Goal: Task Accomplishment & Management: Manage account settings

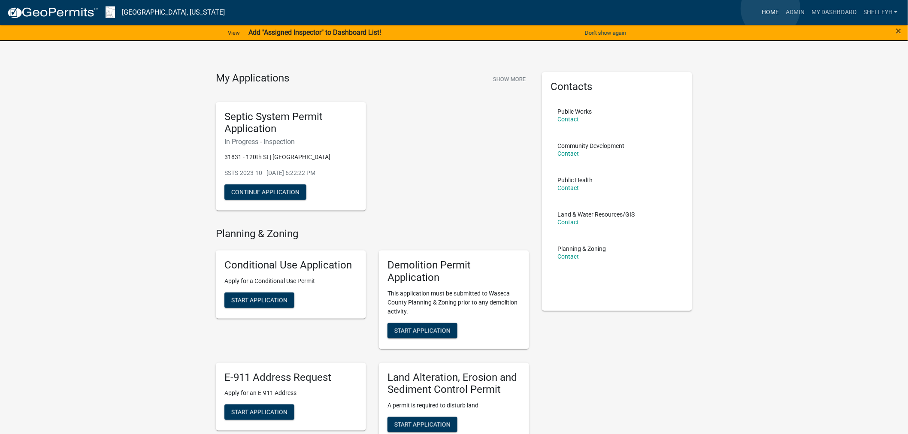
click at [771, 9] on link "Home" at bounding box center [770, 12] width 24 height 16
click at [791, 10] on link "Admin" at bounding box center [795, 12] width 26 height 16
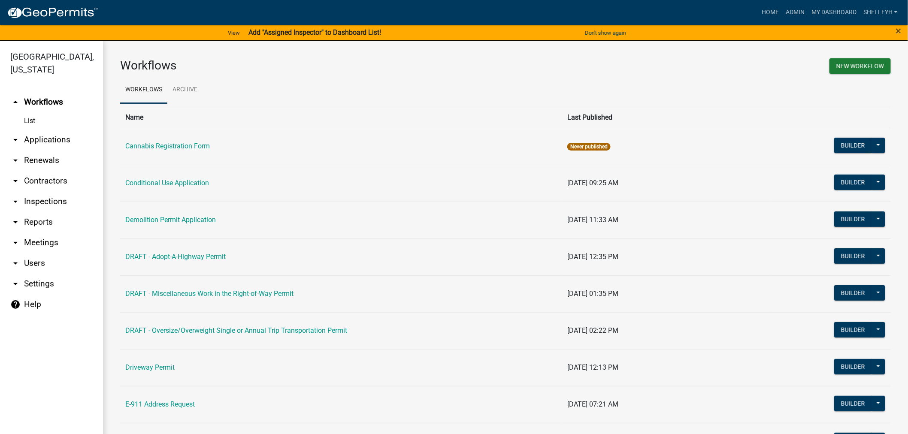
click at [52, 135] on link "arrow_drop_down Applications" at bounding box center [51, 140] width 103 height 21
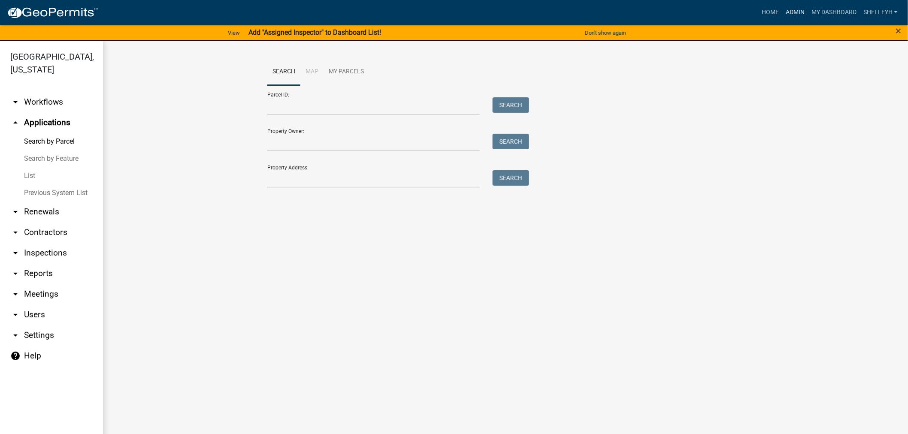
click at [788, 12] on link "Admin" at bounding box center [795, 12] width 26 height 16
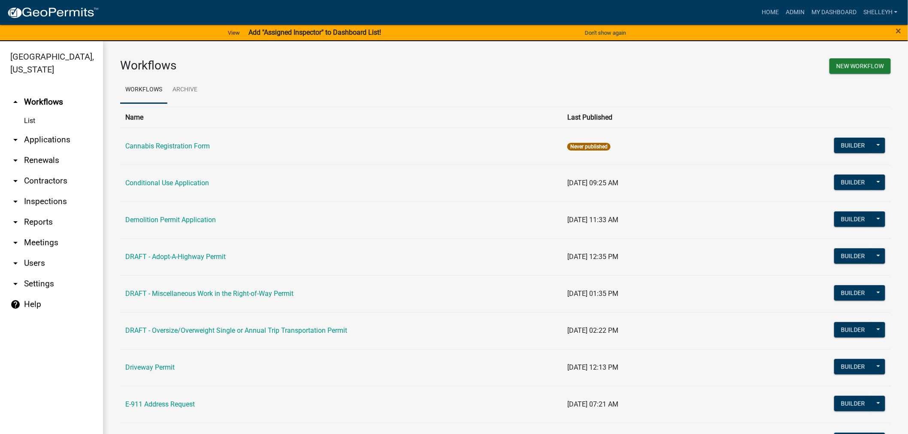
click at [29, 118] on link "List" at bounding box center [51, 120] width 103 height 17
click at [796, 11] on link "Admin" at bounding box center [795, 12] width 26 height 16
click at [34, 136] on link "arrow_drop_down Applications" at bounding box center [51, 140] width 103 height 21
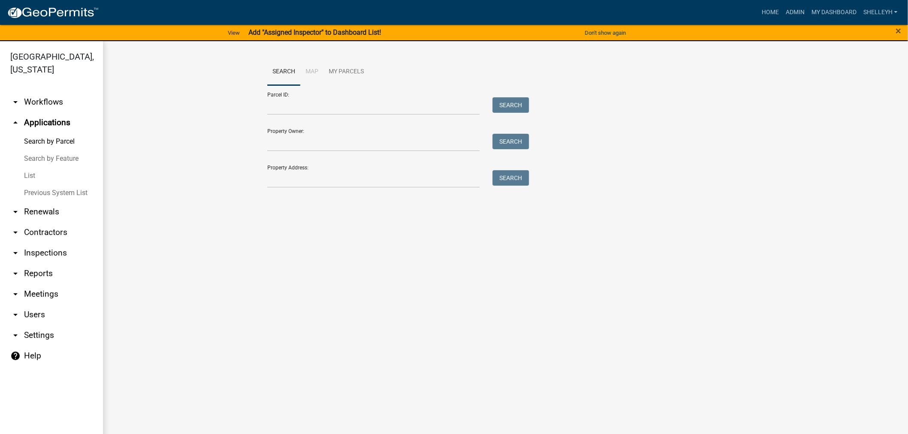
click at [28, 175] on link "List" at bounding box center [51, 175] width 103 height 17
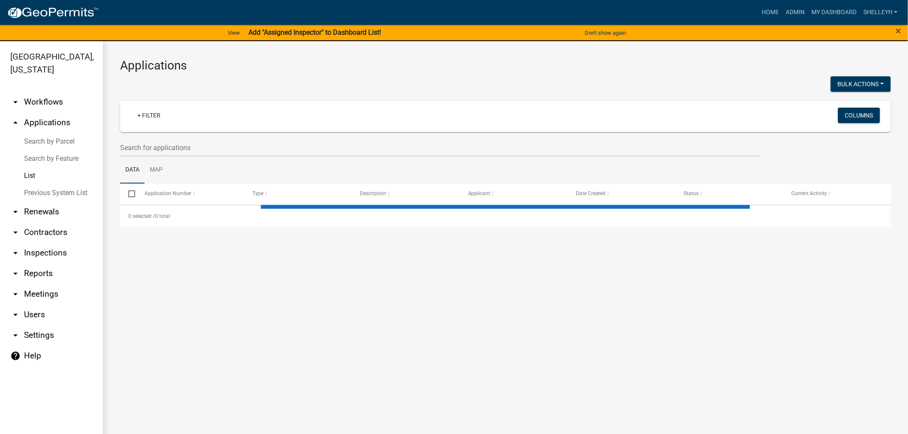
select select "1: 25"
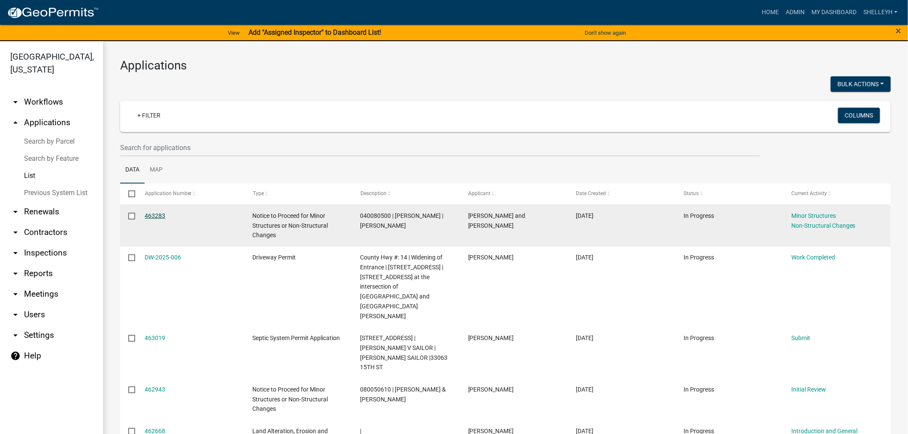
click at [152, 216] on link "463283" at bounding box center [155, 215] width 21 height 7
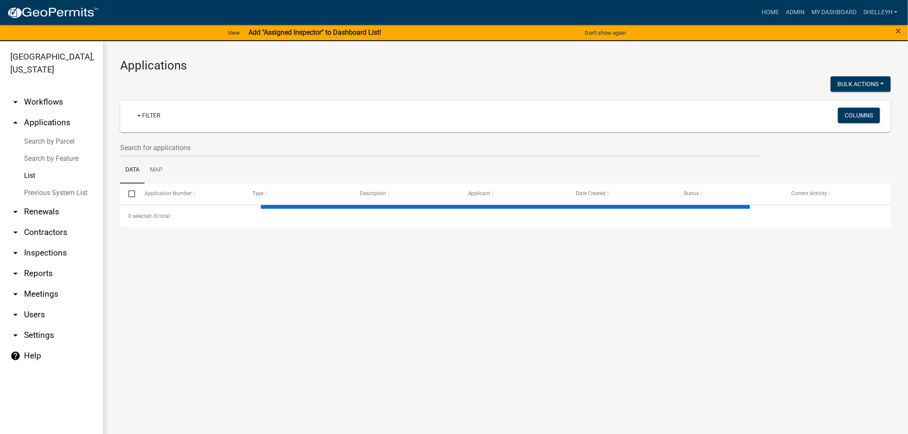
select select "1: 25"
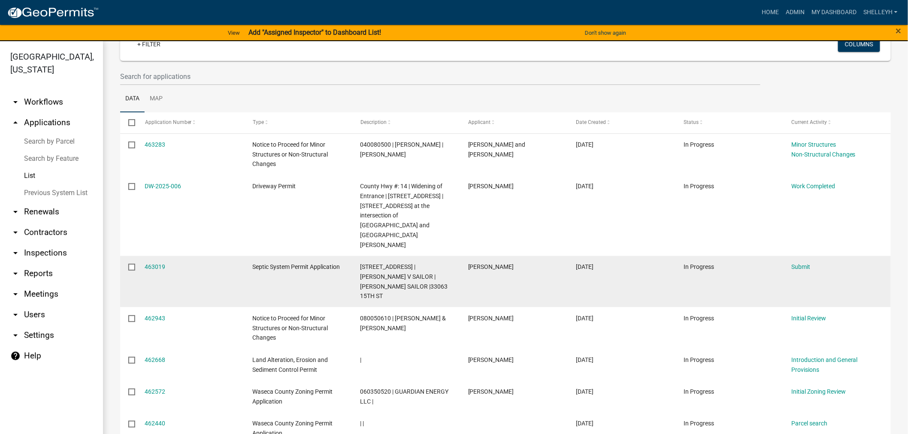
scroll to position [95, 0]
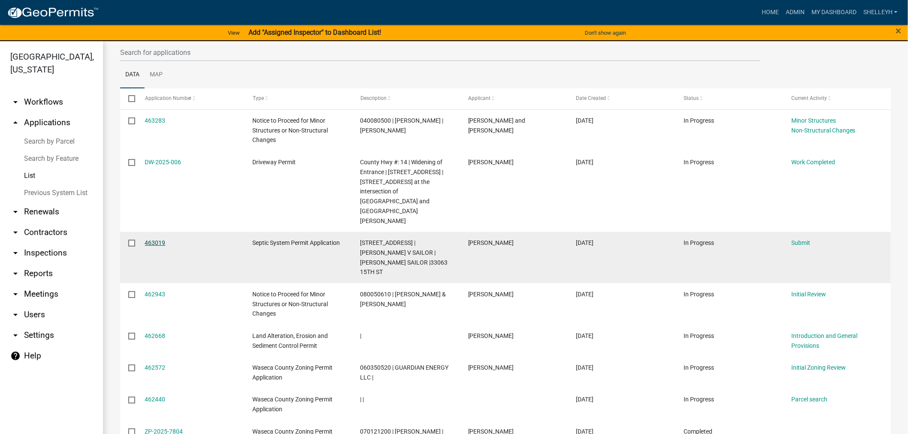
click at [148, 239] on link "463019" at bounding box center [155, 242] width 21 height 7
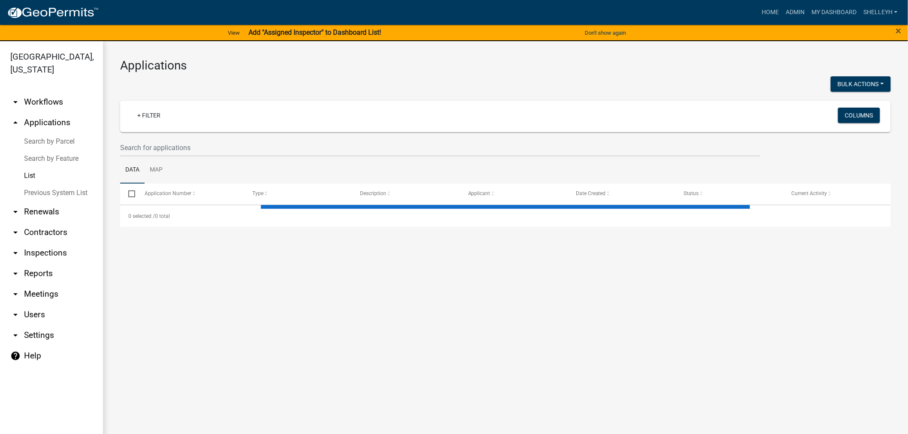
select select "1: 25"
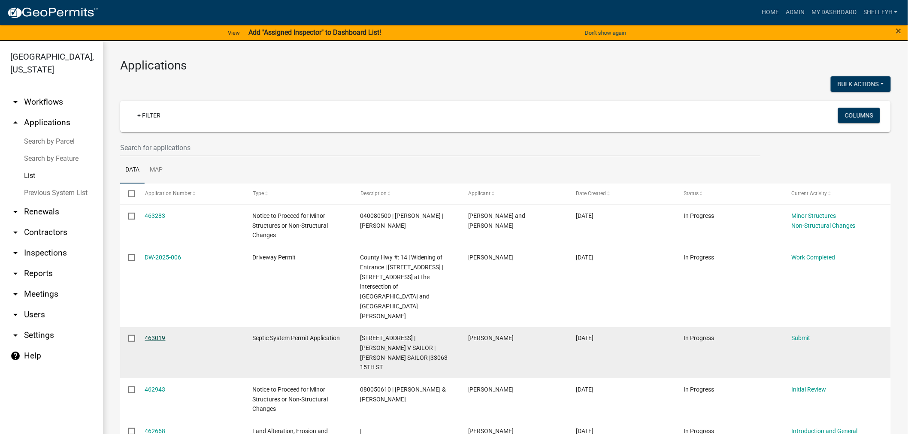
click at [151, 335] on link "463019" at bounding box center [155, 338] width 21 height 7
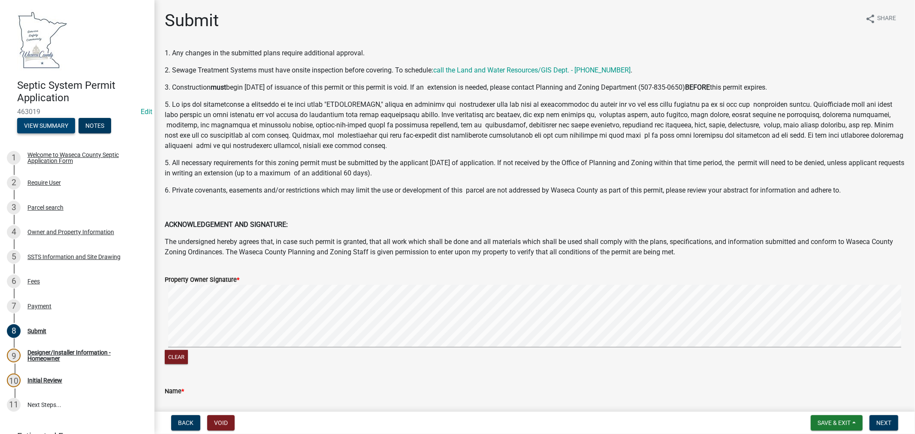
click at [39, 125] on button "View Summary" at bounding box center [46, 125] width 58 height 15
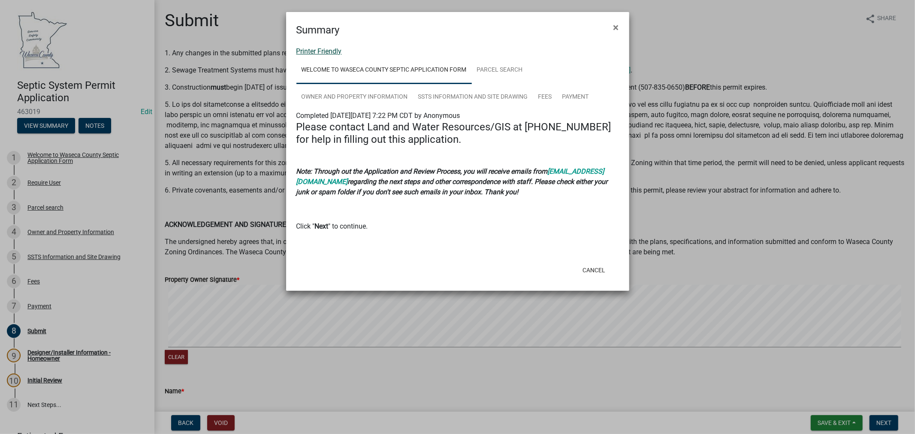
click at [322, 50] on link "Printer Friendly" at bounding box center [319, 51] width 45 height 8
click at [620, 24] on button "×" at bounding box center [616, 27] width 19 height 24
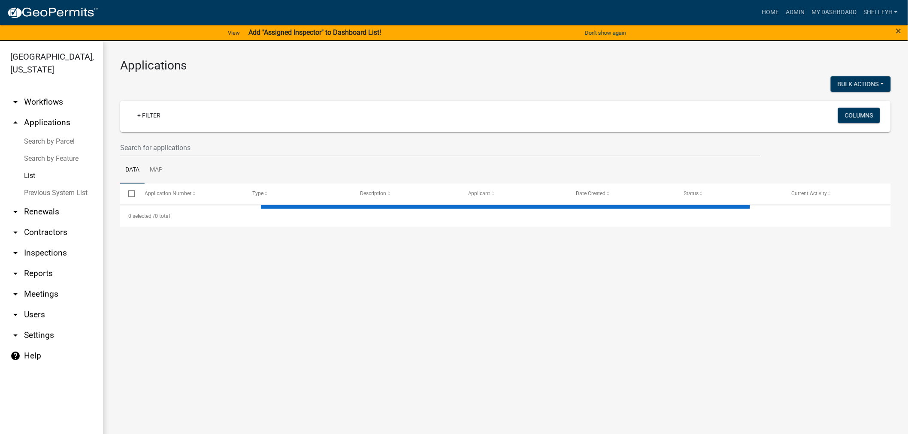
select select "1: 25"
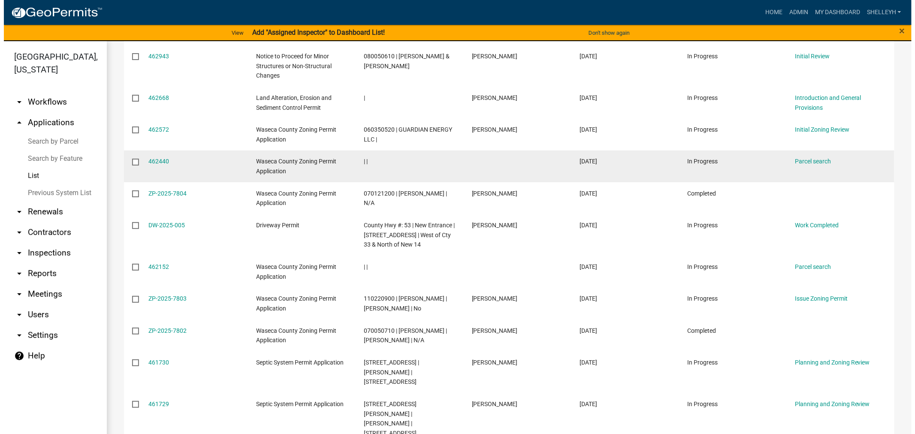
scroll to position [381, 0]
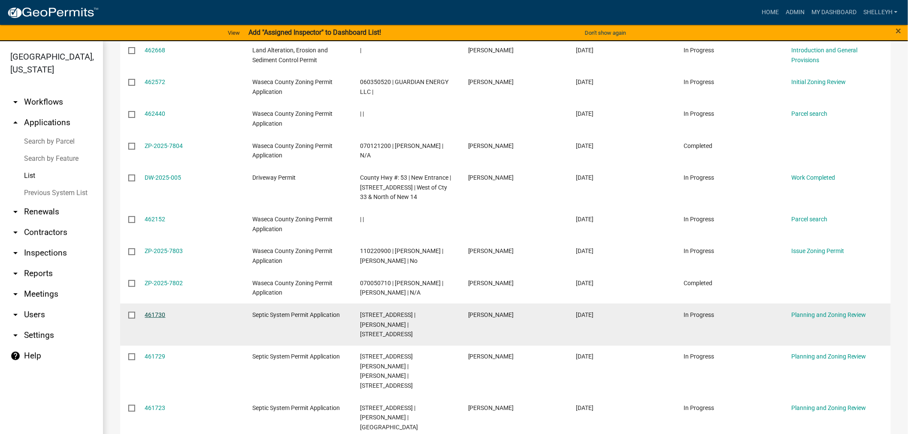
click at [157, 312] on link "461730" at bounding box center [155, 315] width 21 height 7
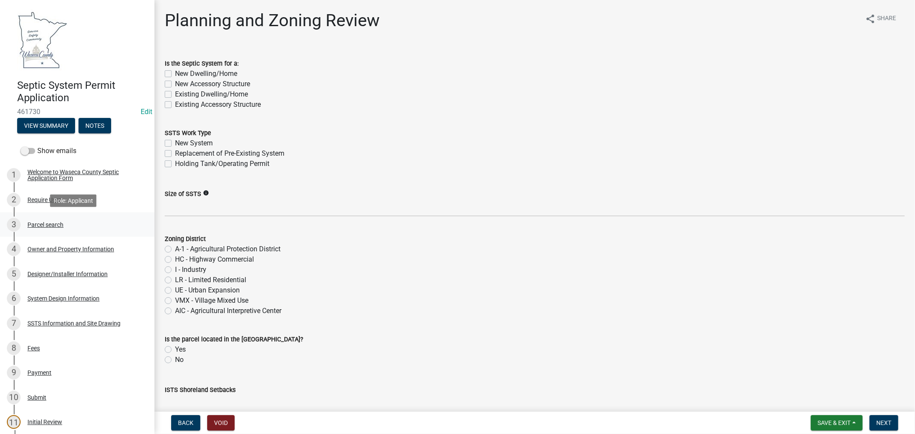
drag, startPoint x: 48, startPoint y: 223, endPoint x: 57, endPoint y: 222, distance: 8.6
click at [48, 223] on div "Parcel search" at bounding box center [45, 225] width 36 height 6
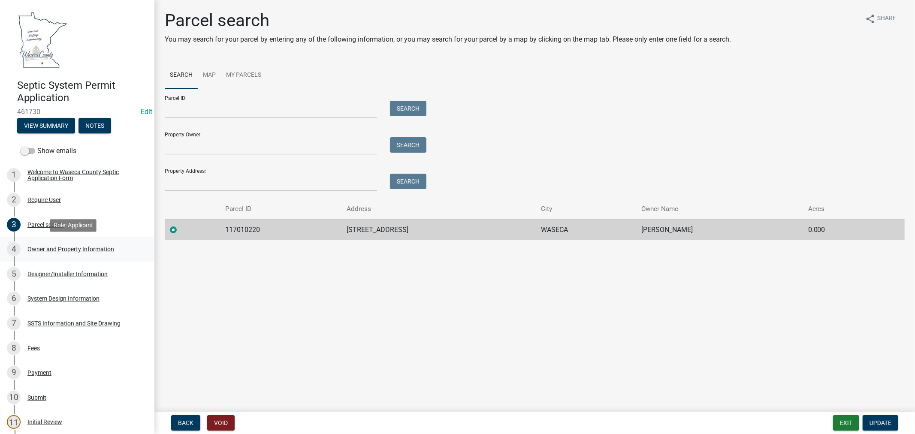
click at [46, 248] on div "Owner and Property Information" at bounding box center [70, 249] width 87 height 6
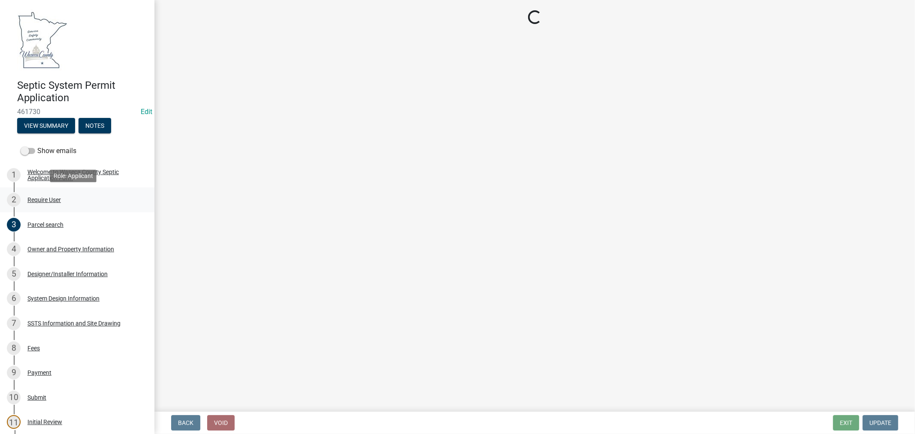
click at [35, 198] on div "Require User" at bounding box center [43, 200] width 33 height 6
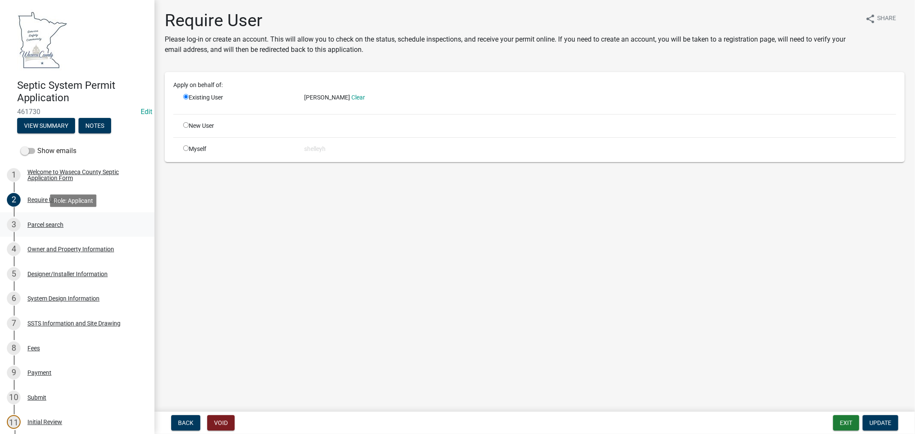
click at [43, 225] on div "Parcel search" at bounding box center [45, 225] width 36 height 6
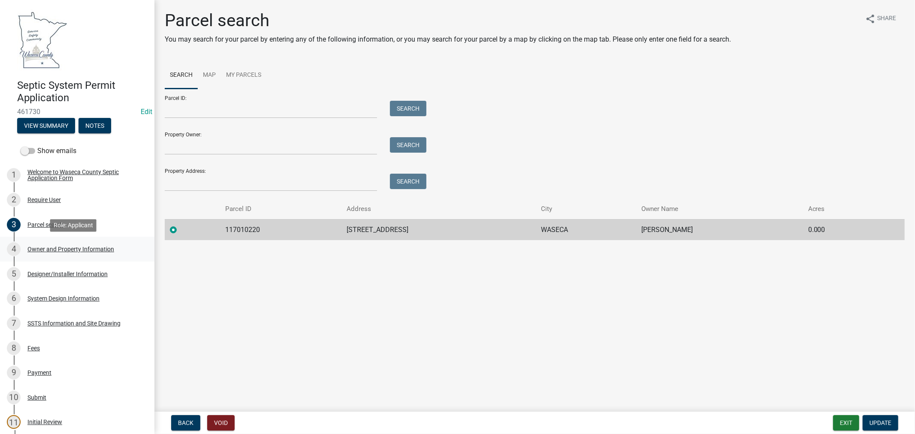
click at [58, 250] on div "Owner and Property Information" at bounding box center [70, 249] width 87 height 6
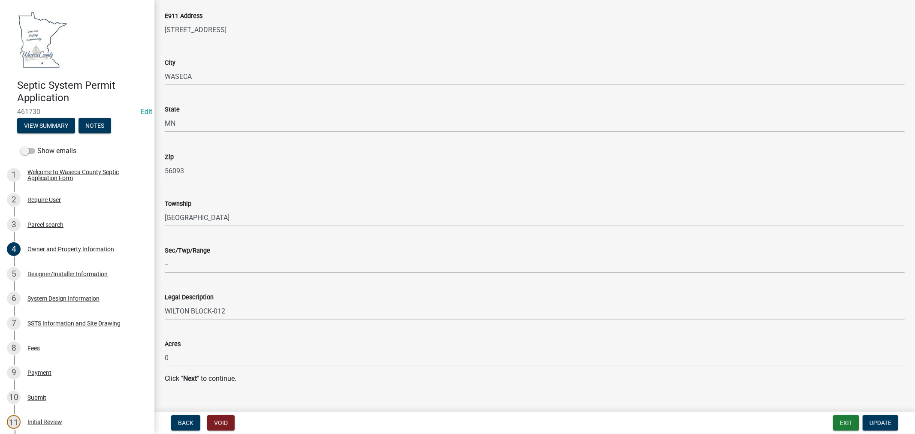
scroll to position [811, 0]
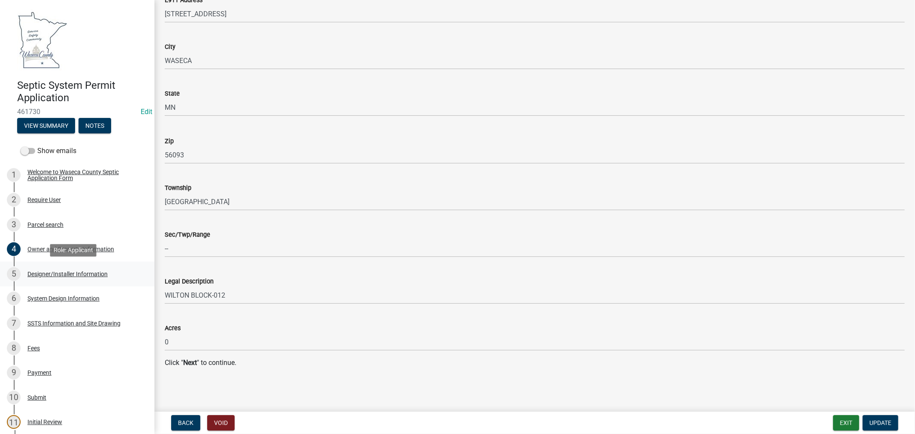
click at [67, 273] on div "Designer/Installer Information" at bounding box center [67, 274] width 80 height 6
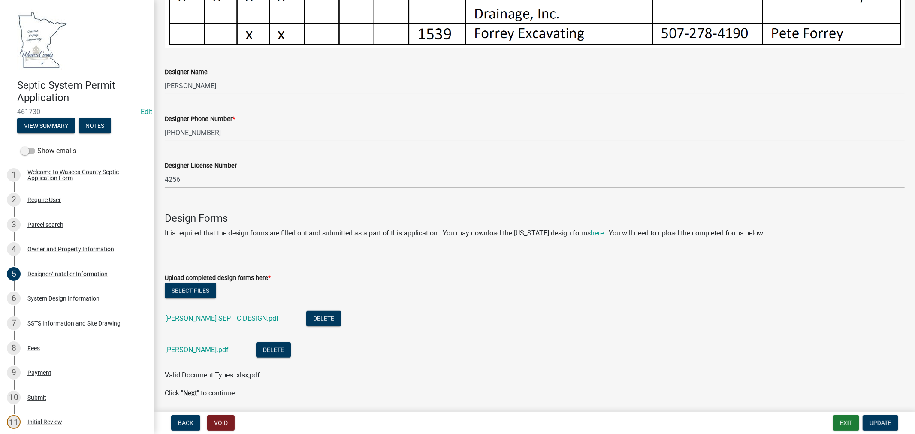
scroll to position [524, 0]
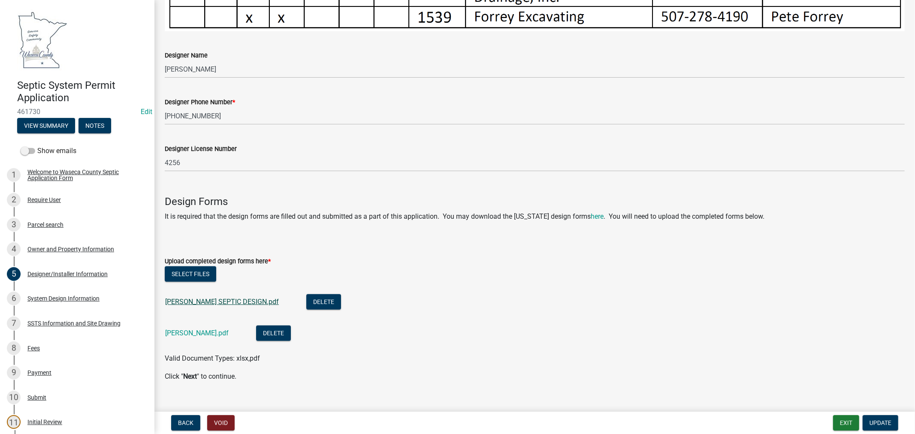
click at [229, 298] on link "[PERSON_NAME] SEPTIC DESIGN.pdf" at bounding box center [222, 302] width 114 height 8
click at [174, 330] on link "[PERSON_NAME].pdf" at bounding box center [197, 333] width 64 height 8
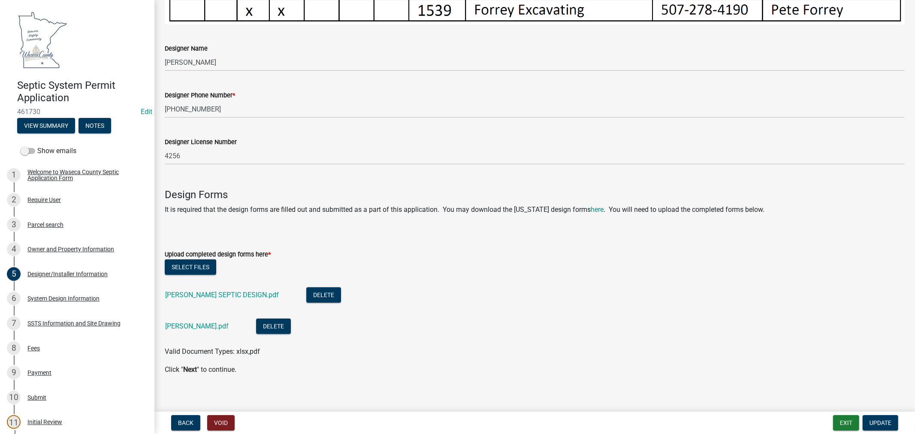
scroll to position [533, 0]
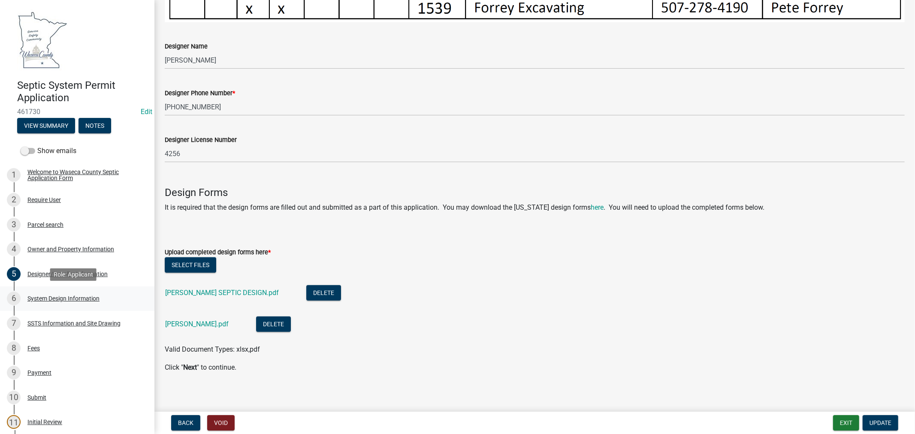
click at [54, 296] on div "System Design Information" at bounding box center [63, 299] width 72 height 6
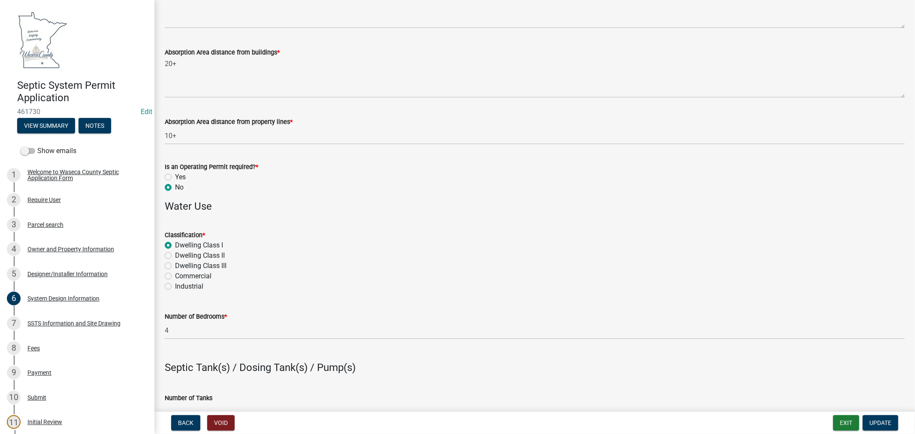
scroll to position [429, 0]
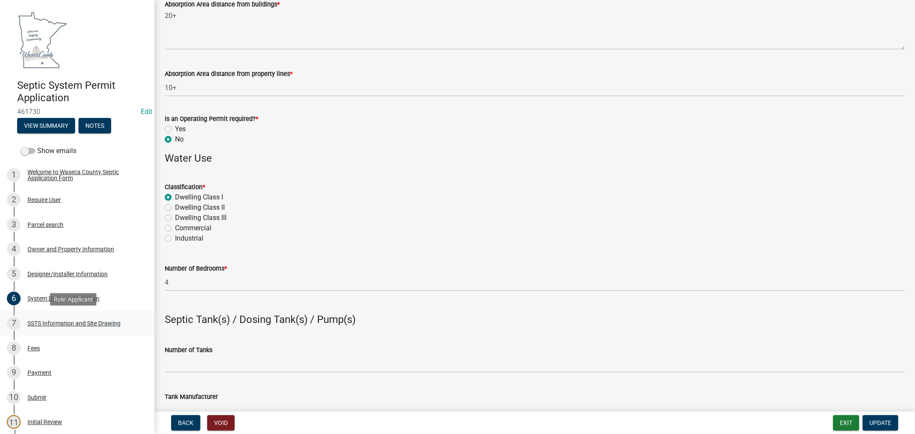
click at [51, 324] on div "SSTS Information and Site Drawing" at bounding box center [73, 324] width 93 height 6
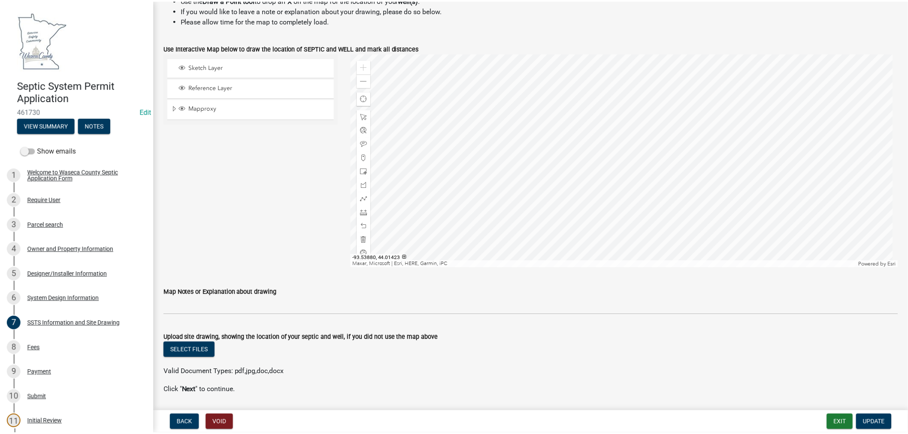
scroll to position [361, 0]
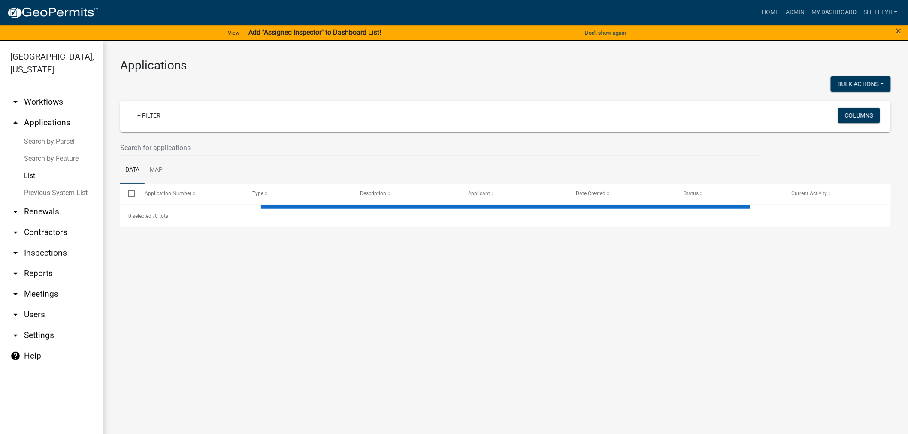
select select "1: 25"
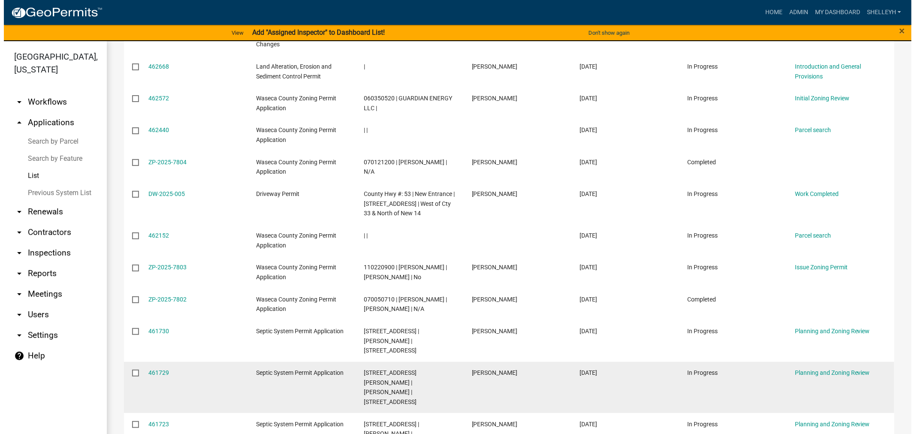
scroll to position [381, 0]
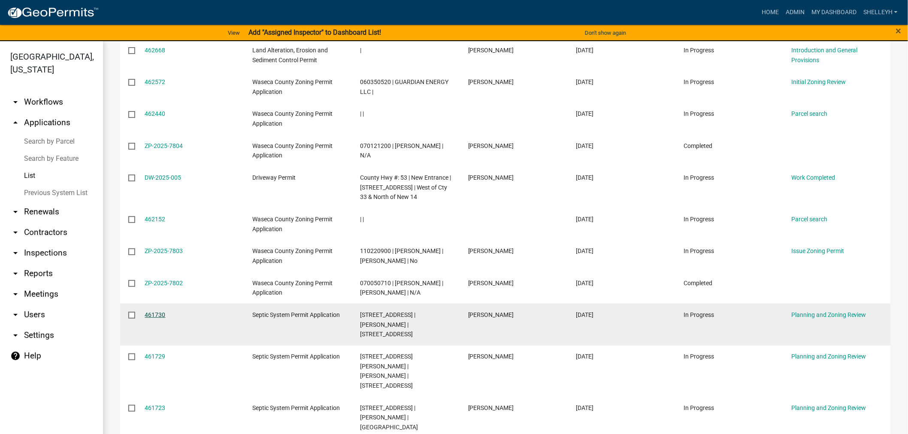
click at [152, 312] on link "461730" at bounding box center [155, 315] width 21 height 7
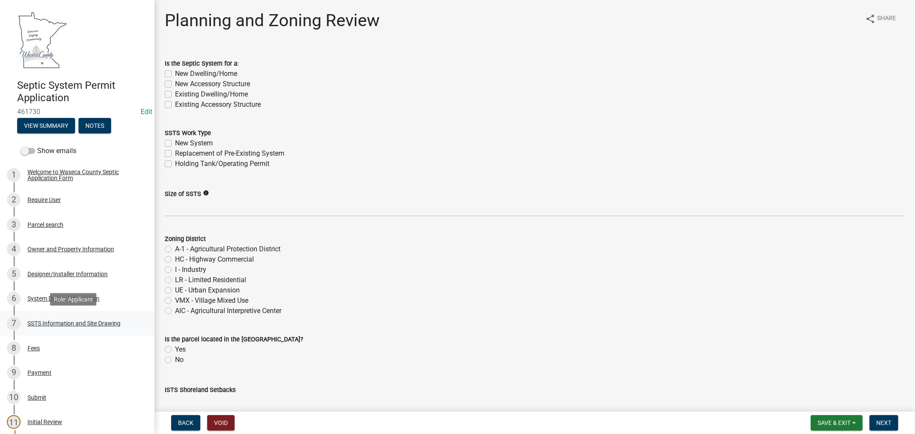
click at [67, 323] on div "SSTS Information and Site Drawing" at bounding box center [73, 324] width 93 height 6
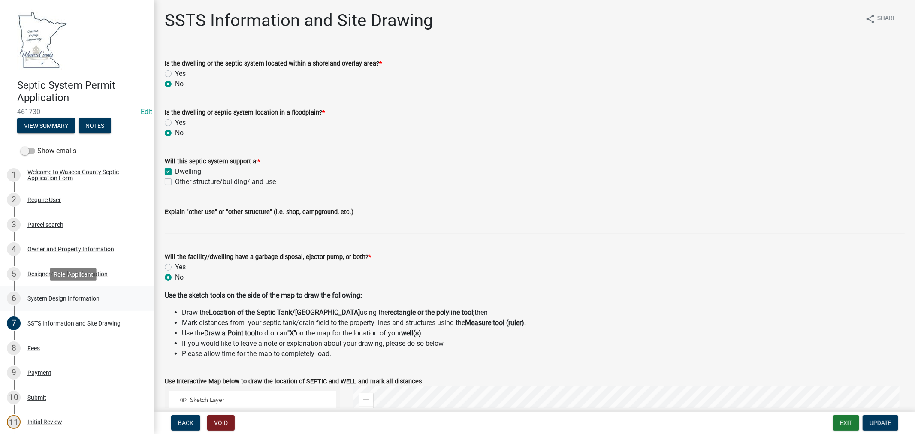
click at [46, 299] on div "System Design Information" at bounding box center [63, 299] width 72 height 6
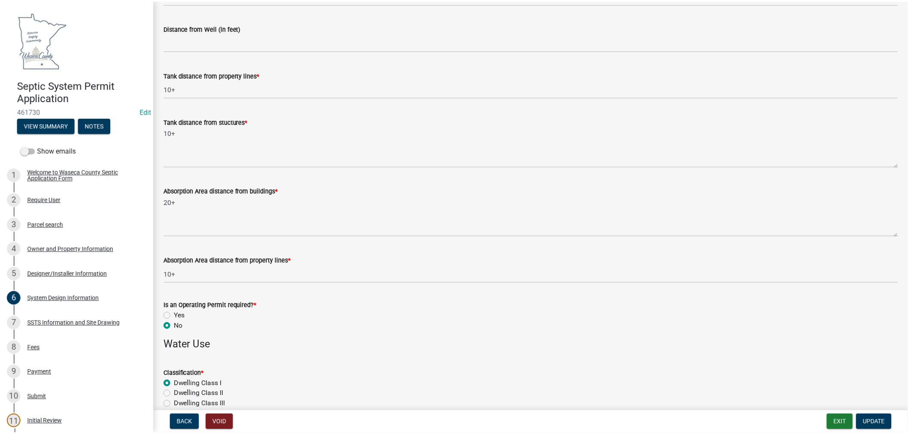
scroll to position [333, 0]
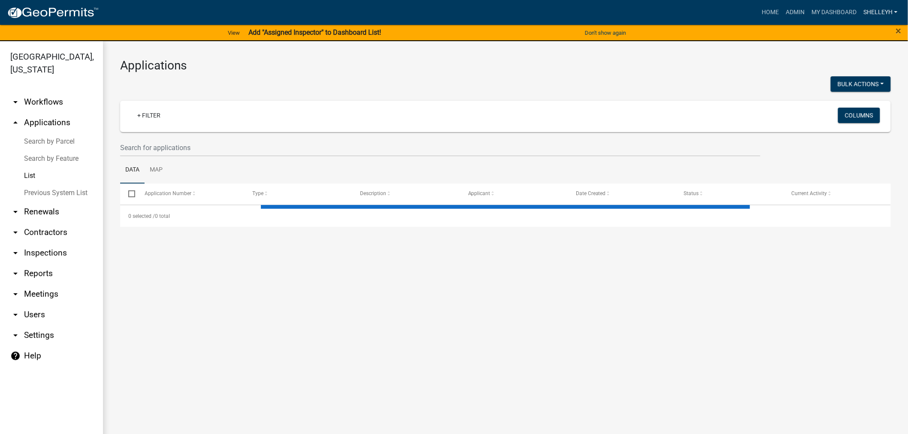
select select "1: 25"
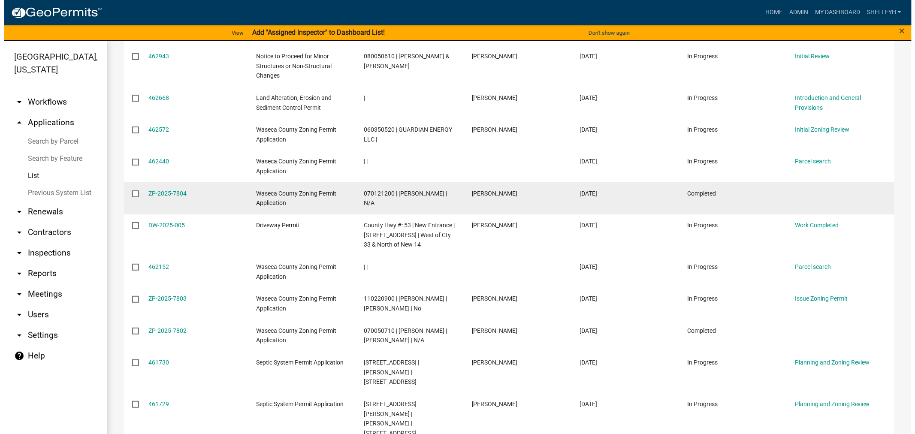
scroll to position [381, 0]
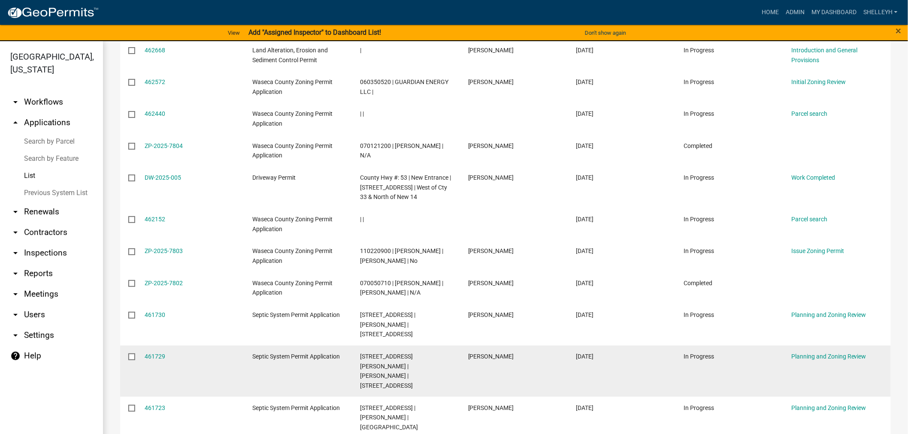
drag, startPoint x: 156, startPoint y: 318, endPoint x: 167, endPoint y: 313, distance: 11.6
click at [156, 353] on link "461729" at bounding box center [155, 356] width 21 height 7
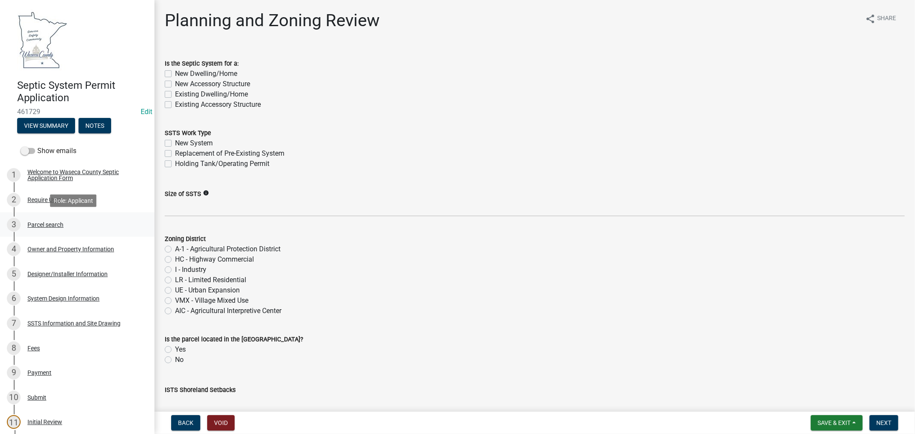
click at [35, 223] on div "Parcel search" at bounding box center [45, 225] width 36 height 6
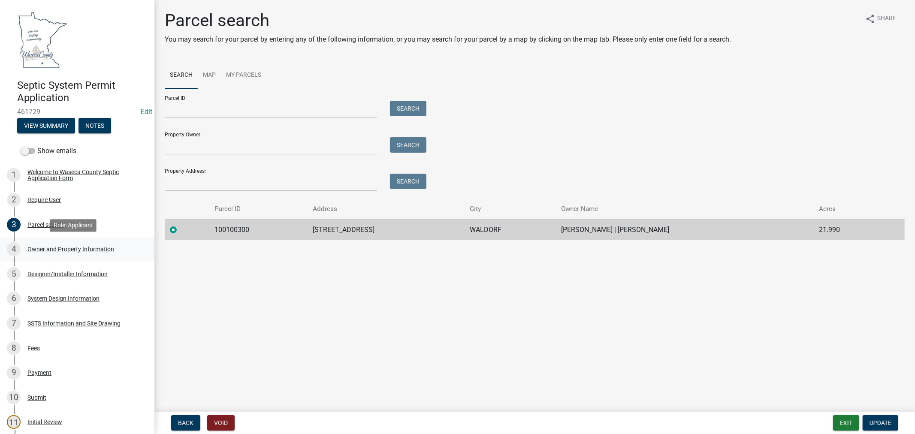
click at [79, 248] on div "Owner and Property Information" at bounding box center [70, 249] width 87 height 6
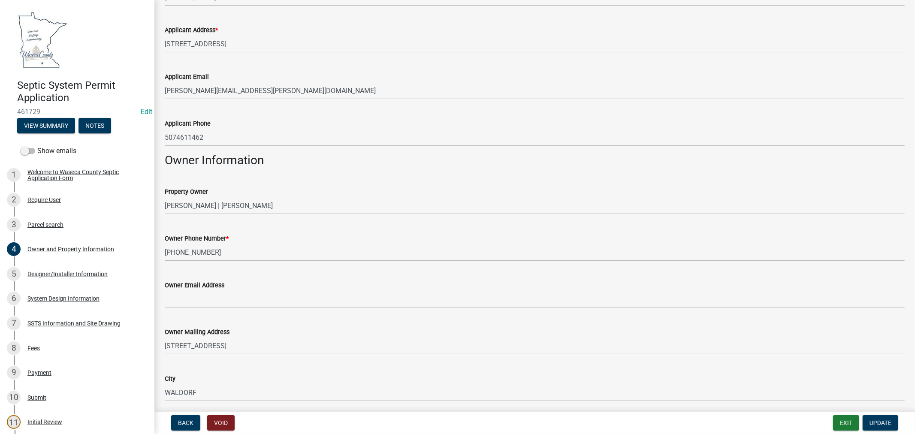
scroll to position [191, 0]
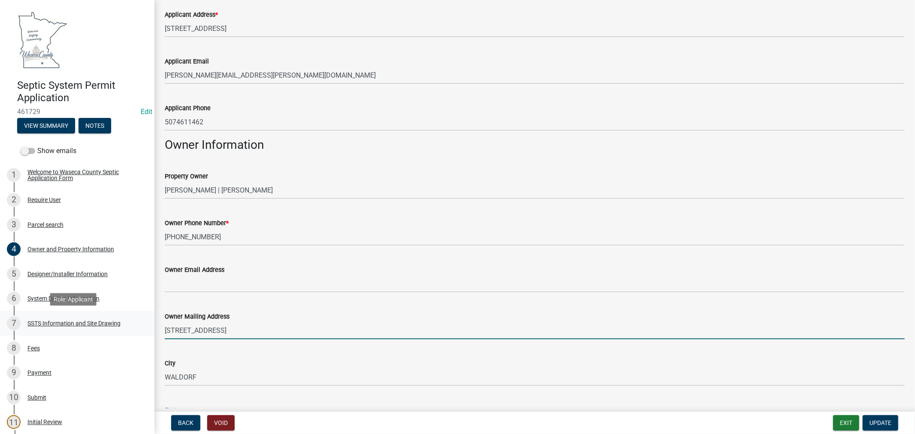
drag, startPoint x: 221, startPoint y: 330, endPoint x: 126, endPoint y: 332, distance: 94.4
click at [125, 333] on div "Septic System Permit Application 461729 Edit View Summary Notes Show emails 1 W…" at bounding box center [457, 217] width 915 height 434
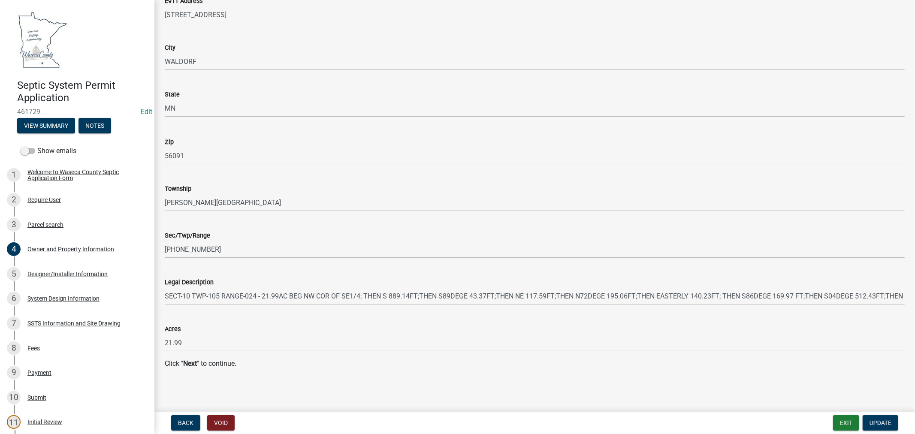
scroll to position [811, 0]
type input "P.O. Box 11"
click at [883, 427] on button "Update" at bounding box center [881, 422] width 36 height 15
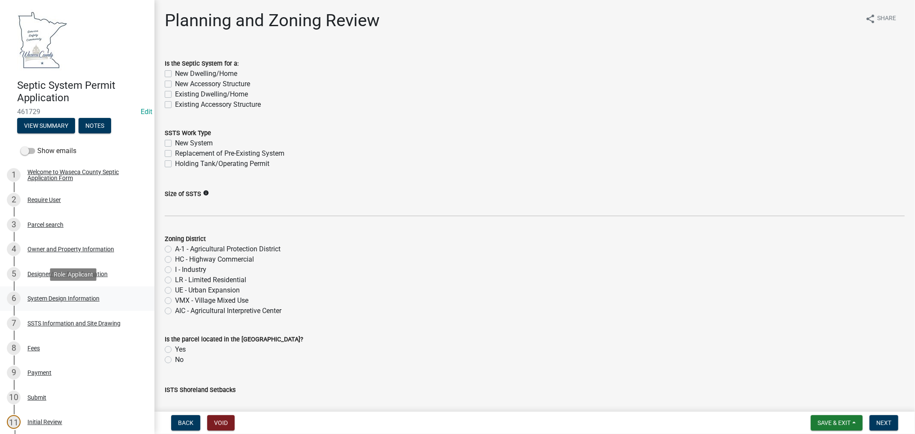
click at [65, 297] on div "System Design Information" at bounding box center [63, 299] width 72 height 6
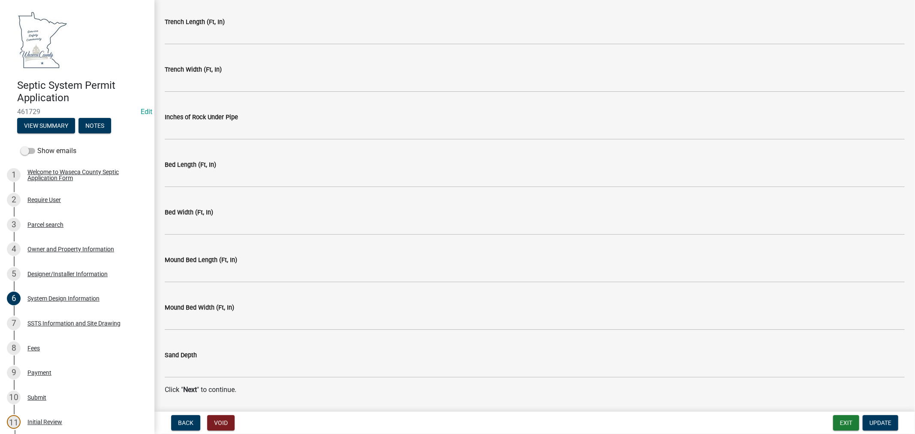
scroll to position [1695, 0]
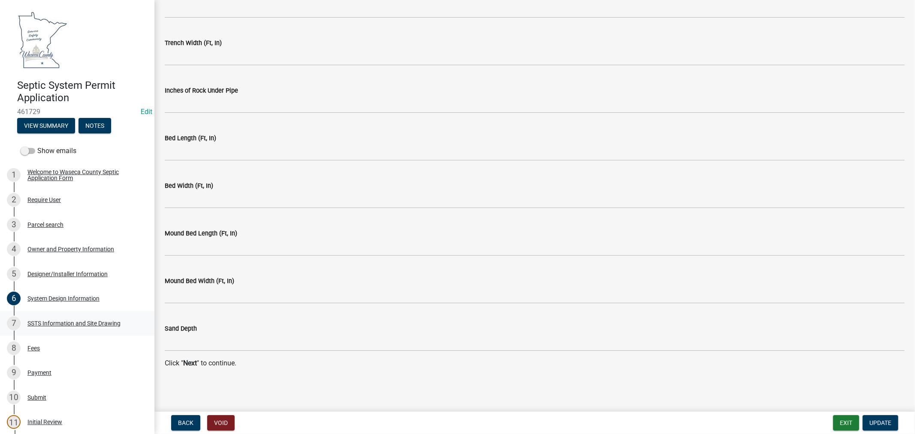
click at [68, 324] on div "SSTS Information and Site Drawing" at bounding box center [73, 324] width 93 height 6
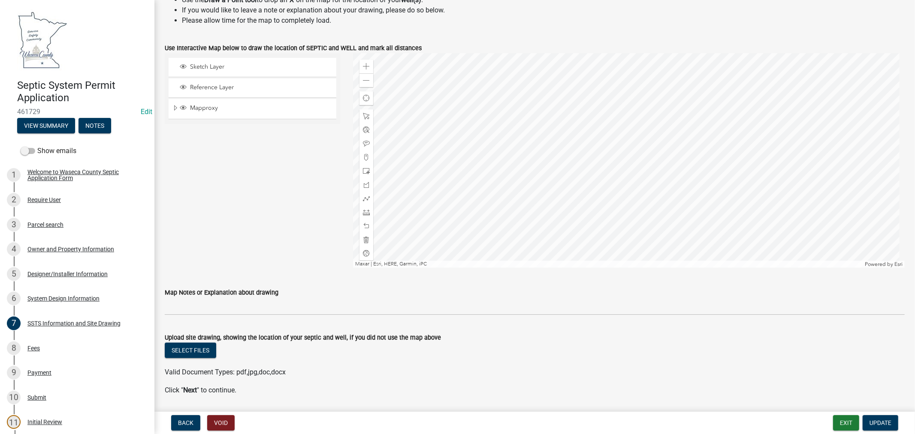
scroll to position [361, 0]
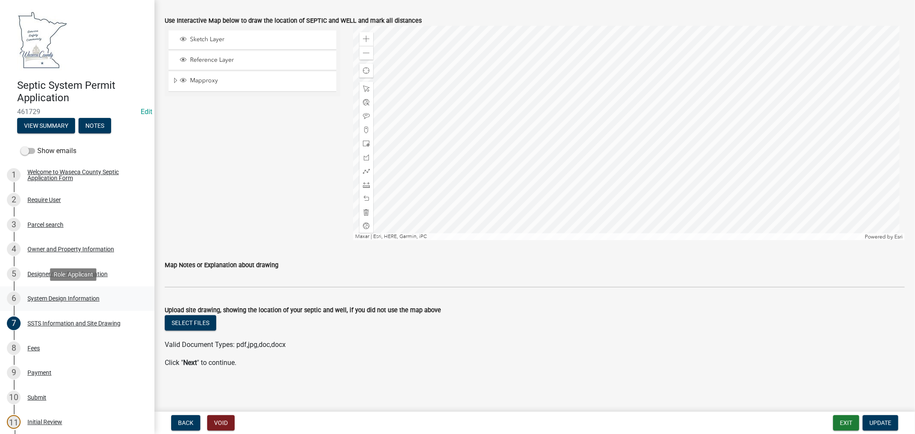
click at [42, 298] on div "System Design Information" at bounding box center [63, 299] width 72 height 6
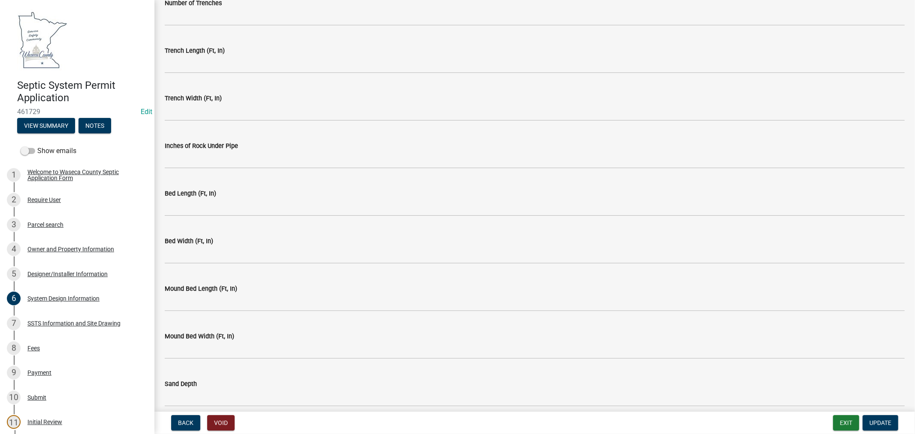
scroll to position [1695, 0]
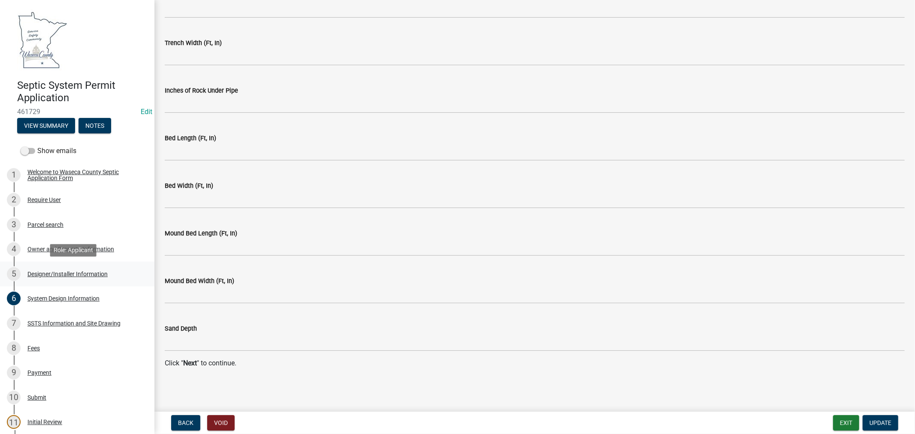
click at [49, 273] on div "Designer/Installer Information" at bounding box center [67, 274] width 80 height 6
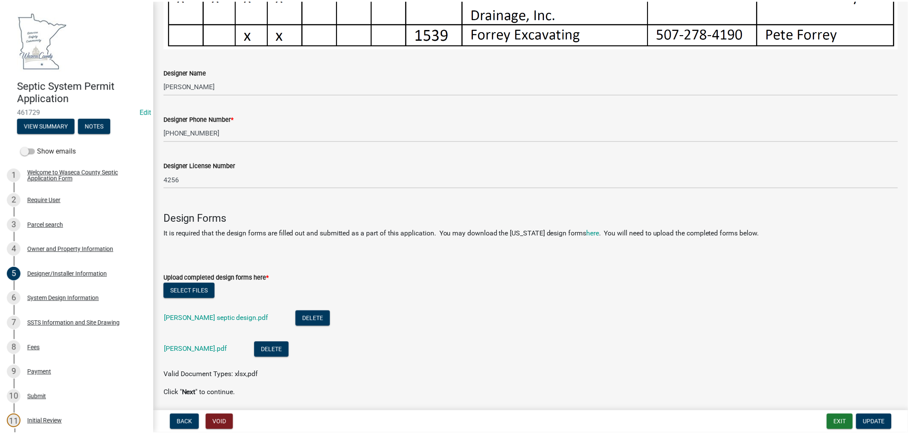
scroll to position [524, 0]
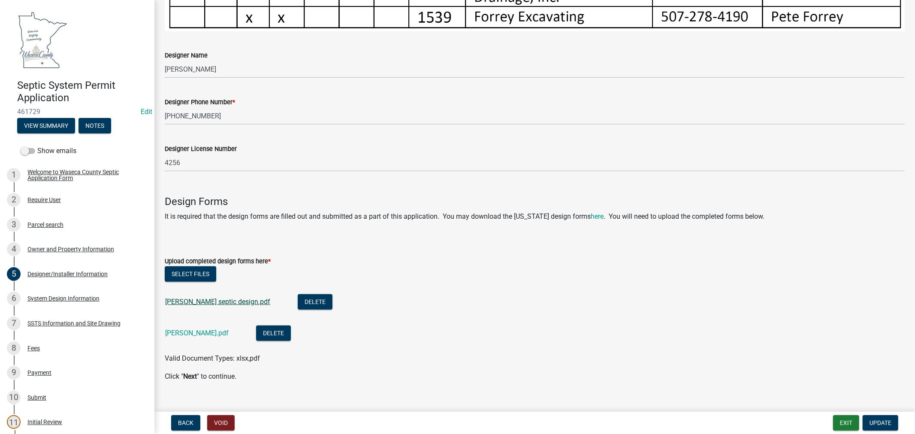
click at [186, 298] on link "[PERSON_NAME] septic design.pdf" at bounding box center [217, 302] width 105 height 8
click at [195, 329] on link "[PERSON_NAME].pdf" at bounding box center [197, 333] width 64 height 8
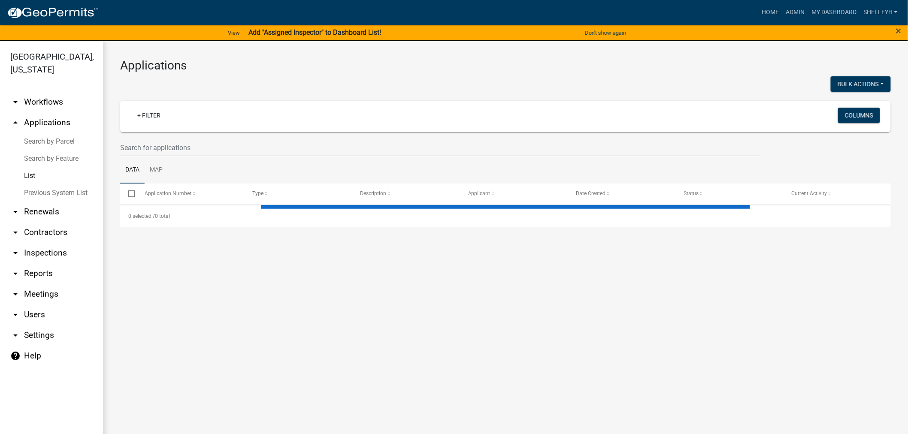
select select "1: 25"
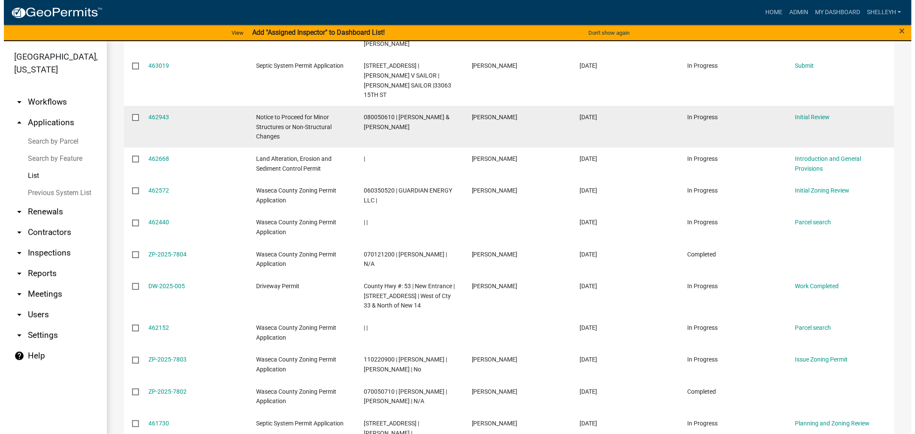
scroll to position [381, 0]
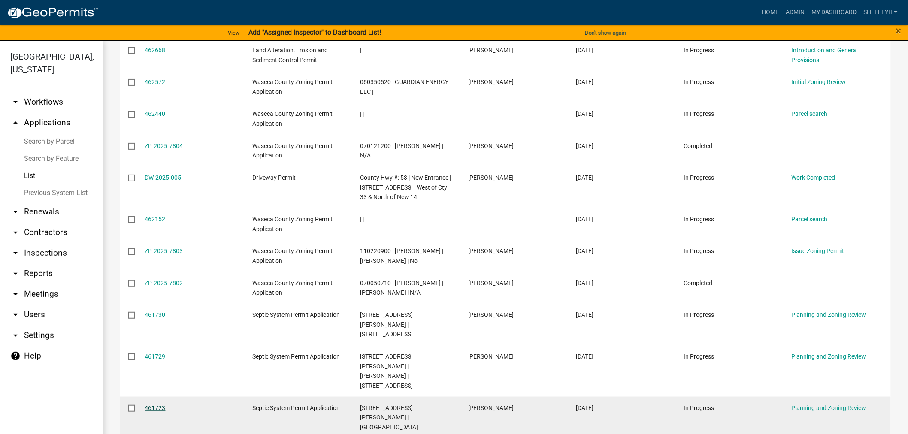
click at [155, 405] on link "461723" at bounding box center [155, 408] width 21 height 7
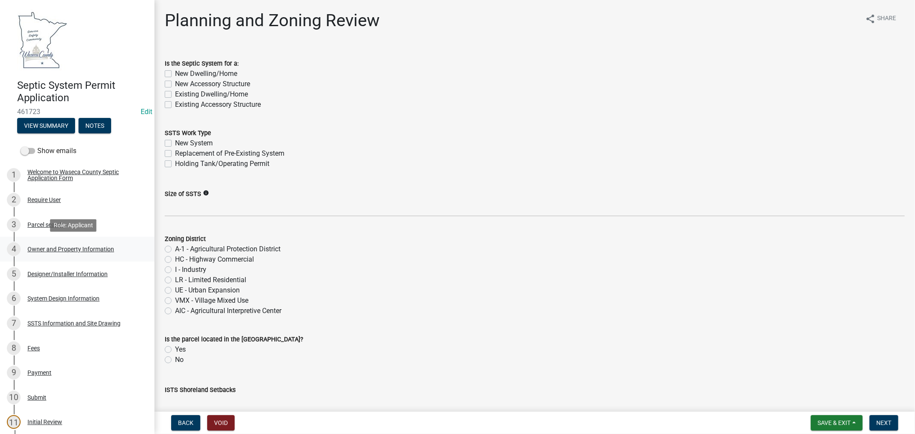
click at [82, 252] on div "Owner and Property Information" at bounding box center [70, 249] width 87 height 6
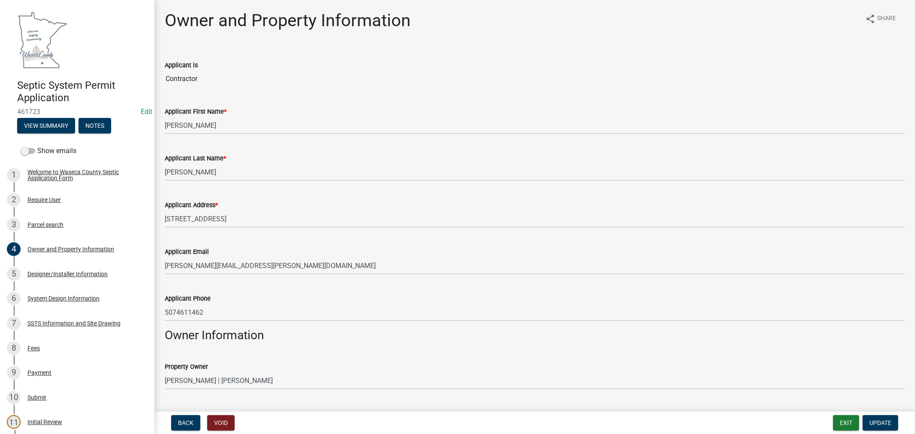
scroll to position [238, 0]
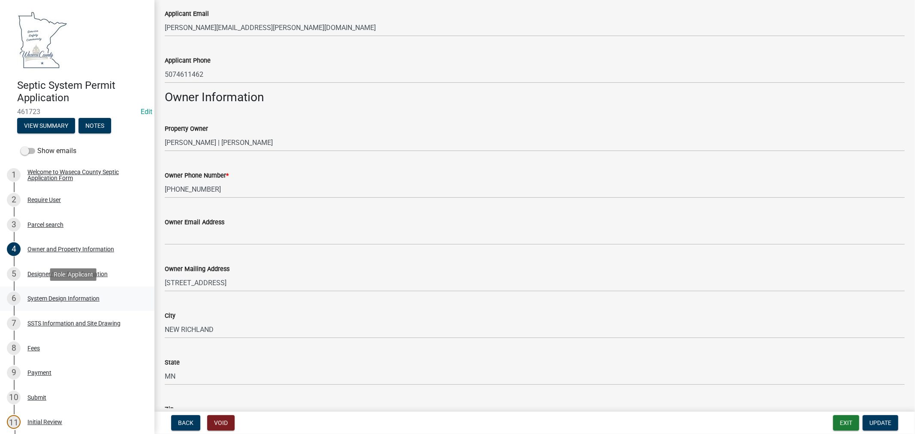
click at [78, 296] on div "System Design Information" at bounding box center [63, 299] width 72 height 6
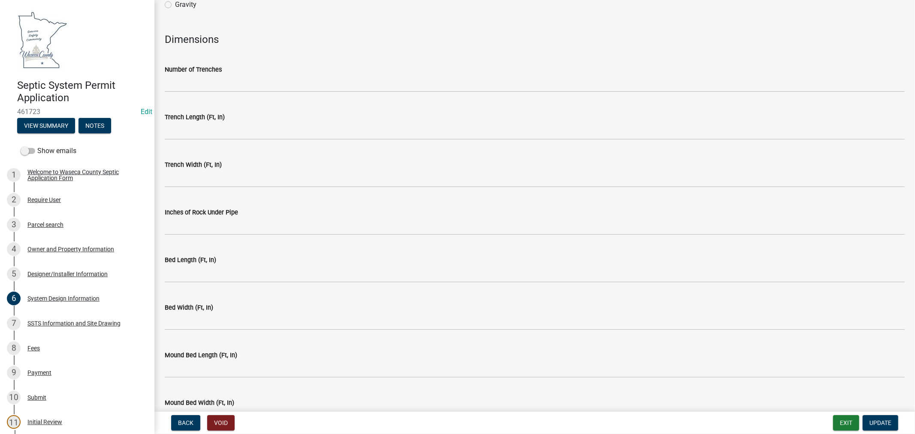
scroll to position [1695, 0]
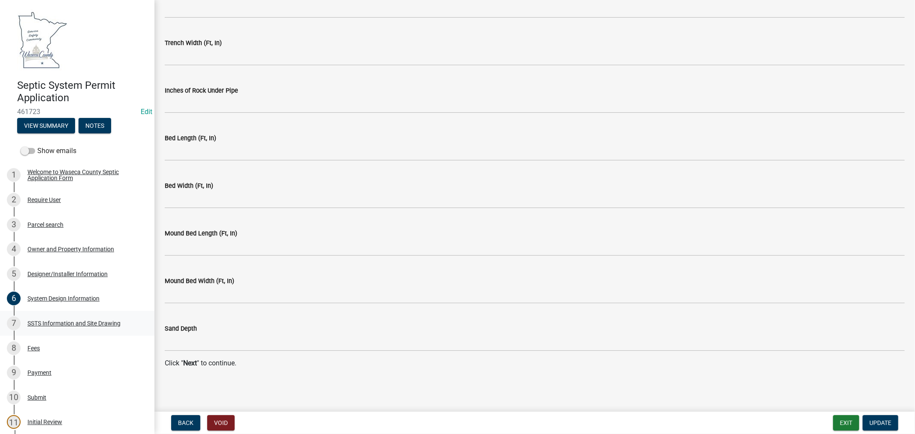
click at [63, 324] on div "SSTS Information and Site Drawing" at bounding box center [73, 324] width 93 height 6
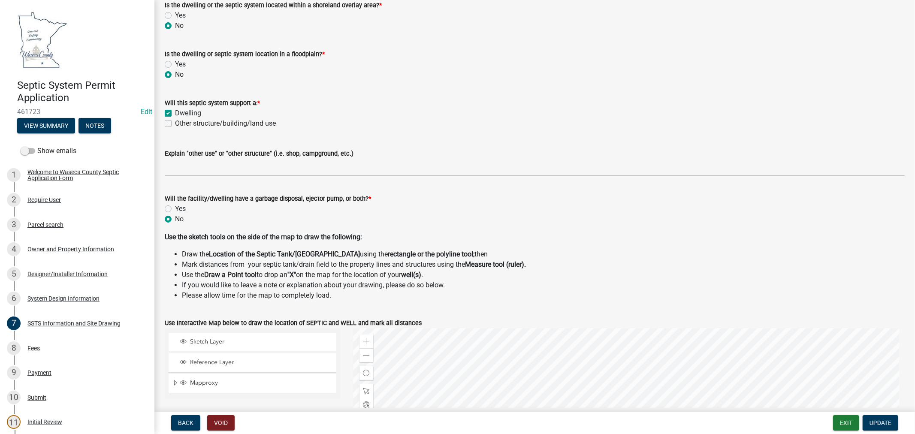
scroll to position [0, 0]
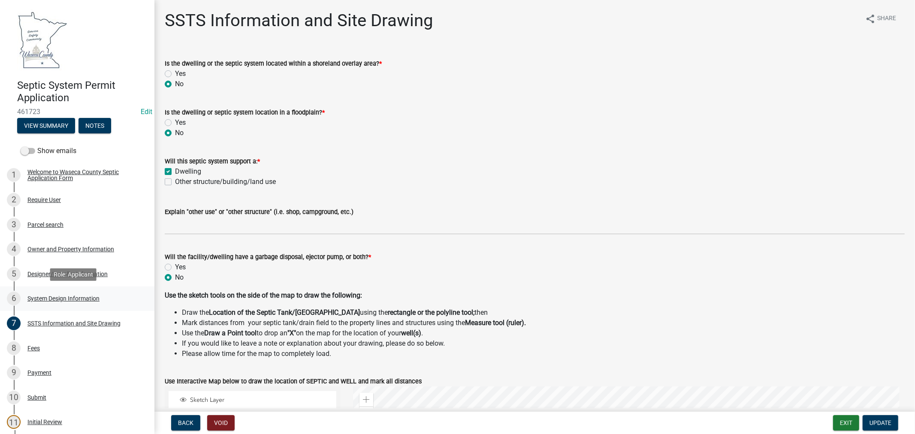
click at [59, 296] on div "System Design Information" at bounding box center [63, 299] width 72 height 6
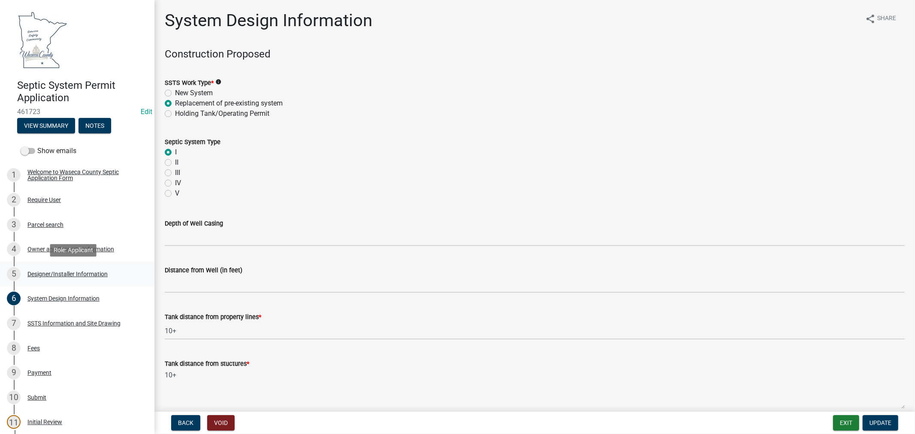
click at [80, 273] on div "Designer/Installer Information" at bounding box center [67, 274] width 80 height 6
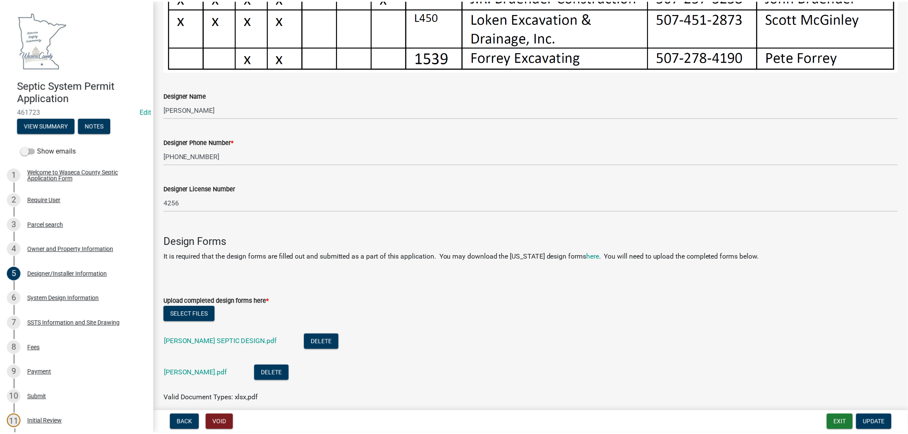
scroll to position [533, 0]
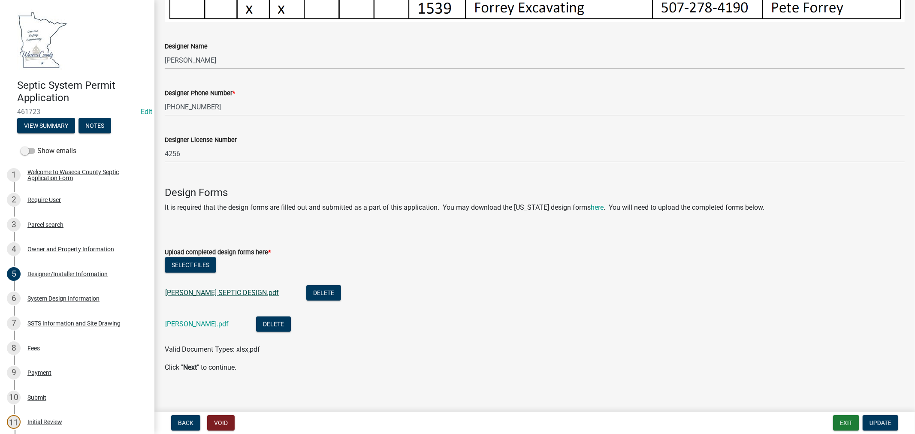
click at [242, 289] on link "[PERSON_NAME] SEPTIC DESIGN.pdf" at bounding box center [222, 293] width 114 height 8
click at [198, 320] on link "[PERSON_NAME].pdf" at bounding box center [197, 324] width 64 height 8
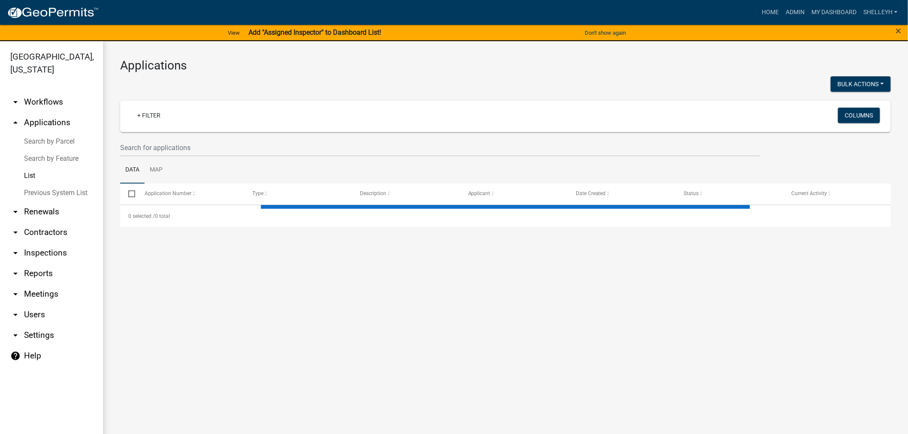
select select "1: 25"
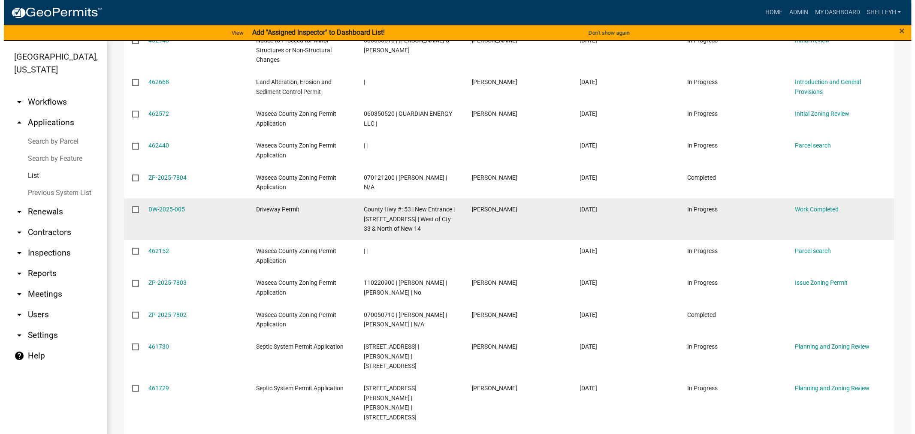
scroll to position [381, 0]
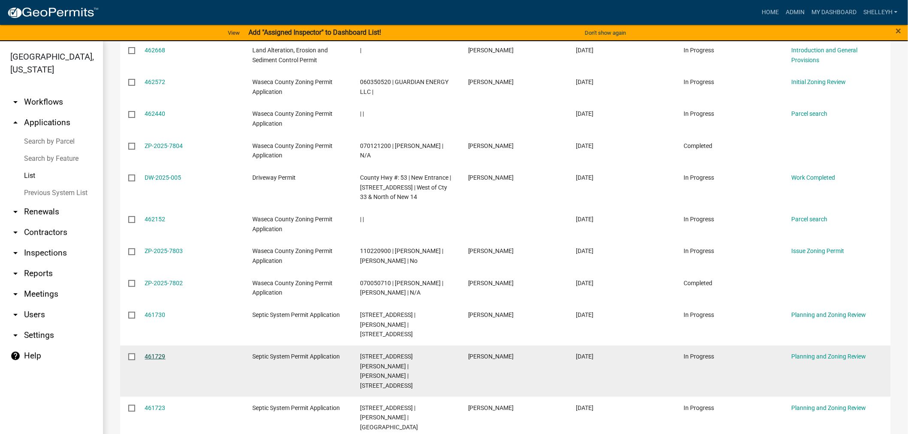
click at [160, 353] on link "461729" at bounding box center [155, 356] width 21 height 7
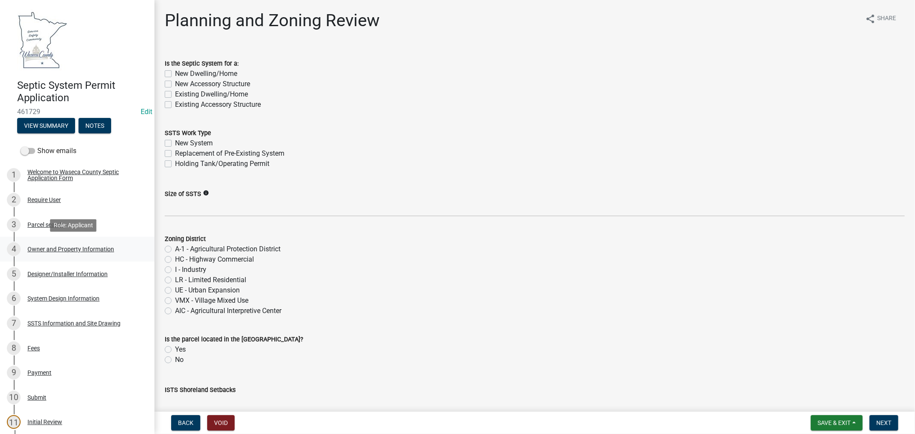
click at [38, 247] on div "Owner and Property Information" at bounding box center [70, 249] width 87 height 6
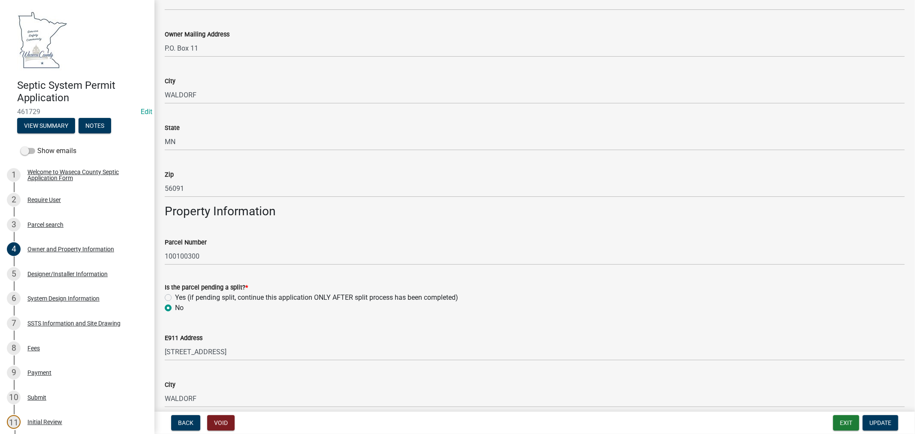
scroll to position [525, 0]
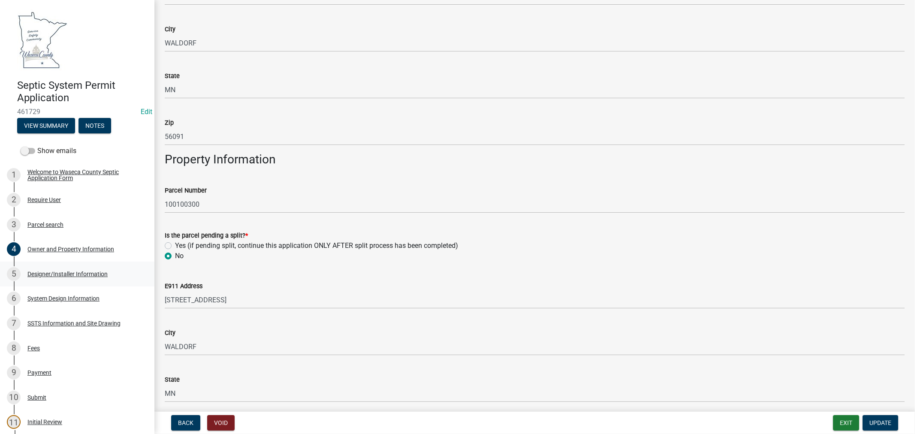
click at [61, 272] on div "Designer/Installer Information" at bounding box center [67, 274] width 80 height 6
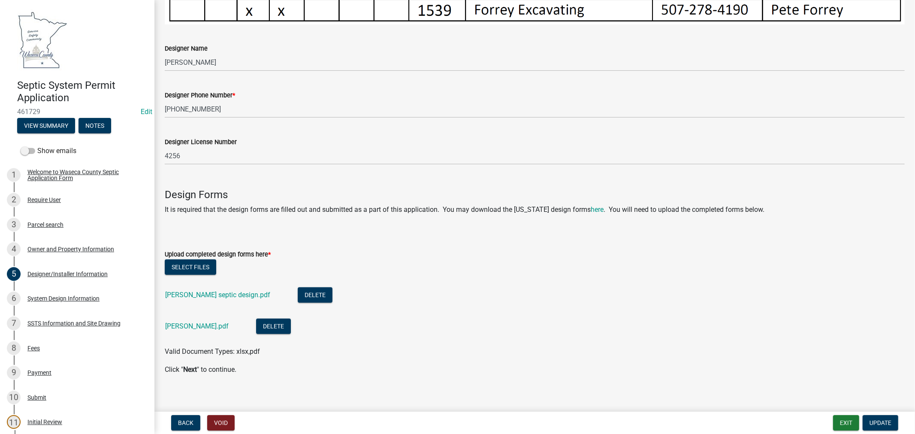
scroll to position [533, 0]
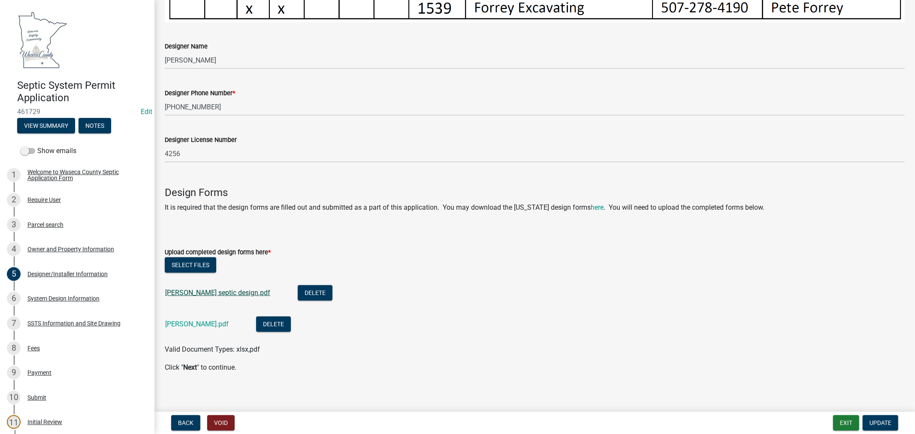
click at [242, 289] on link "[PERSON_NAME] septic design.pdf" at bounding box center [217, 293] width 105 height 8
click at [185, 320] on link "[PERSON_NAME].pdf" at bounding box center [197, 324] width 64 height 8
click at [36, 297] on div "System Design Information" at bounding box center [63, 299] width 72 height 6
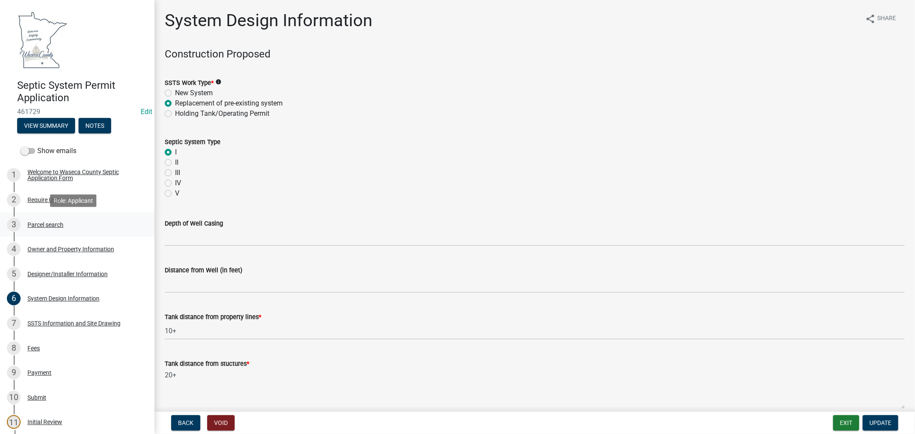
click at [41, 226] on div "Parcel search" at bounding box center [45, 225] width 36 height 6
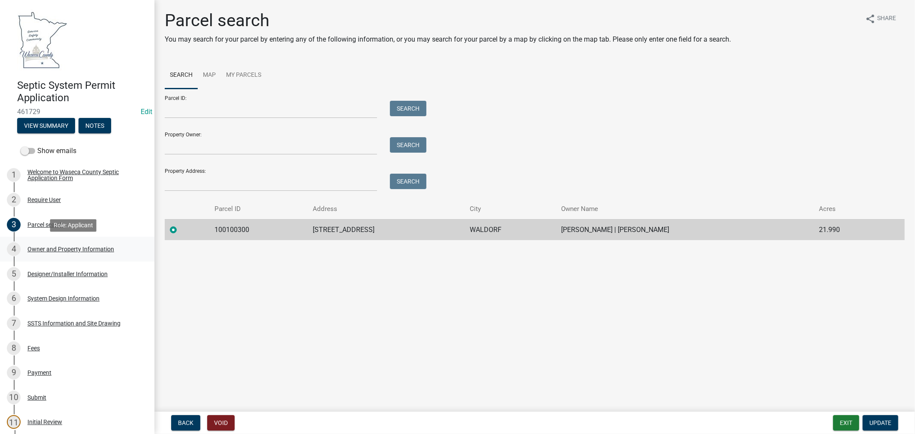
click at [39, 247] on div "Owner and Property Information" at bounding box center [70, 249] width 87 height 6
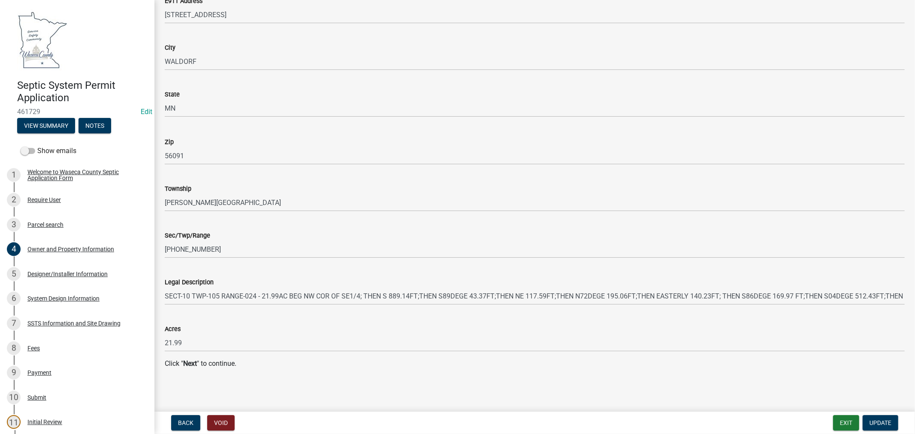
scroll to position [811, 0]
click at [79, 272] on div "Designer/Installer Information" at bounding box center [67, 274] width 80 height 6
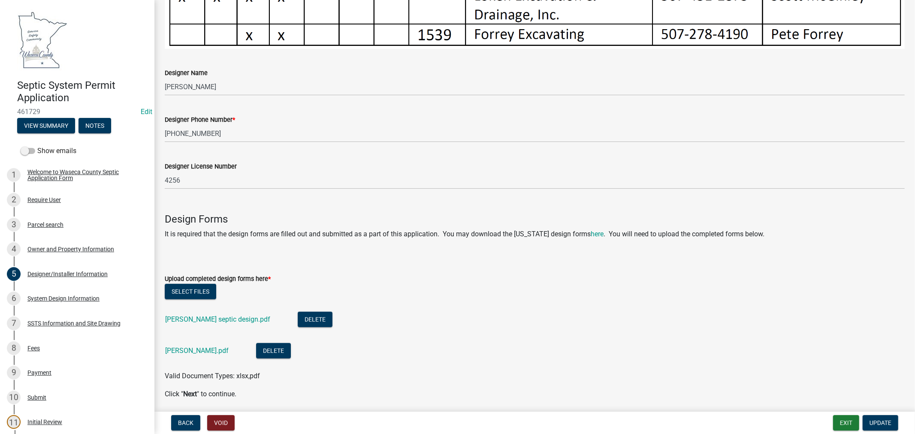
scroll to position [533, 0]
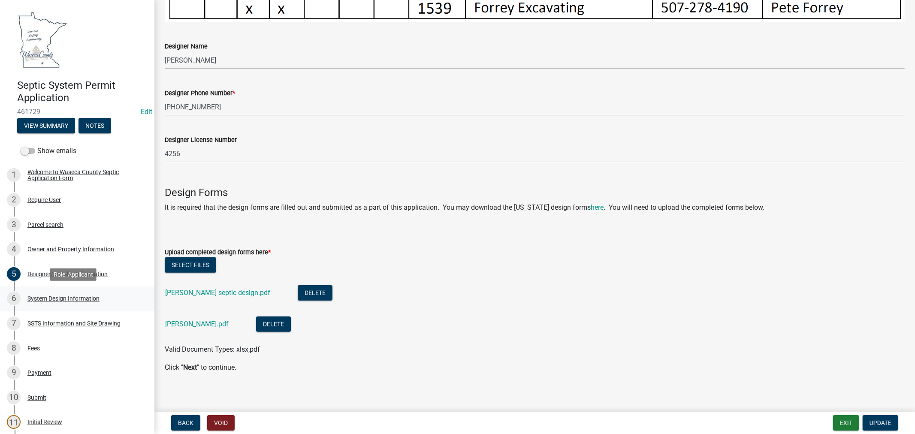
click at [63, 297] on div "System Design Information" at bounding box center [63, 299] width 72 height 6
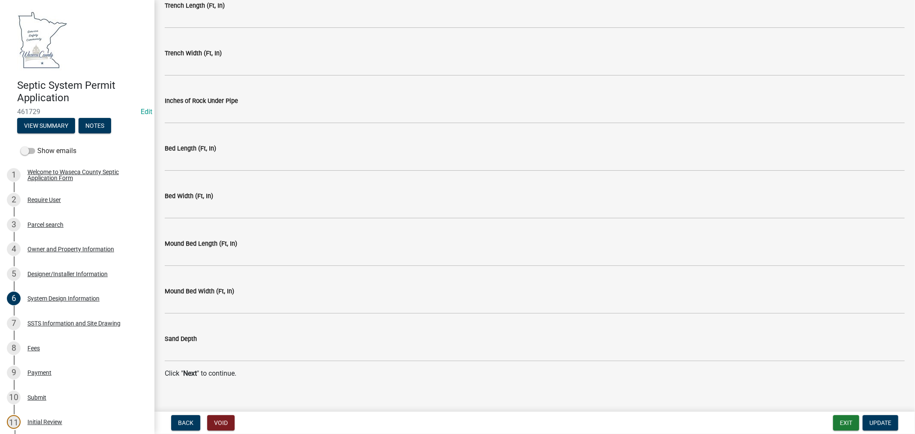
scroll to position [1695, 0]
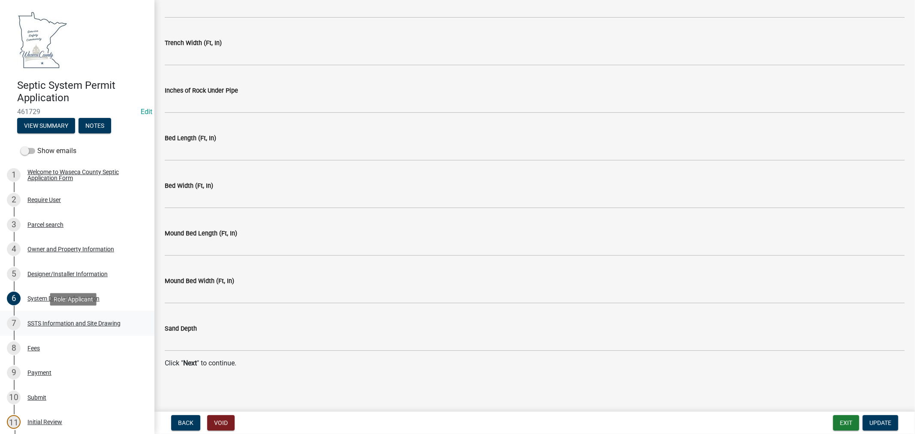
click at [42, 323] on div "SSTS Information and Site Drawing" at bounding box center [73, 324] width 93 height 6
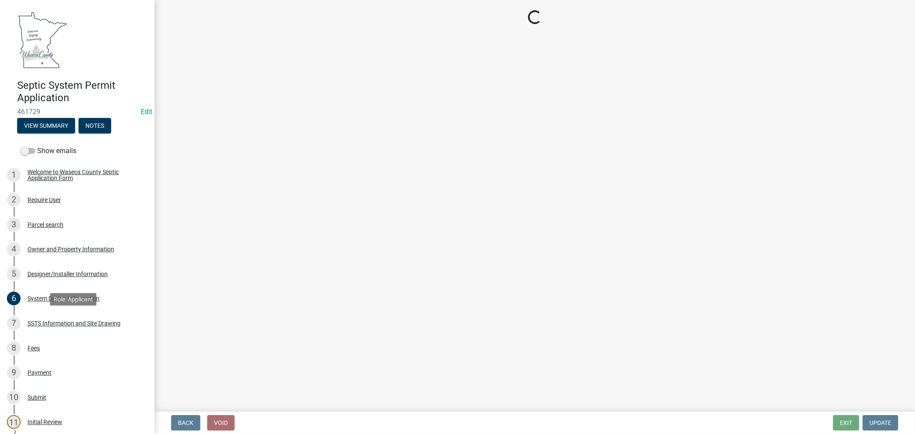
scroll to position [0, 0]
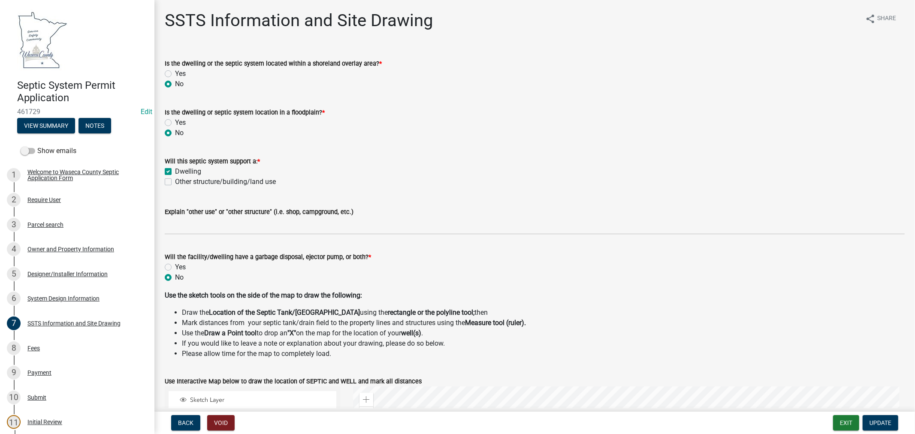
click at [175, 72] on label "Yes" at bounding box center [180, 74] width 11 height 10
click at [175, 72] on input "Yes" at bounding box center [178, 72] width 6 height 6
radio input "true"
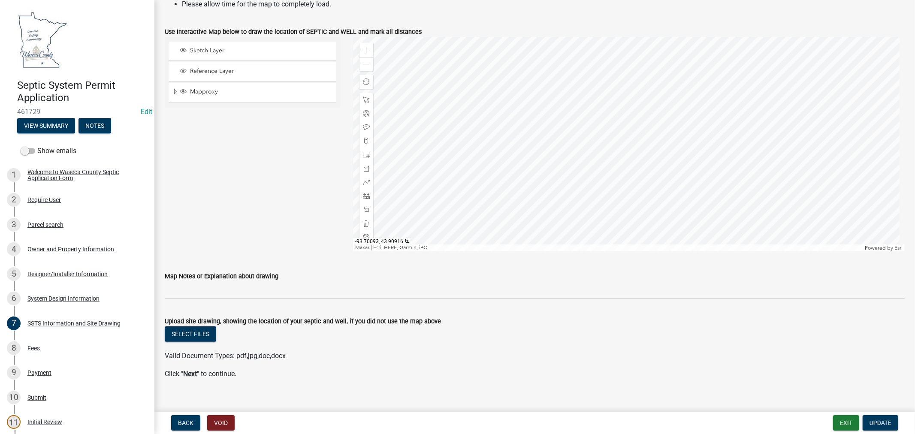
scroll to position [361, 0]
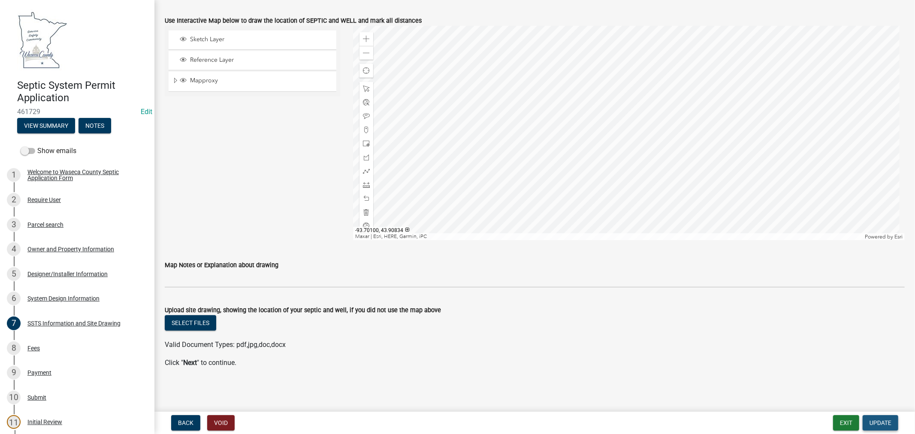
click at [878, 424] on span "Update" at bounding box center [881, 423] width 22 height 7
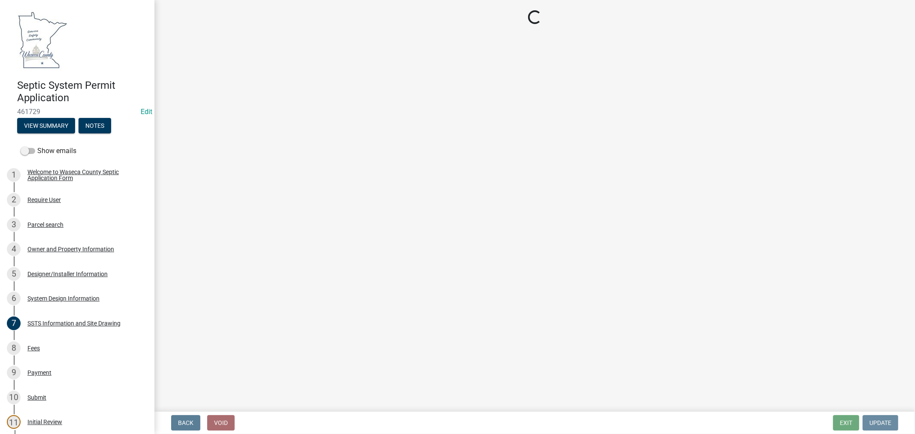
scroll to position [0, 0]
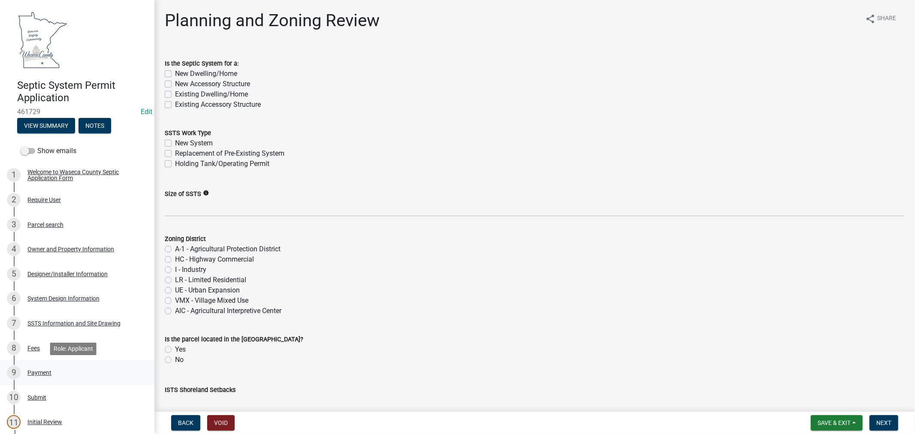
click at [39, 370] on div "Payment" at bounding box center [39, 373] width 24 height 6
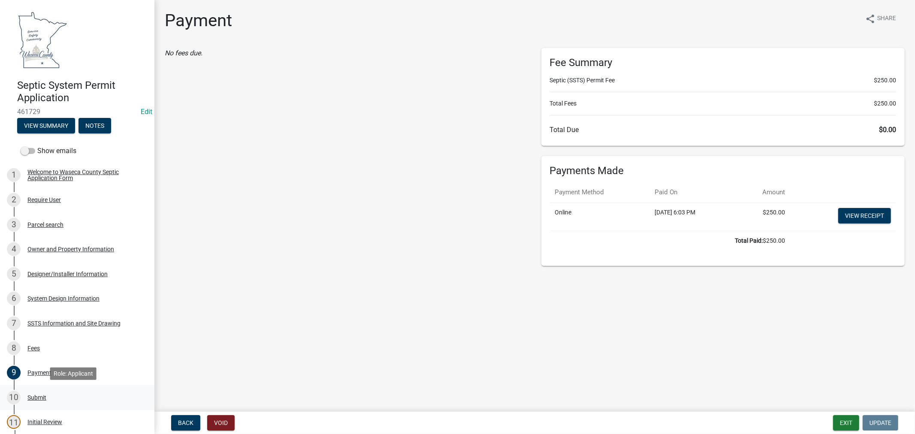
click at [35, 399] on div "Submit" at bounding box center [36, 398] width 19 height 6
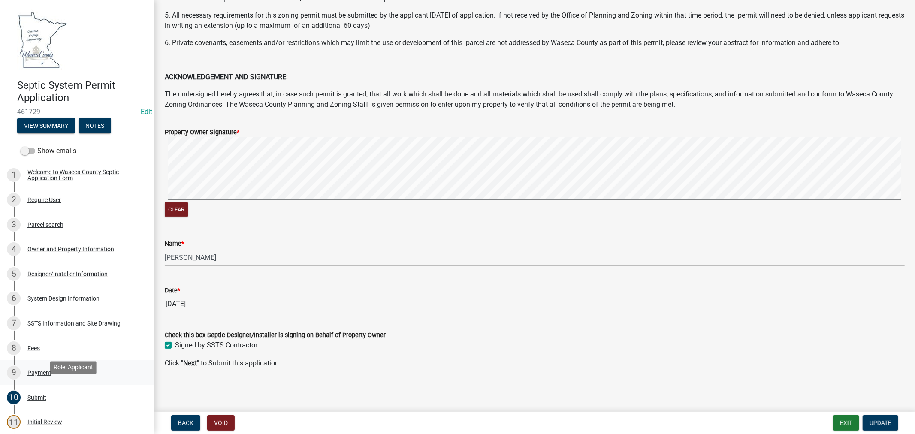
scroll to position [48, 0]
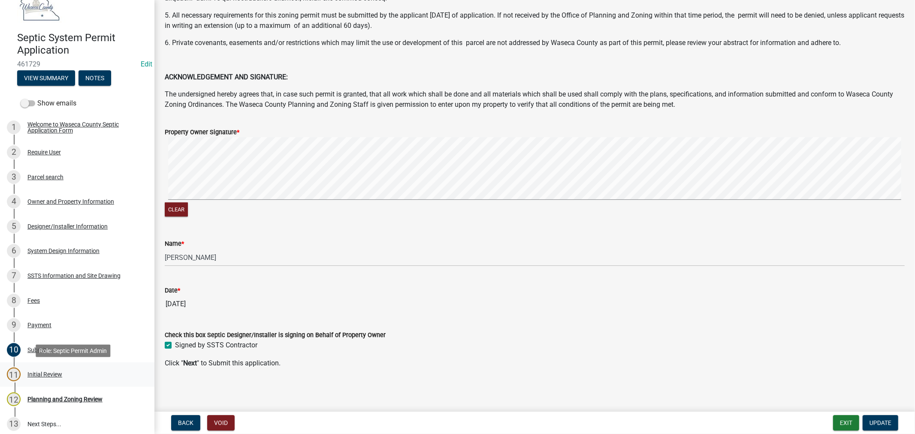
click at [44, 373] on div "Initial Review" at bounding box center [44, 375] width 35 height 6
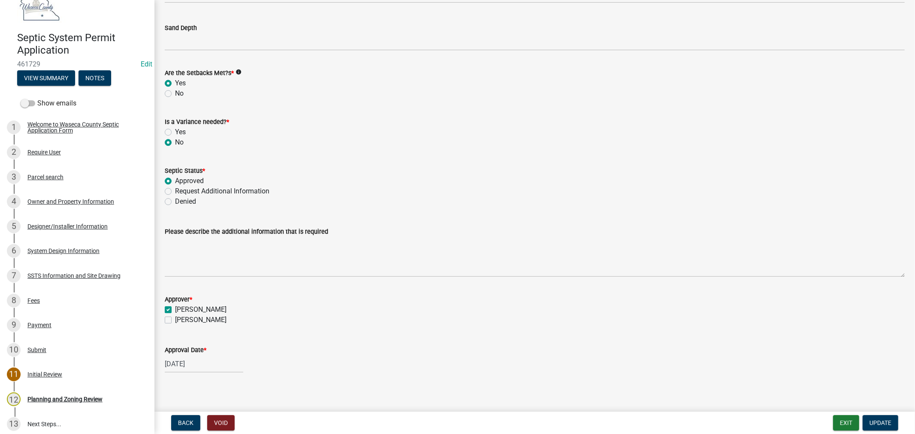
scroll to position [1968, 0]
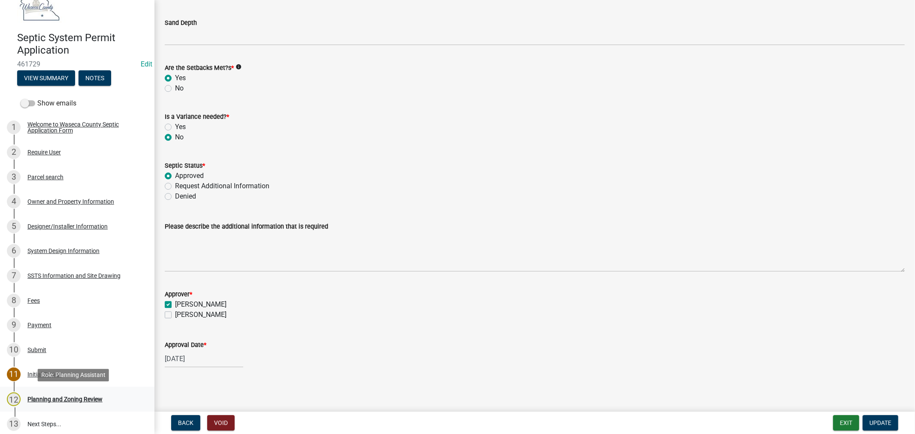
click at [39, 399] on div "Planning and Zoning Review" at bounding box center [64, 400] width 75 height 6
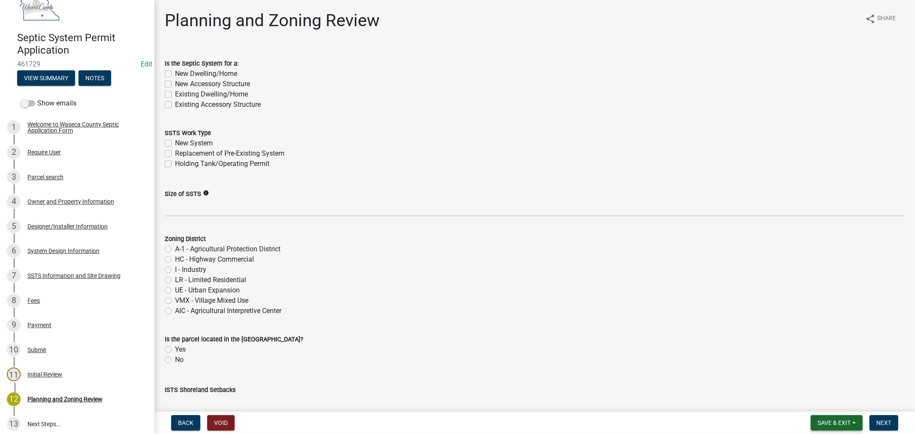
click at [836, 420] on span "Save & Exit" at bounding box center [834, 423] width 33 height 7
click at [823, 407] on button "Save & Exit" at bounding box center [828, 401] width 69 height 21
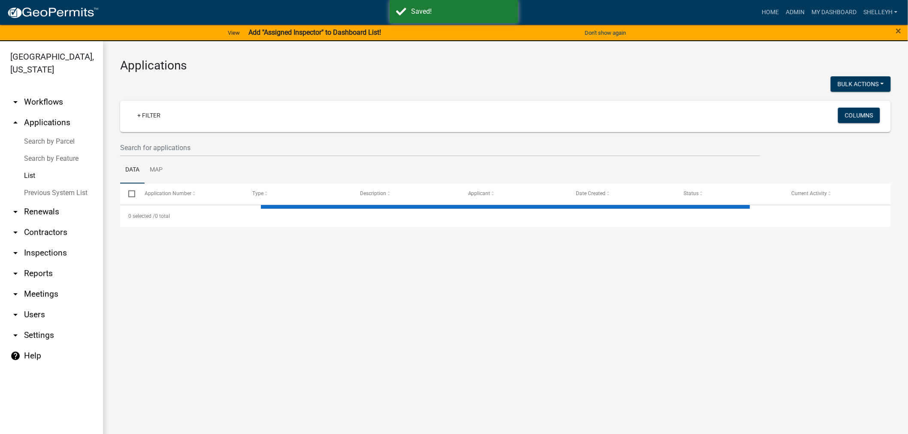
select select "1: 25"
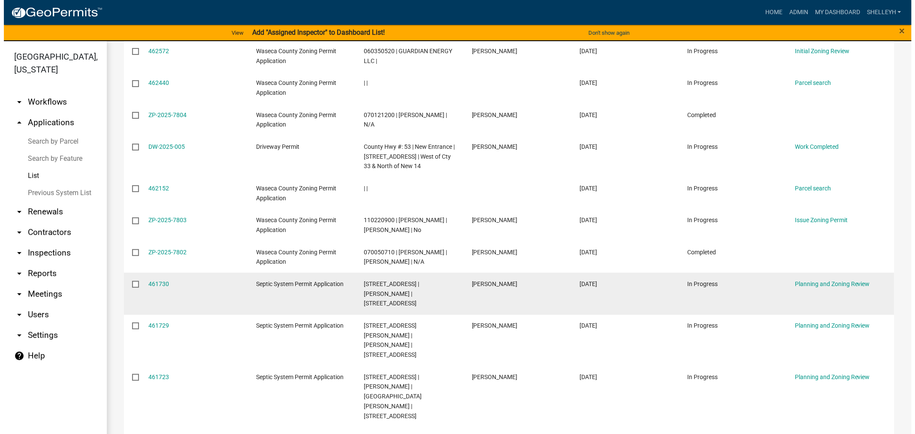
scroll to position [429, 0]
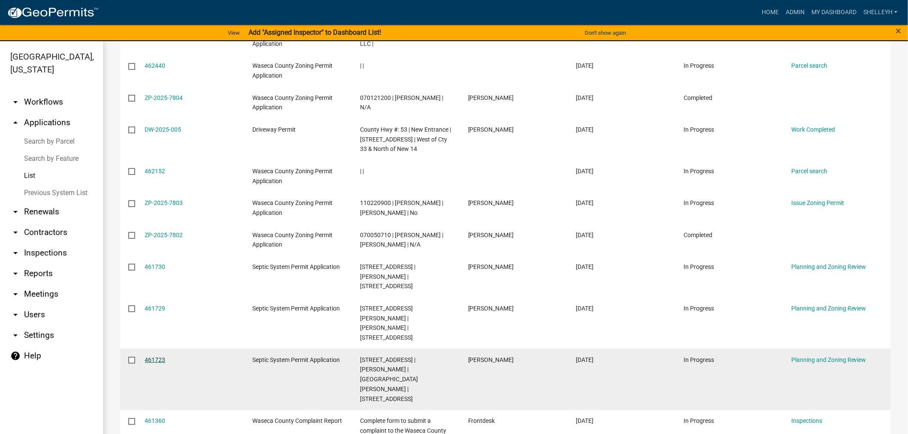
click at [151, 357] on link "461723" at bounding box center [155, 360] width 21 height 7
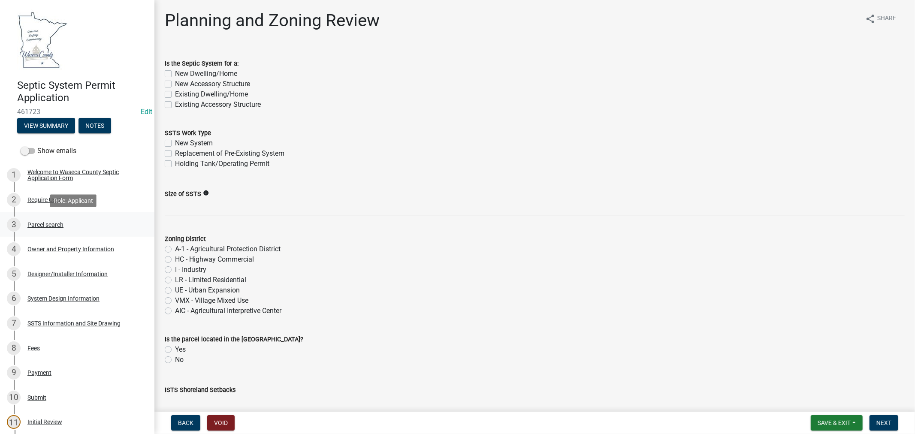
click at [49, 225] on div "Parcel search" at bounding box center [45, 225] width 36 height 6
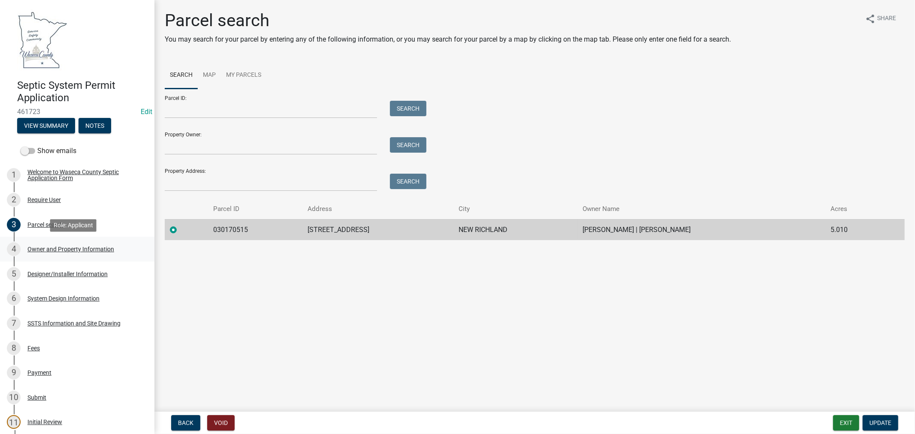
click at [65, 246] on div "Owner and Property Information" at bounding box center [70, 249] width 87 height 6
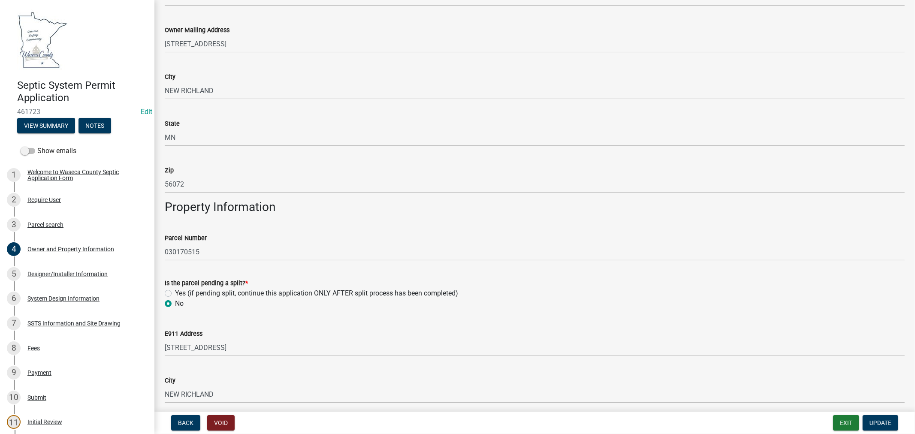
scroll to position [286, 0]
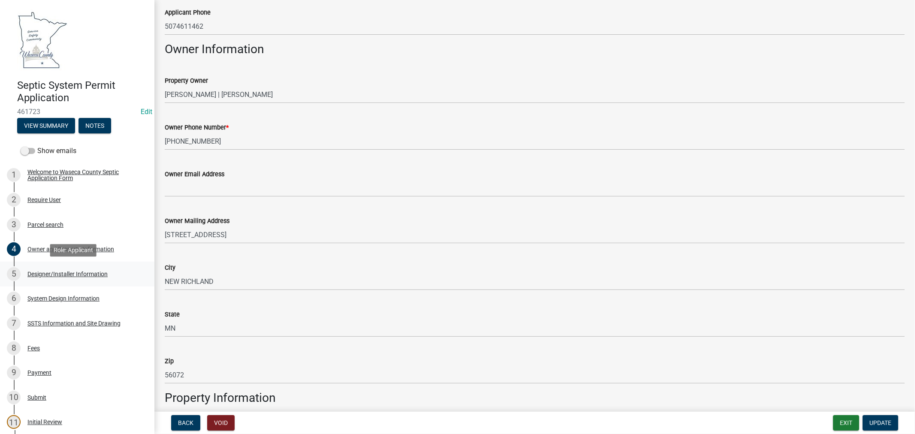
click at [50, 271] on div "Designer/Installer Information" at bounding box center [67, 274] width 80 height 6
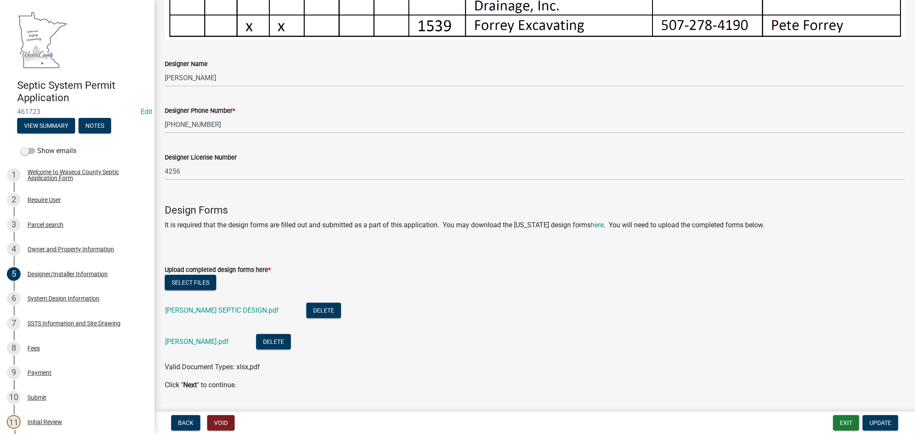
scroll to position [524, 0]
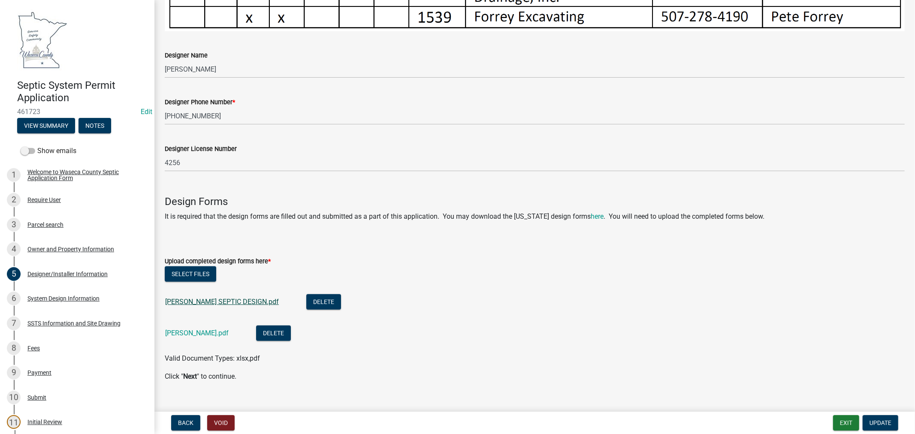
click at [250, 298] on link "[PERSON_NAME] SEPTIC DESIGN.pdf" at bounding box center [222, 302] width 114 height 8
click at [200, 329] on link "[PERSON_NAME].pdf" at bounding box center [197, 333] width 64 height 8
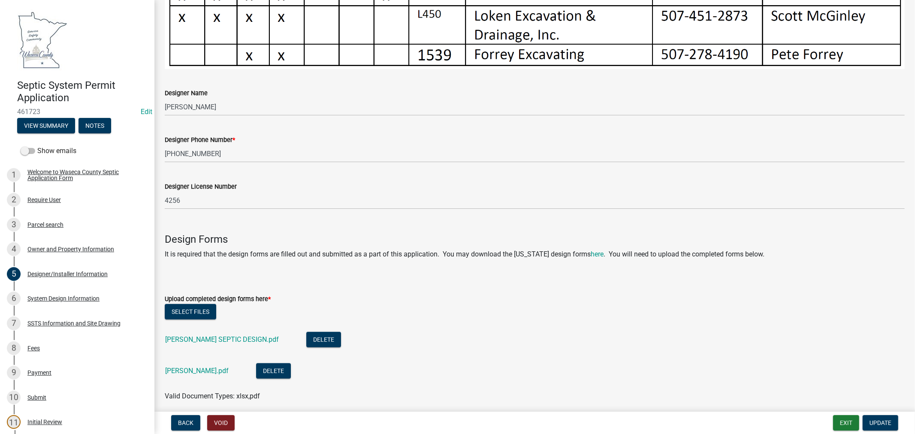
scroll to position [533, 0]
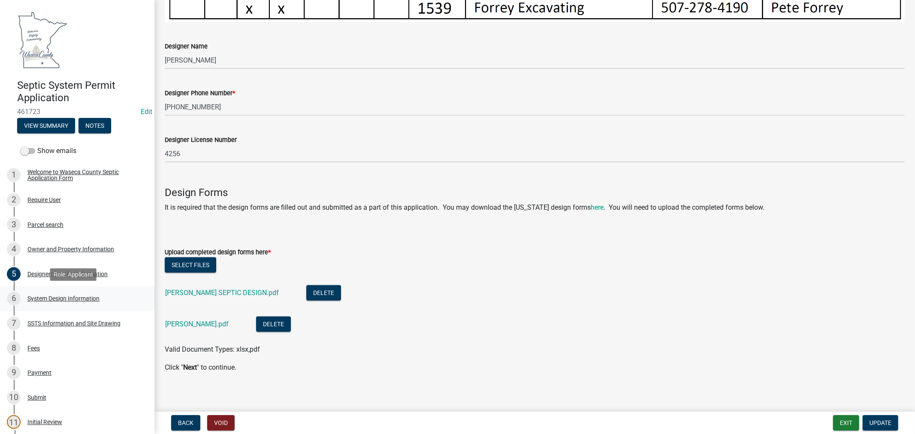
click at [38, 299] on div "System Design Information" at bounding box center [63, 299] width 72 height 6
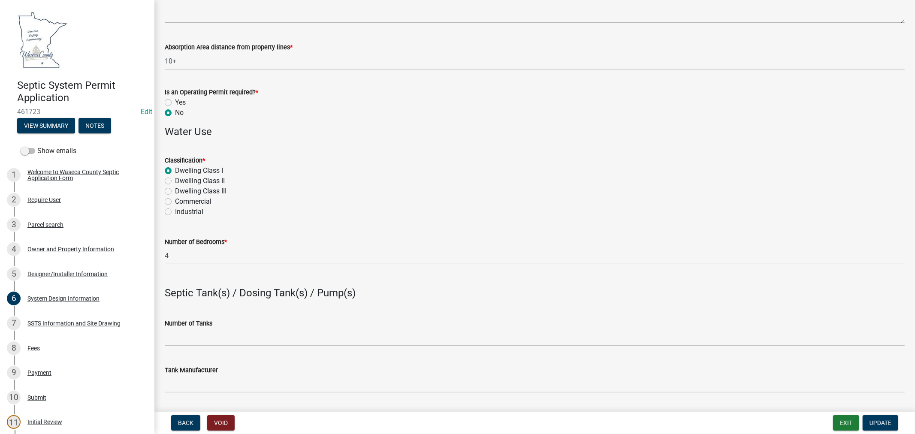
scroll to position [455, 0]
click at [52, 324] on div "SSTS Information and Site Drawing" at bounding box center [73, 324] width 93 height 6
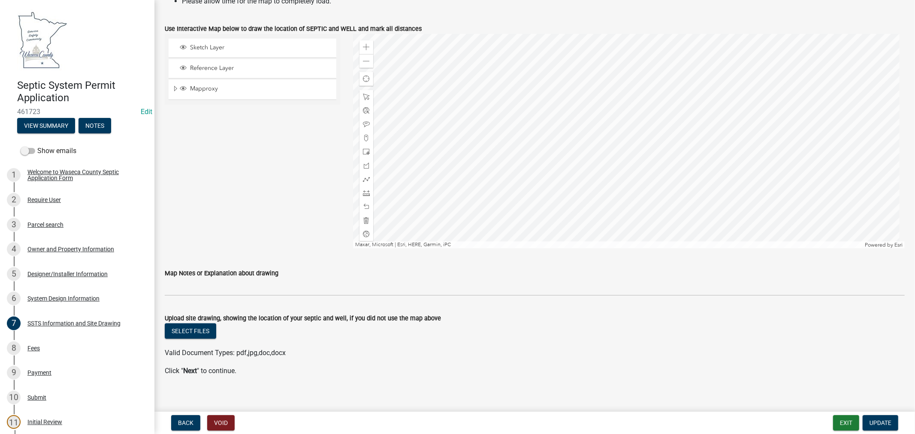
scroll to position [361, 0]
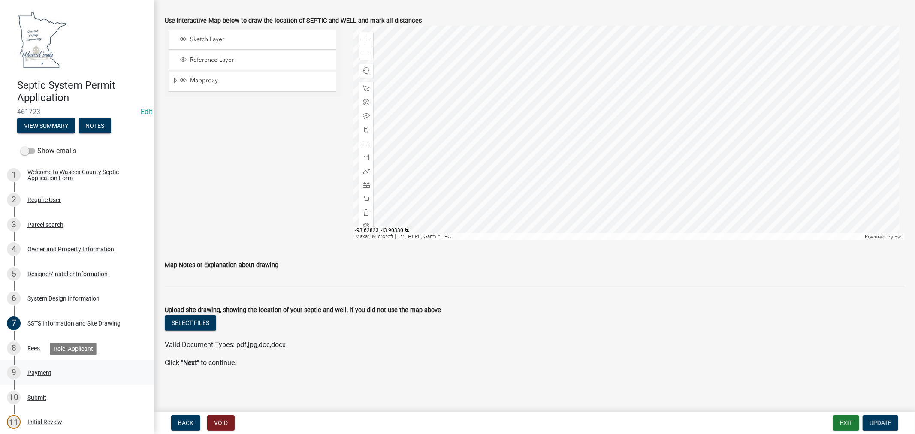
click at [40, 375] on div "Payment" at bounding box center [39, 373] width 24 height 6
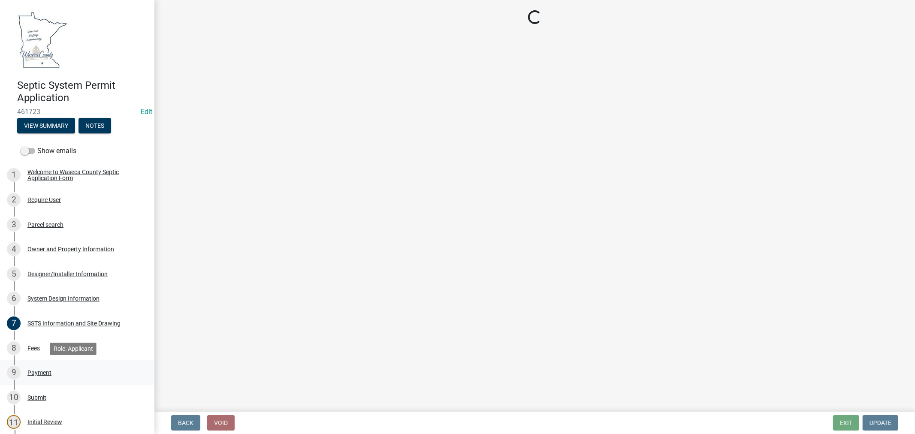
scroll to position [0, 0]
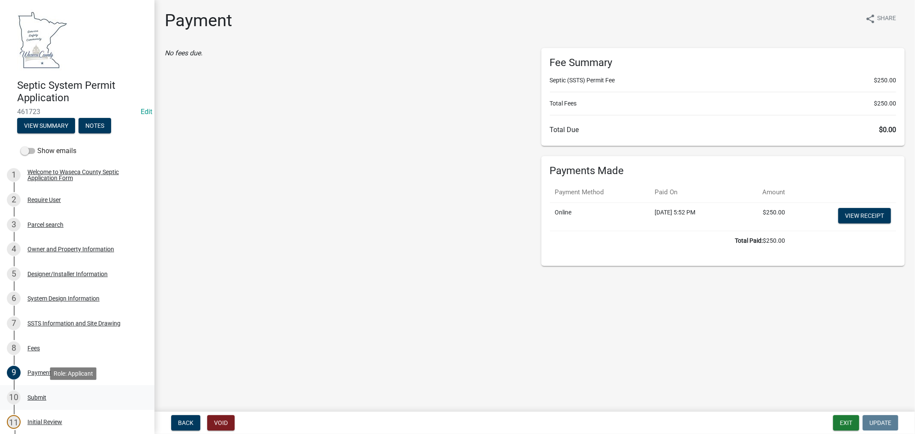
click at [37, 397] on div "Submit" at bounding box center [36, 398] width 19 height 6
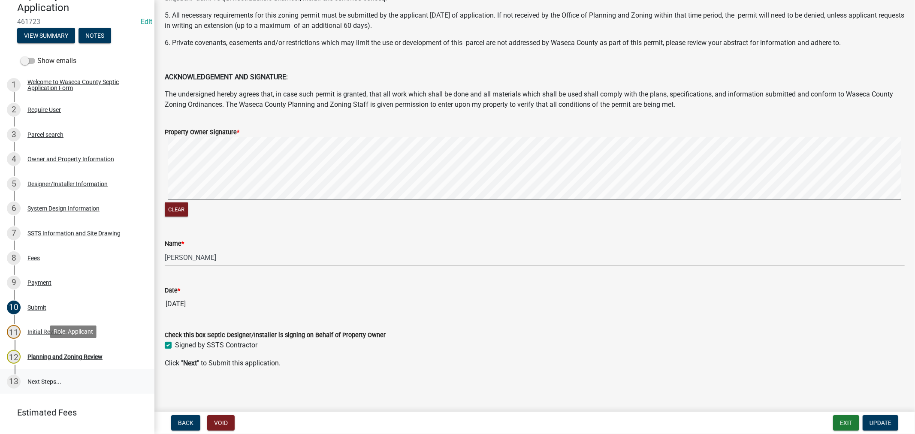
scroll to position [95, 0]
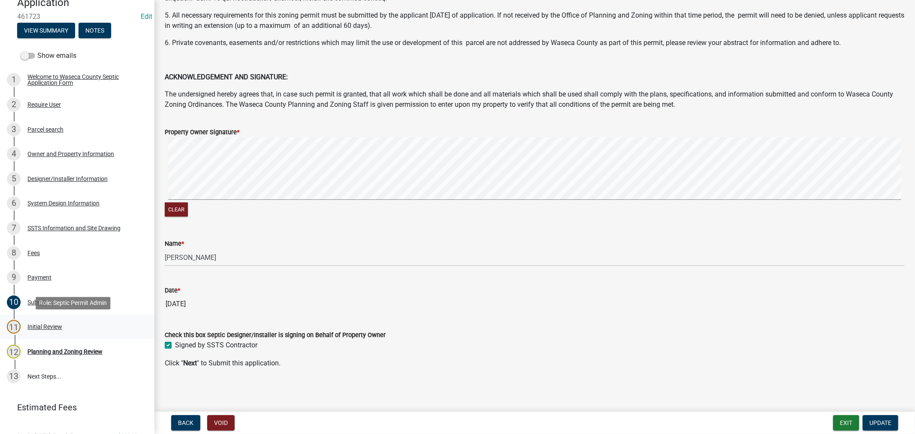
click at [31, 327] on div "Initial Review" at bounding box center [44, 327] width 35 height 6
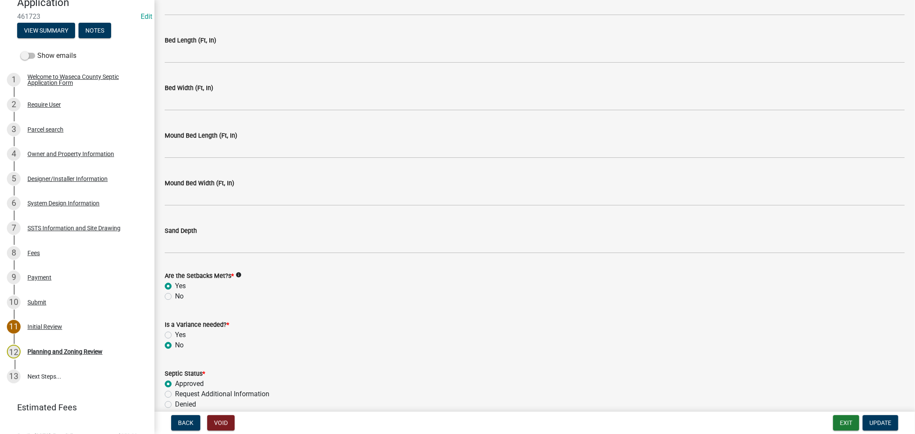
scroll to position [1859, 0]
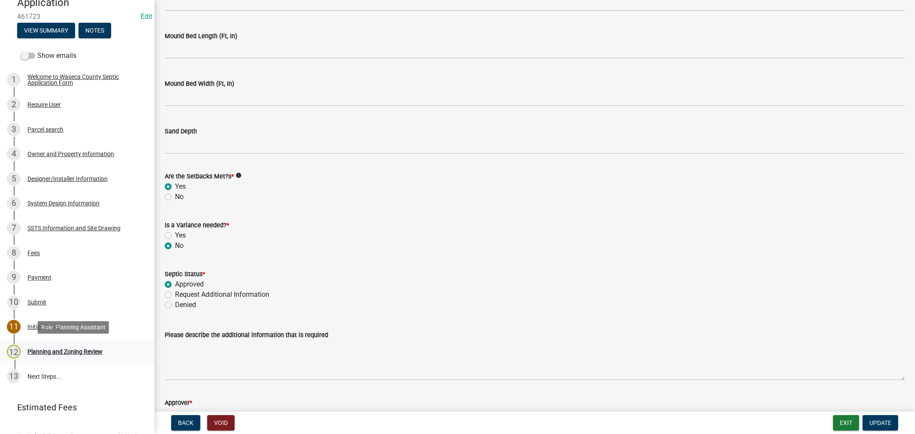
click at [78, 353] on div "Planning and Zoning Review" at bounding box center [64, 352] width 75 height 6
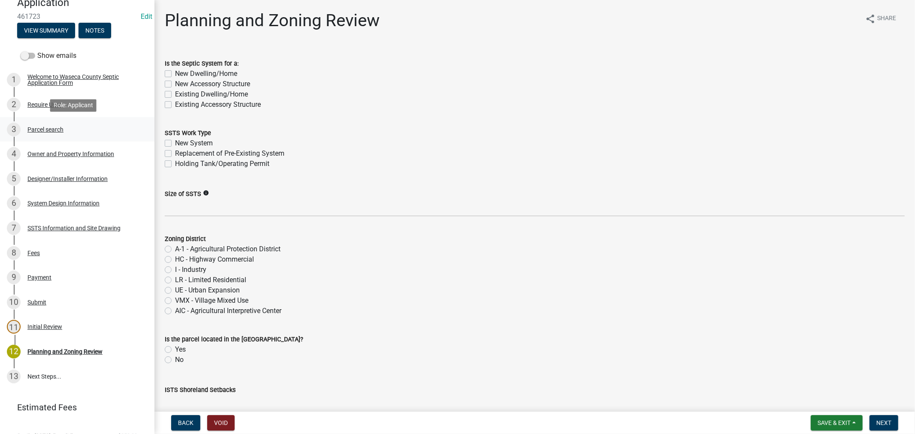
drag, startPoint x: 44, startPoint y: 126, endPoint x: 39, endPoint y: 124, distance: 5.0
click at [44, 127] on div "Parcel search" at bounding box center [45, 130] width 36 height 6
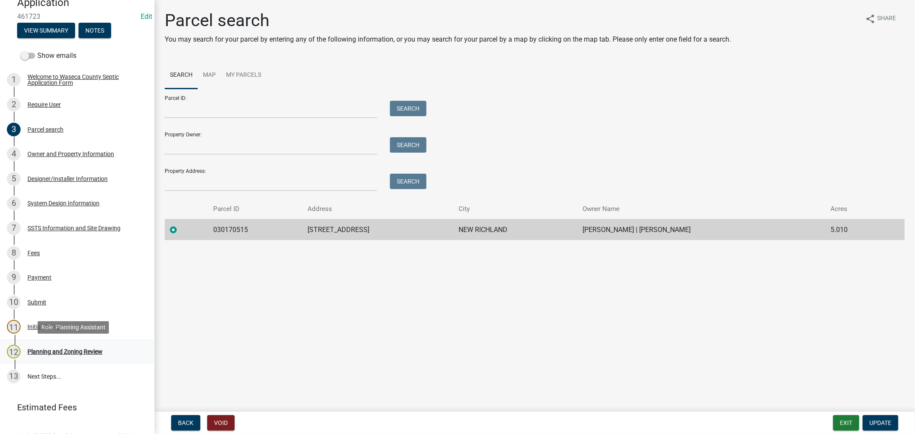
click at [55, 351] on div "Planning and Zoning Review" at bounding box center [64, 352] width 75 height 6
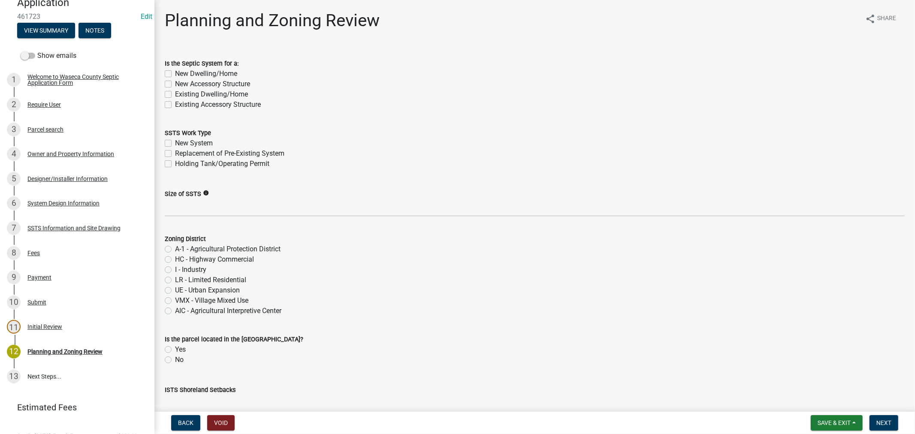
click at [175, 92] on label "Existing Dwelling/Home" at bounding box center [211, 94] width 73 height 10
click at [175, 92] on input "Existing Dwelling/Home" at bounding box center [178, 92] width 6 height 6
checkbox input "true"
checkbox input "false"
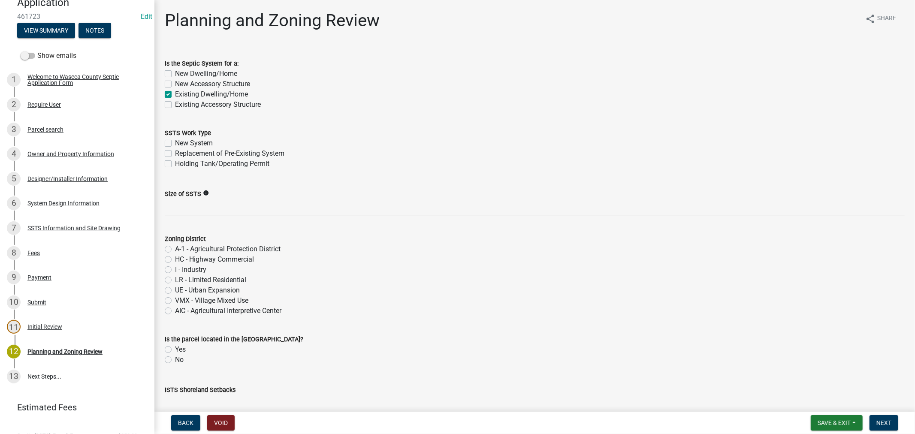
checkbox input "true"
checkbox input "false"
click at [175, 153] on label "Replacement of Pre-Existing System" at bounding box center [229, 153] width 109 height 10
click at [175, 153] on input "Replacement of Pre-Existing System" at bounding box center [178, 151] width 6 height 6
checkbox input "true"
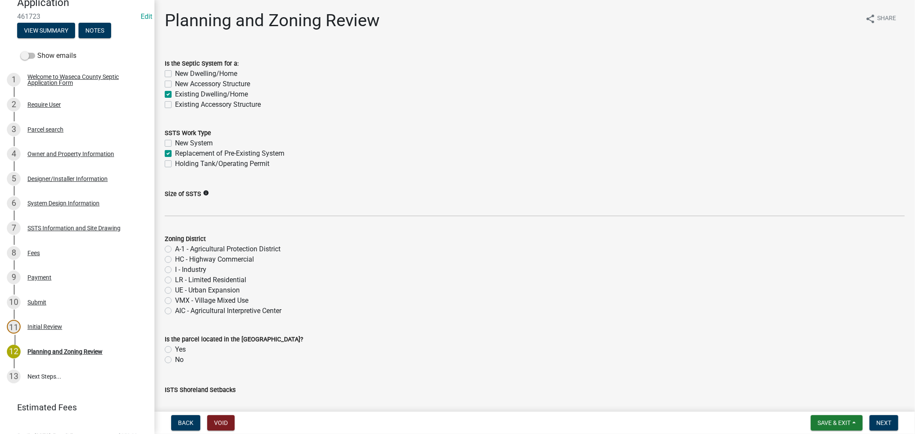
checkbox input "false"
checkbox input "true"
checkbox input "false"
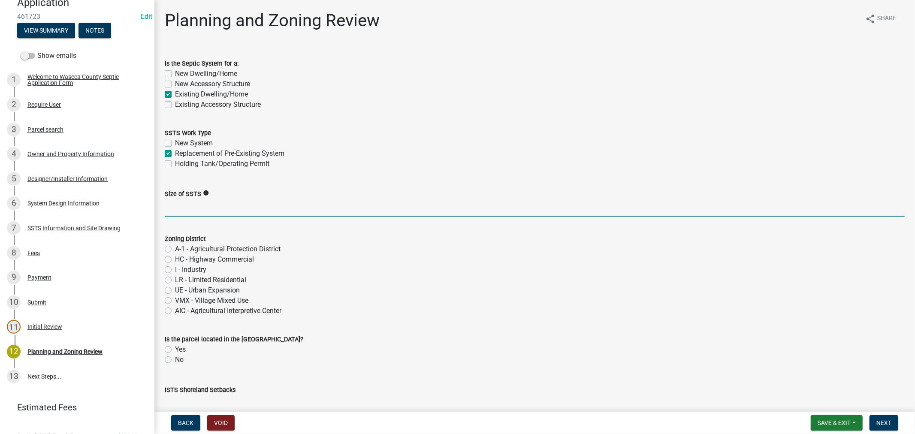
click at [215, 208] on input "Size of SSTS" at bounding box center [535, 208] width 740 height 18
paste input "600gpd/4bed"
type input "600gpd/4bed"
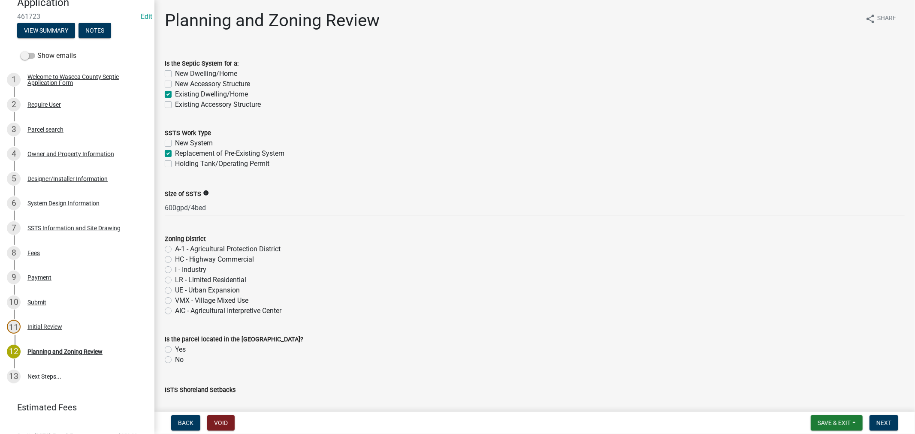
click at [175, 249] on label "A-1 - Agricultural Protection District" at bounding box center [228, 249] width 106 height 10
click at [175, 249] on input "A-1 - Agricultural Protection District" at bounding box center [178, 247] width 6 height 6
radio input "true"
click at [175, 351] on label "Yes" at bounding box center [180, 350] width 11 height 10
click at [175, 350] on input "Yes" at bounding box center [178, 348] width 6 height 6
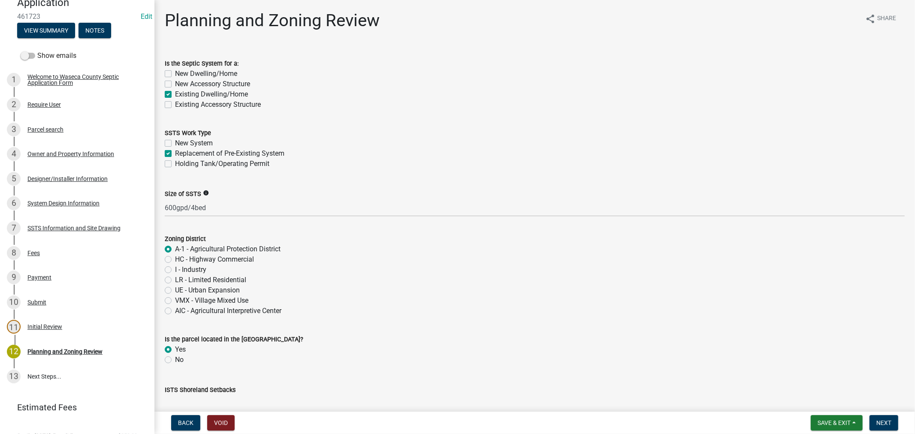
radio input "true"
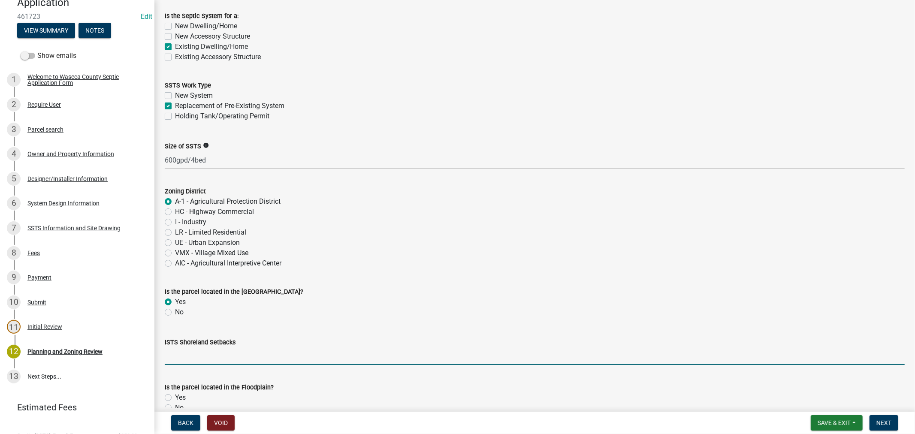
click at [193, 359] on input "ISTS Shoreland Setbacks" at bounding box center [535, 357] width 740 height 18
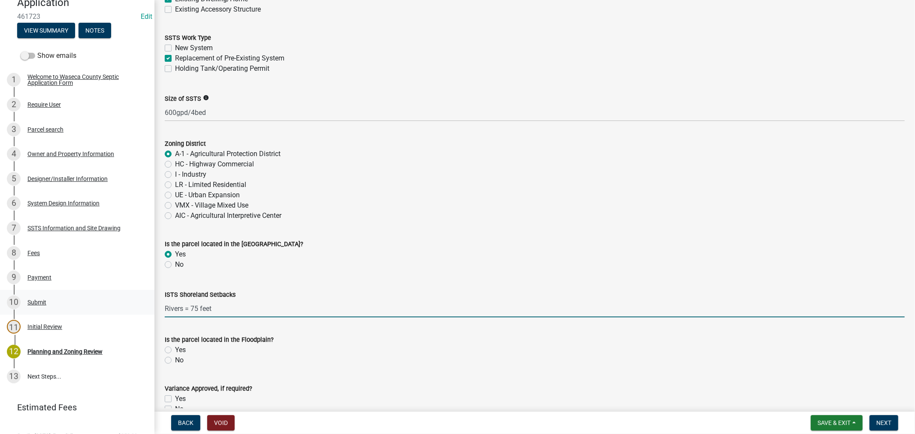
type input "Rivers = 75 feet"
drag, startPoint x: 229, startPoint y: 309, endPoint x: 144, endPoint y: 312, distance: 85.0
click at [144, 312] on div "Septic System Permit Application 461723 Edit View Summary Notes Show emails 1 W…" at bounding box center [457, 217] width 915 height 434
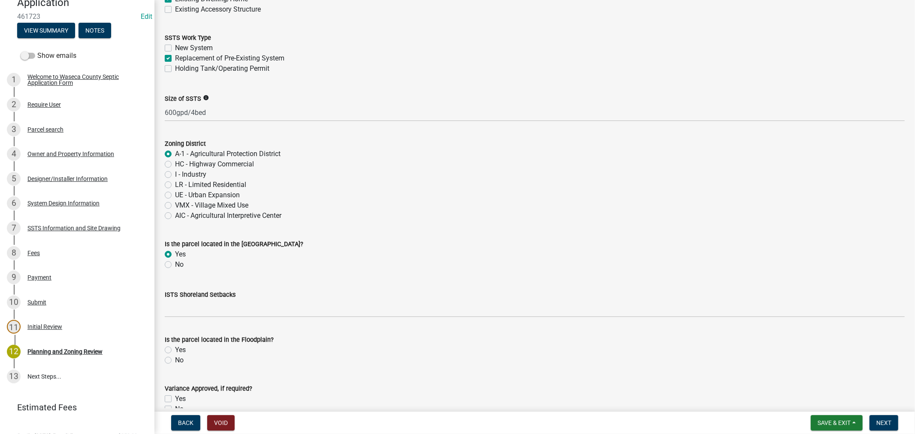
click at [175, 357] on label "No" at bounding box center [179, 360] width 9 height 10
click at [175, 357] on input "No" at bounding box center [178, 358] width 6 height 6
radio input "true"
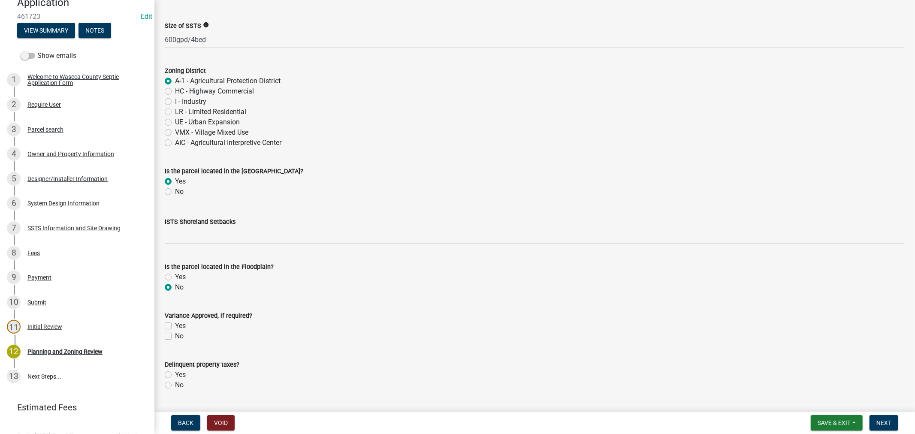
scroll to position [191, 0]
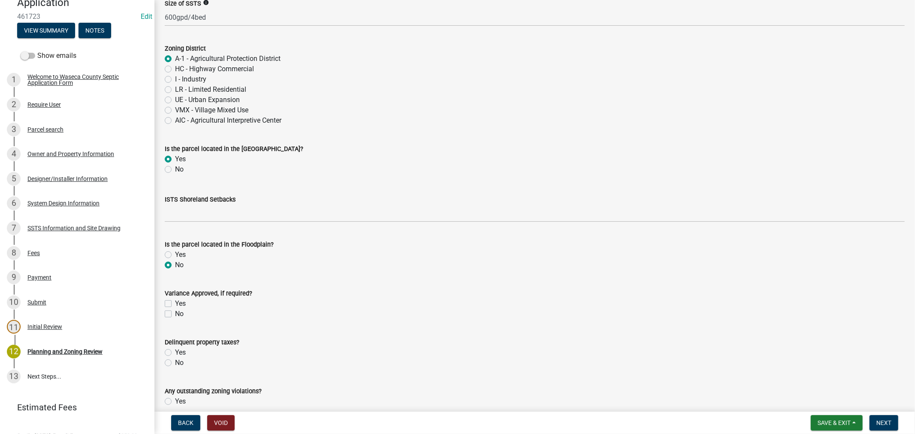
click at [175, 314] on label "No" at bounding box center [179, 314] width 9 height 10
click at [175, 314] on input "No" at bounding box center [178, 312] width 6 height 6
checkbox input "true"
checkbox input "false"
checkbox input "true"
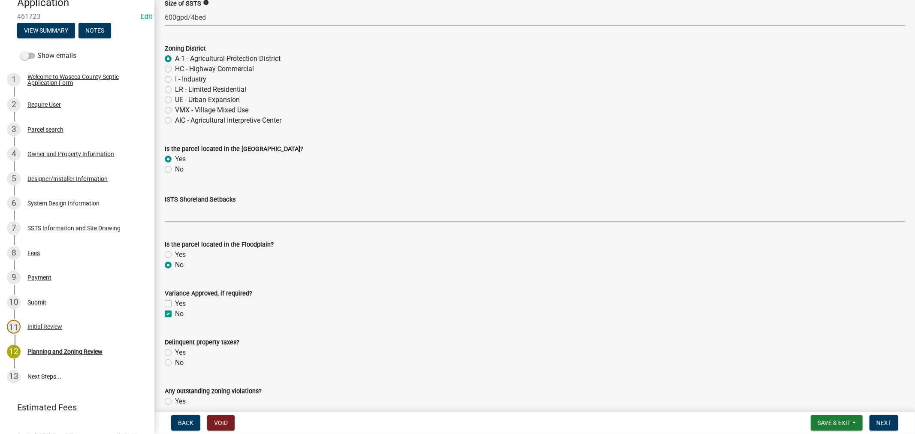
drag, startPoint x: 167, startPoint y: 362, endPoint x: 263, endPoint y: 357, distance: 97.1
click at [175, 362] on label "No" at bounding box center [179, 363] width 9 height 10
click at [175, 362] on input "No" at bounding box center [178, 361] width 6 height 6
radio input "true"
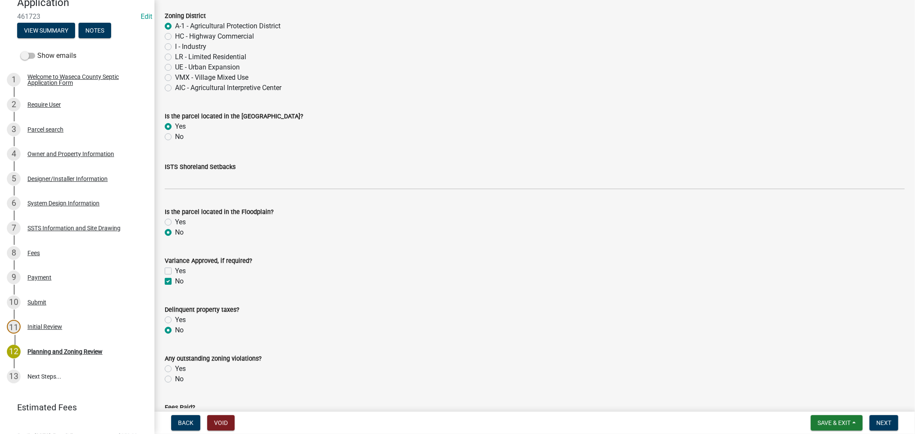
scroll to position [238, 0]
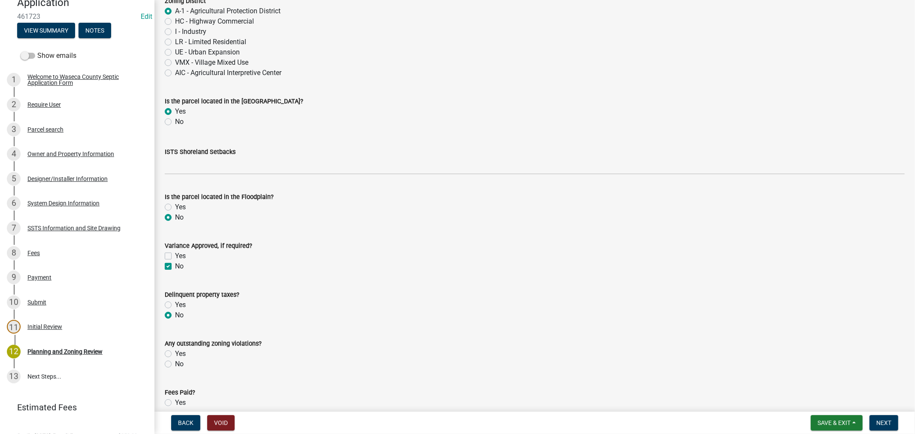
drag, startPoint x: 167, startPoint y: 364, endPoint x: 260, endPoint y: 363, distance: 92.3
click at [175, 364] on label "No" at bounding box center [179, 364] width 9 height 10
click at [175, 364] on input "No" at bounding box center [178, 362] width 6 height 6
radio input "true"
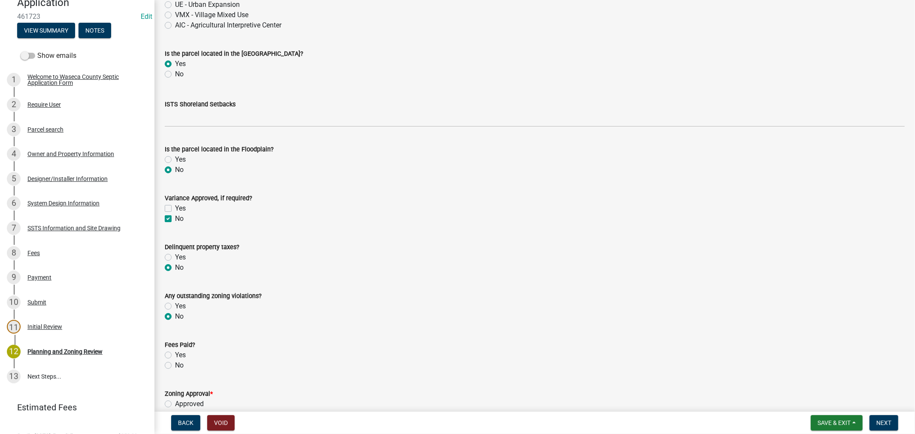
click at [175, 355] on label "Yes" at bounding box center [180, 355] width 11 height 10
click at [175, 355] on input "Yes" at bounding box center [178, 353] width 6 height 6
radio input "true"
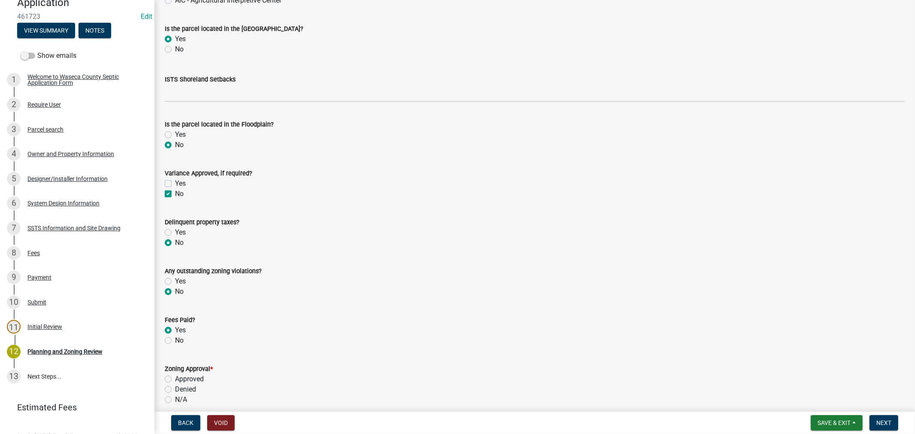
scroll to position [333, 0]
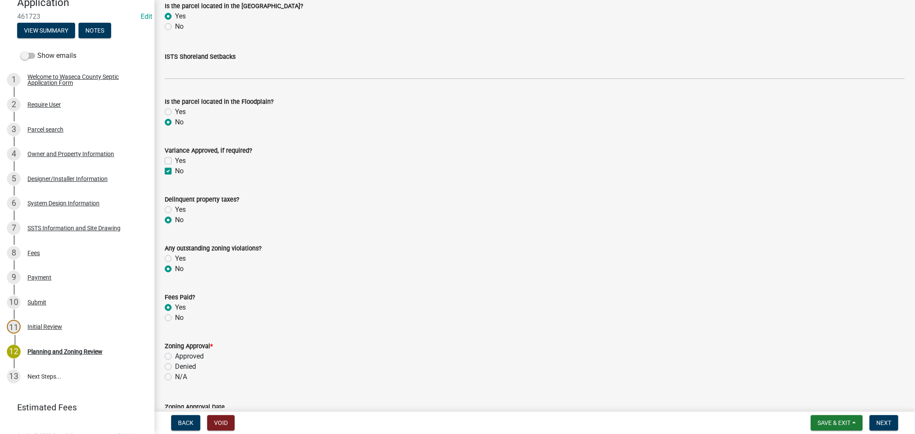
click at [175, 354] on label "Approved" at bounding box center [189, 356] width 29 height 10
click at [175, 354] on input "Approved" at bounding box center [178, 354] width 6 height 6
radio input "true"
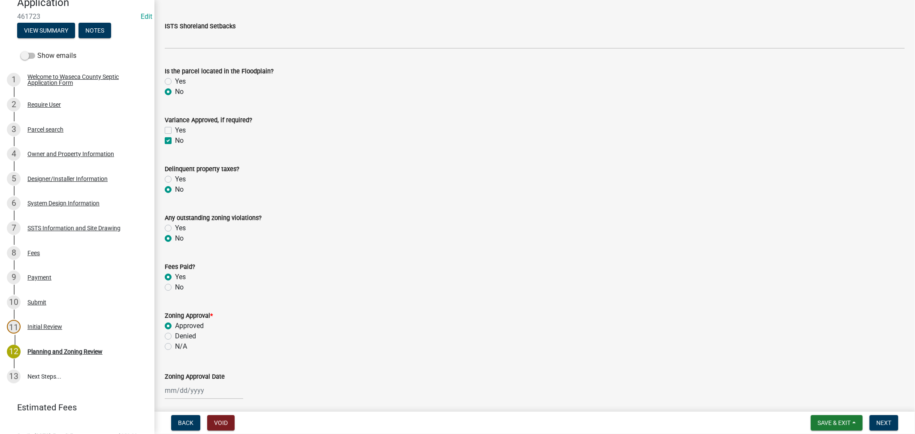
scroll to position [396, 0]
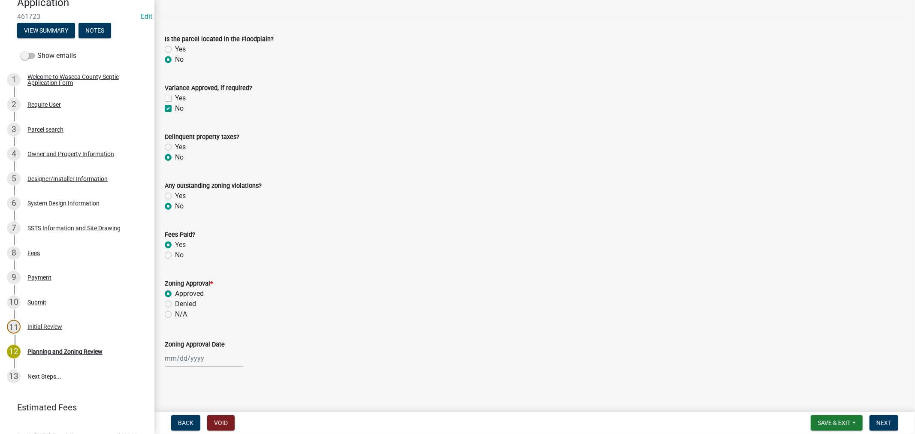
click at [194, 358] on input "Zoning Approval Date" at bounding box center [204, 359] width 79 height 18
select select "8"
select select "2025"
click at [199, 296] on div "13" at bounding box center [201, 299] width 14 height 14
type input "[DATE]"
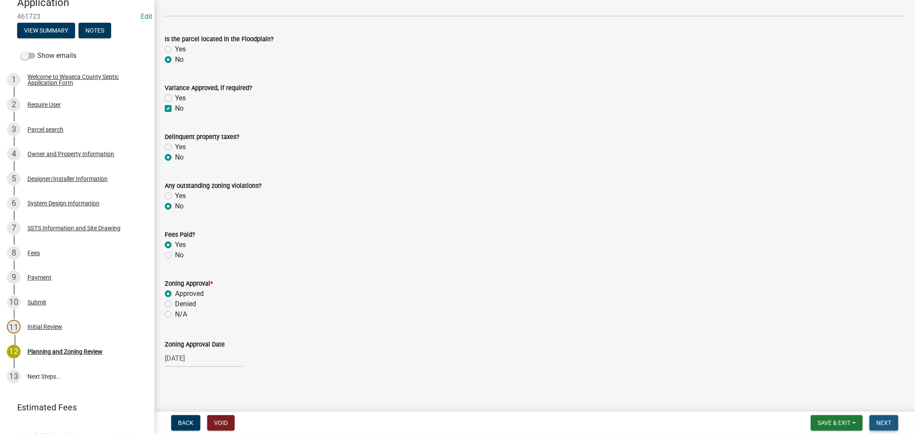
click at [881, 420] on span "Next" at bounding box center [884, 423] width 15 height 7
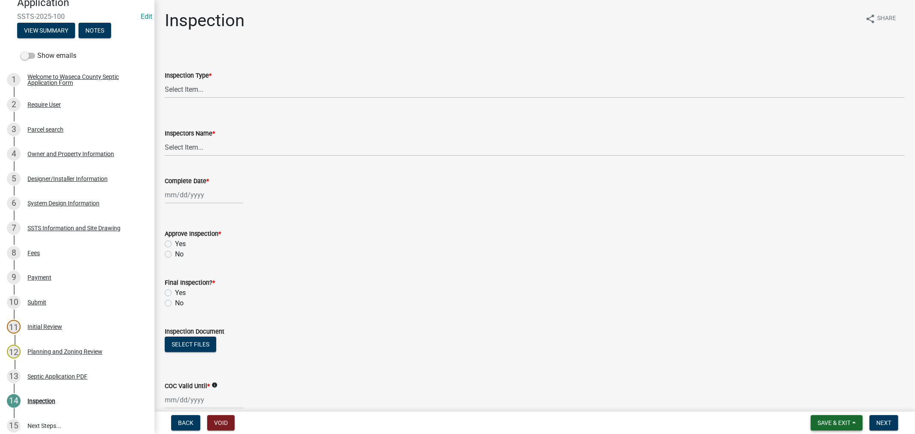
click at [830, 418] on button "Save & Exit" at bounding box center [837, 422] width 52 height 15
click at [813, 403] on button "Save & Exit" at bounding box center [828, 401] width 69 height 21
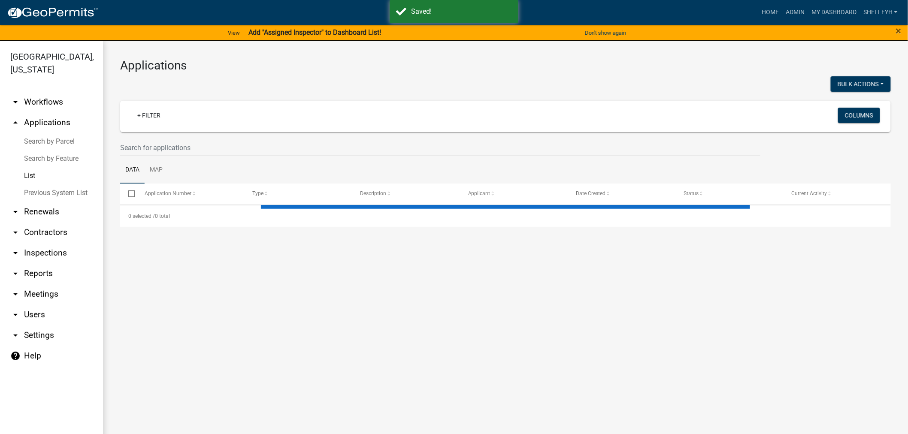
select select "1: 25"
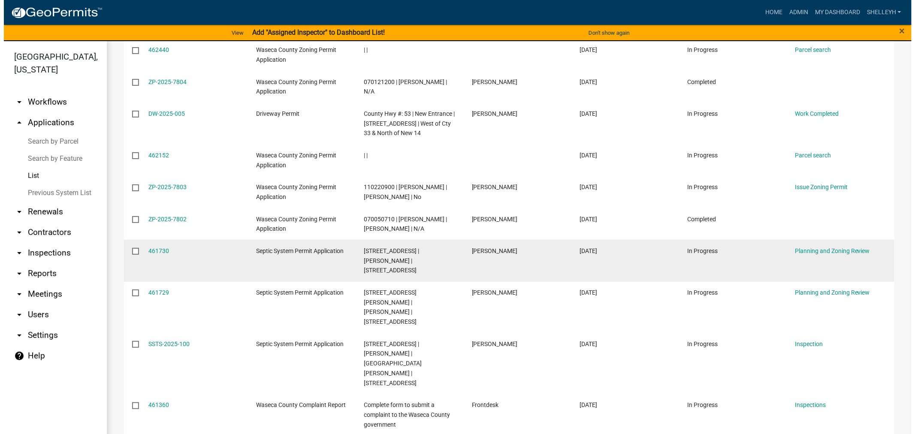
scroll to position [428, 0]
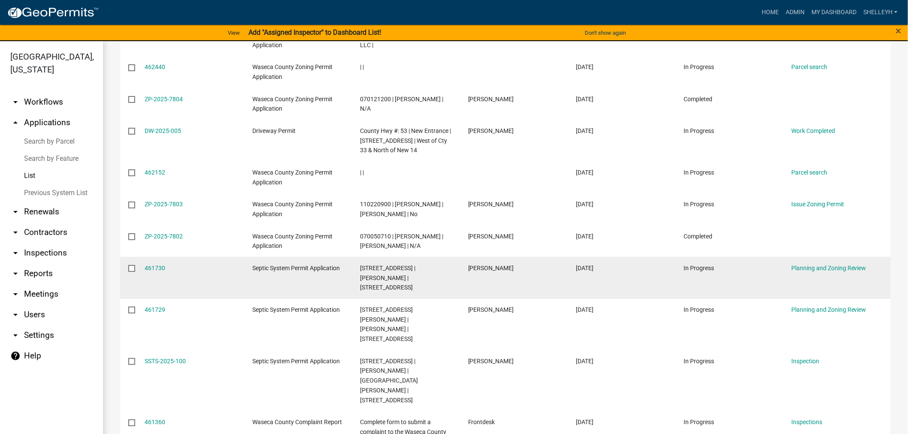
drag, startPoint x: 392, startPoint y: 248, endPoint x: 410, endPoint y: 239, distance: 20.0
click at [410, 263] on div "[STREET_ADDRESS] | [PERSON_NAME] |[STREET_ADDRESS]" at bounding box center [405, 277] width 91 height 29
click at [411, 257] on datatable-body-cell "[STREET_ADDRESS] | [PERSON_NAME] |[STREET_ADDRESS]" at bounding box center [406, 278] width 108 height 42
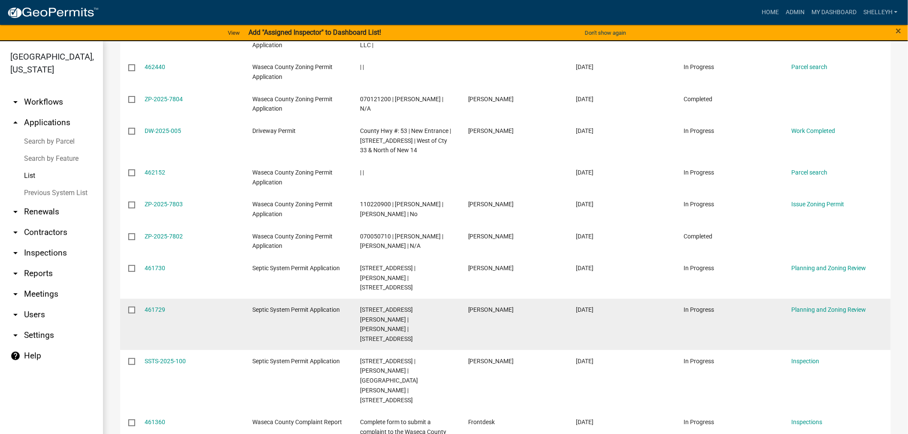
drag, startPoint x: 159, startPoint y: 268, endPoint x: 175, endPoint y: 263, distance: 16.7
click at [159, 306] on link "461729" at bounding box center [155, 309] width 21 height 7
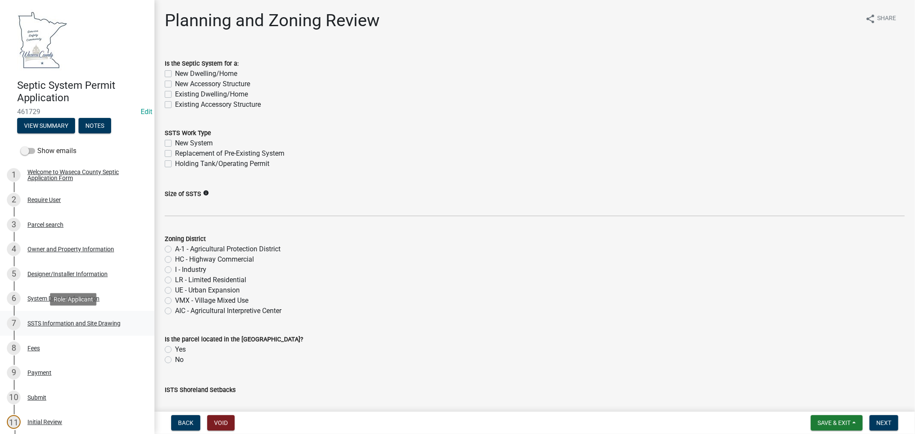
click at [51, 322] on div "SSTS Information and Site Drawing" at bounding box center [73, 324] width 93 height 6
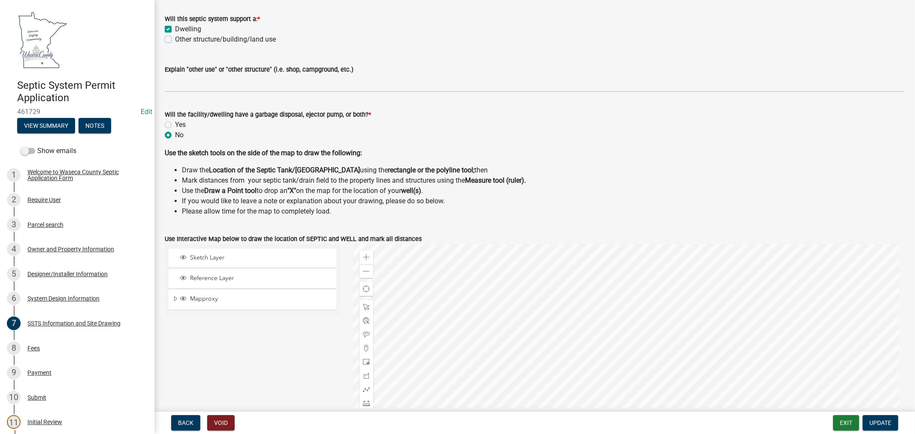
scroll to position [238, 0]
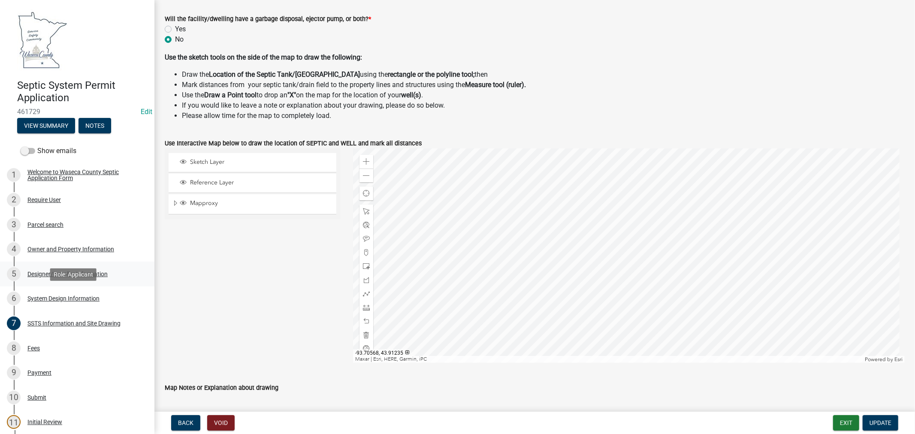
drag, startPoint x: 58, startPoint y: 300, endPoint x: 117, endPoint y: 280, distance: 61.9
click at [59, 300] on div "System Design Information" at bounding box center [63, 299] width 72 height 6
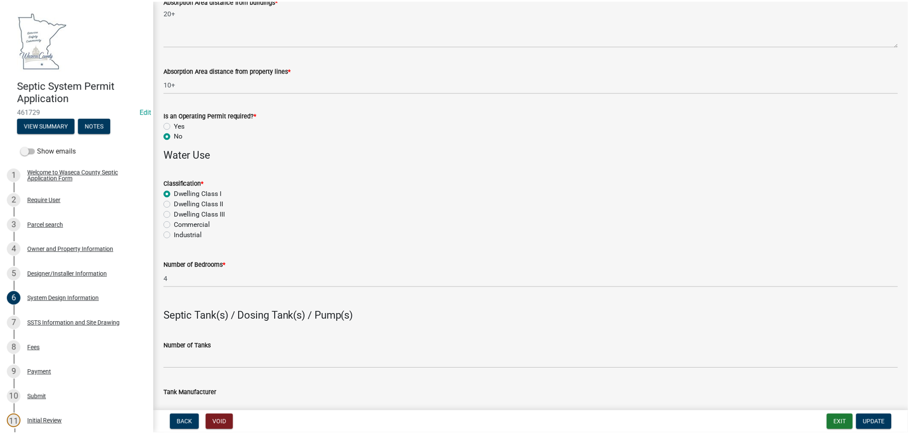
scroll to position [429, 0]
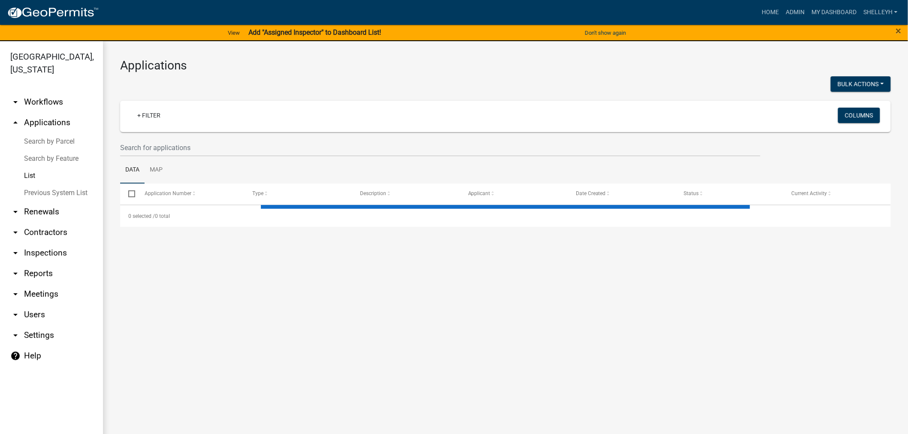
select select "1: 25"
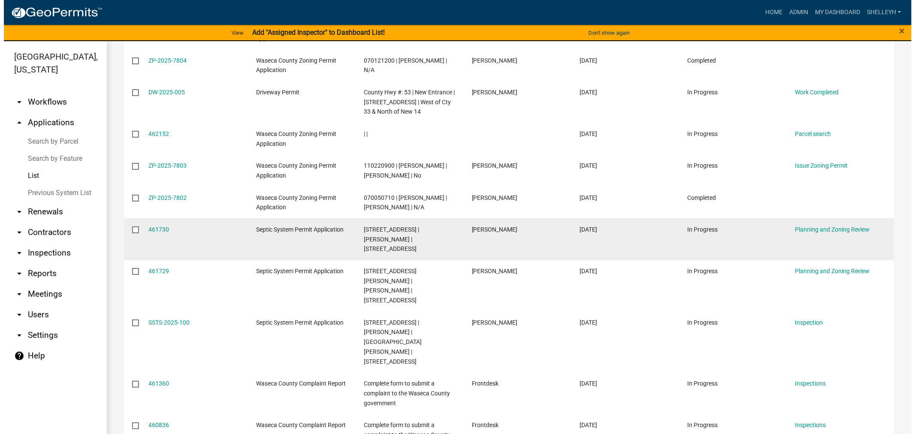
scroll to position [477, 0]
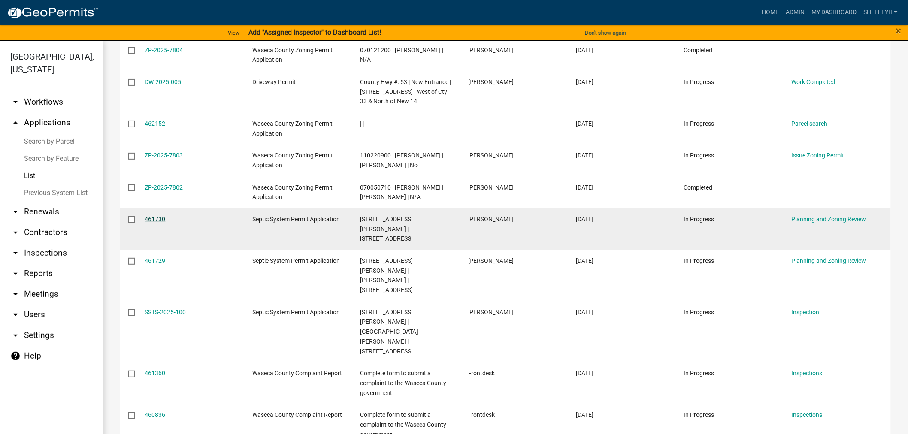
click at [157, 216] on link "461730" at bounding box center [155, 219] width 21 height 7
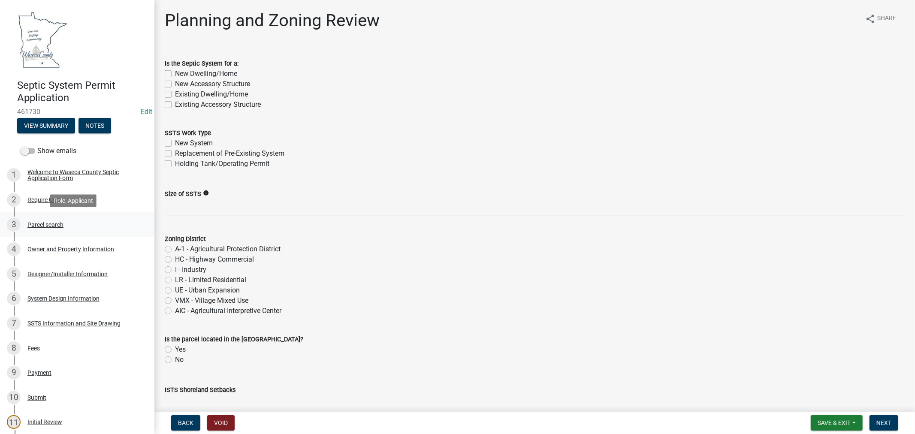
click at [36, 223] on div "Parcel search" at bounding box center [45, 225] width 36 height 6
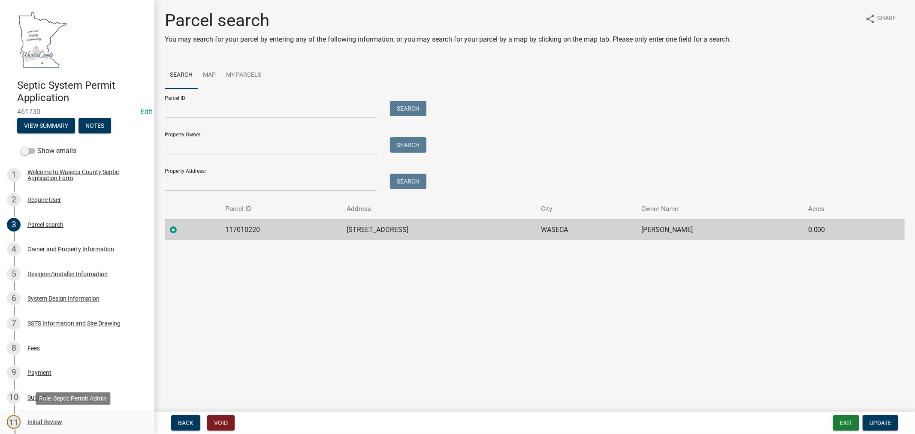
click at [36, 421] on div "Initial Review" at bounding box center [44, 422] width 35 height 6
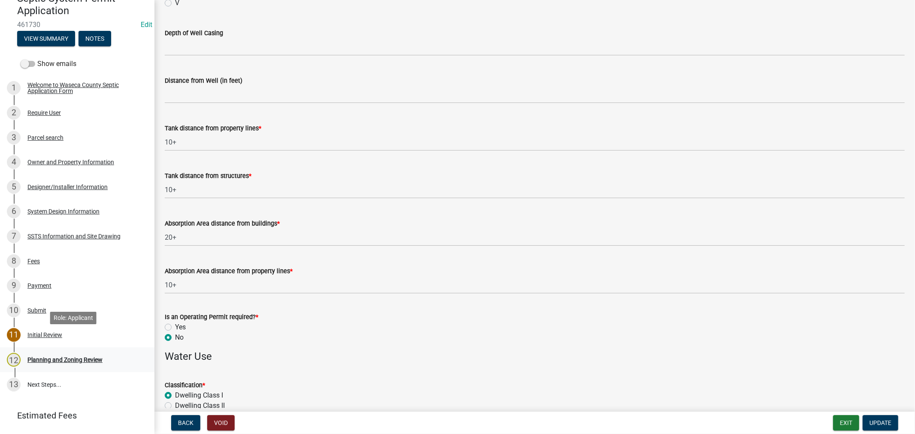
scroll to position [95, 0]
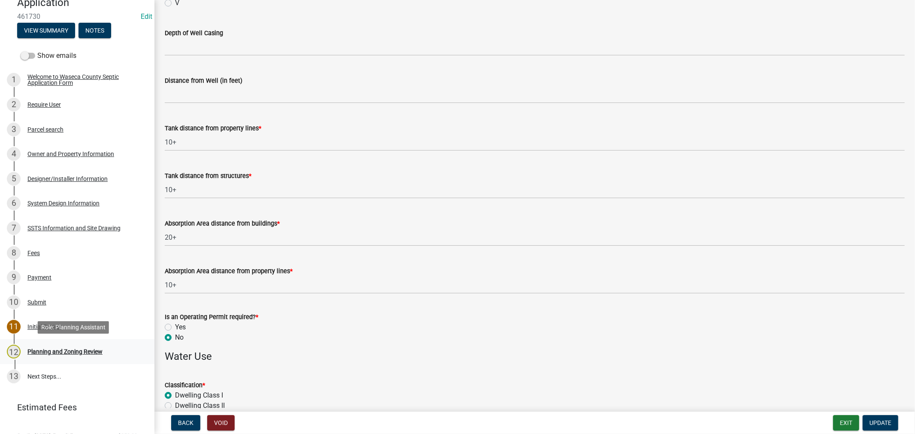
click at [64, 351] on div "Planning and Zoning Review" at bounding box center [64, 352] width 75 height 6
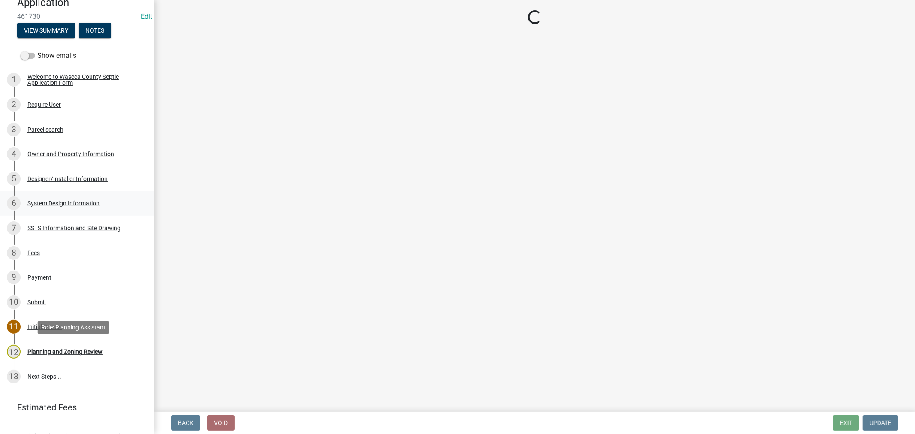
scroll to position [0, 0]
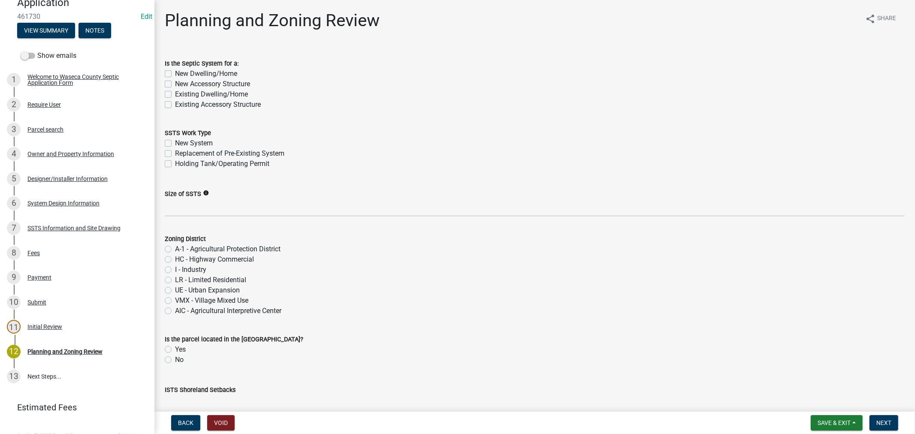
click at [175, 94] on label "Existing Dwelling/Home" at bounding box center [211, 94] width 73 height 10
click at [175, 94] on input "Existing Dwelling/Home" at bounding box center [178, 92] width 6 height 6
checkbox input "true"
checkbox input "false"
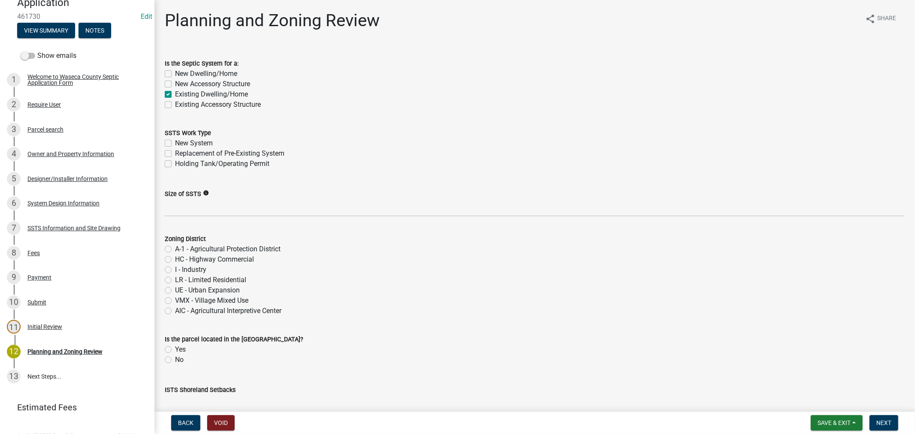
checkbox input "true"
checkbox input "false"
click at [175, 153] on label "Replacement of Pre-Existing System" at bounding box center [229, 153] width 109 height 10
click at [175, 153] on input "Replacement of Pre-Existing System" at bounding box center [178, 151] width 6 height 6
checkbox input "true"
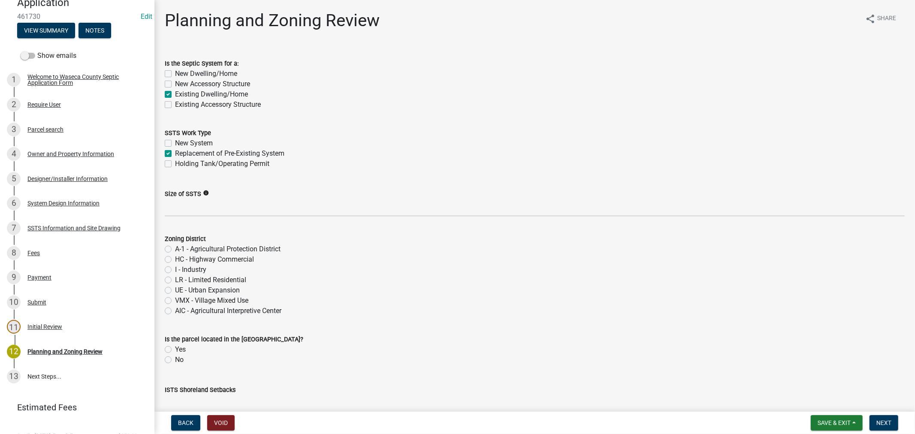
checkbox input "false"
checkbox input "true"
checkbox input "false"
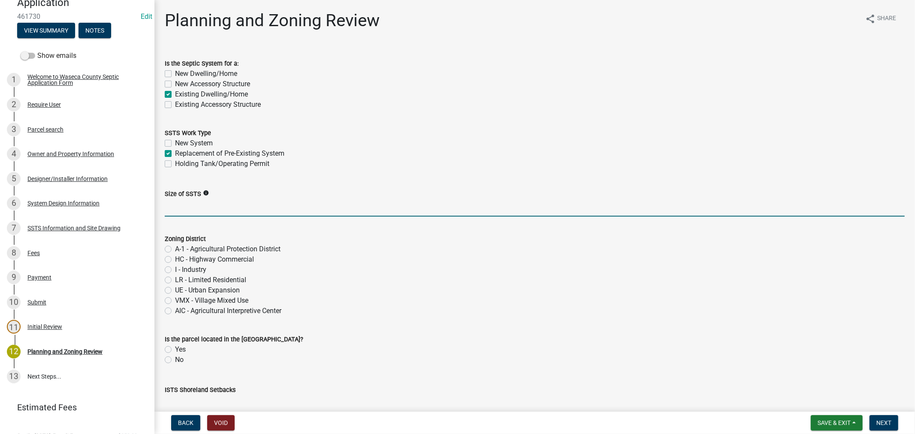
drag, startPoint x: 191, startPoint y: 212, endPoint x: 198, endPoint y: 207, distance: 8.5
click at [191, 212] on input "Size of SSTS" at bounding box center [535, 208] width 740 height 18
click at [193, 209] on input "Size of SSTS" at bounding box center [535, 208] width 740 height 18
paste input "600gpd/4bed"
type input "600gpd/4bed"
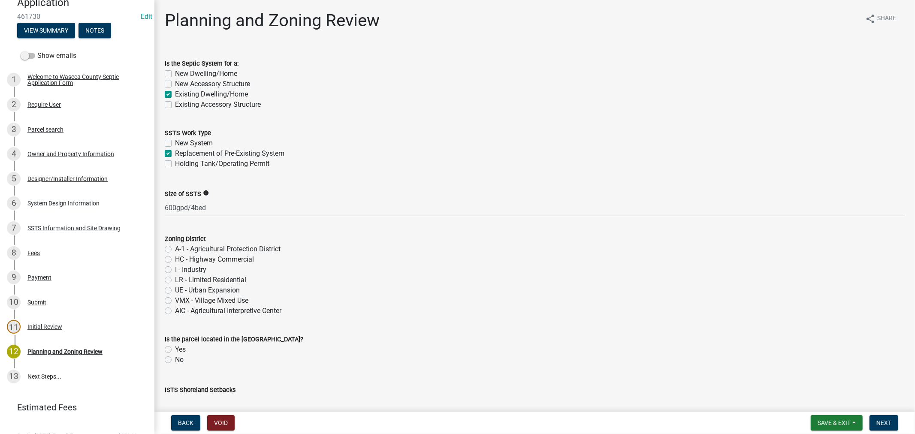
click at [175, 301] on label "VMX - Village Mixed Use" at bounding box center [211, 301] width 73 height 10
click at [175, 301] on input "VMX - Village Mixed Use" at bounding box center [178, 299] width 6 height 6
radio input "true"
click at [175, 359] on label "No" at bounding box center [179, 360] width 9 height 10
click at [175, 359] on input "No" at bounding box center [178, 358] width 6 height 6
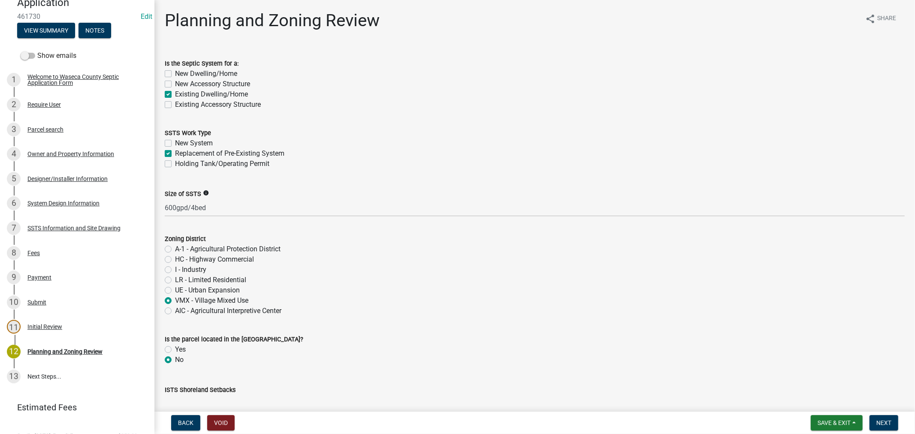
radio input "true"
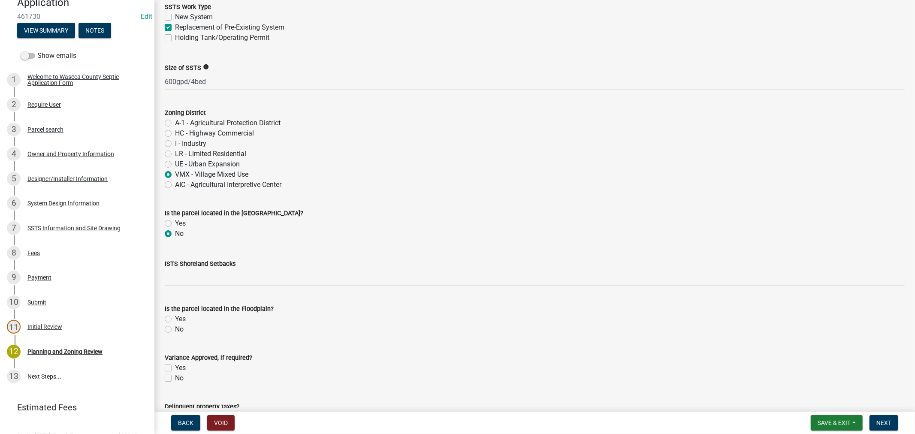
scroll to position [143, 0]
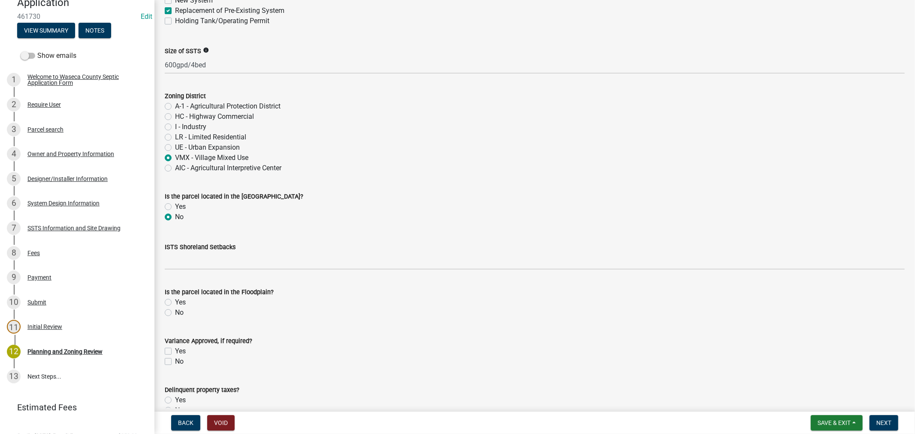
click at [175, 313] on label "No" at bounding box center [179, 313] width 9 height 10
click at [175, 313] on input "No" at bounding box center [178, 311] width 6 height 6
radio input "true"
drag, startPoint x: 168, startPoint y: 350, endPoint x: 209, endPoint y: 351, distance: 41.2
click at [175, 350] on label "Yes" at bounding box center [180, 351] width 11 height 10
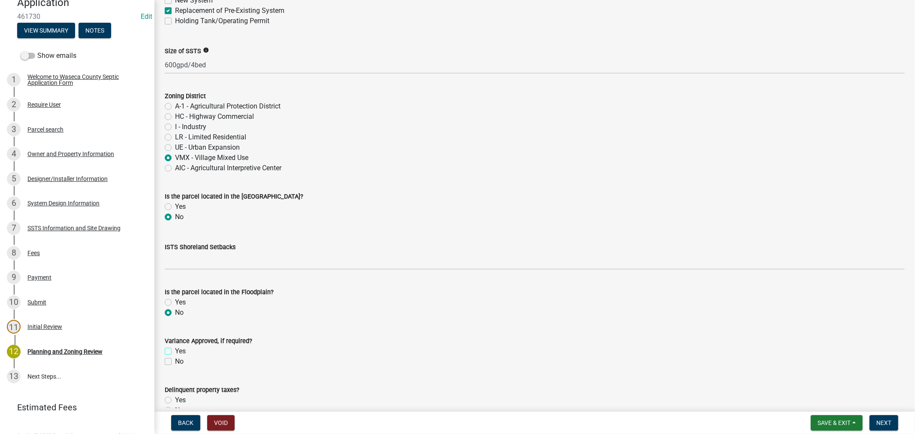
click at [175, 350] on input "Yes" at bounding box center [178, 349] width 6 height 6
checkbox input "true"
checkbox input "false"
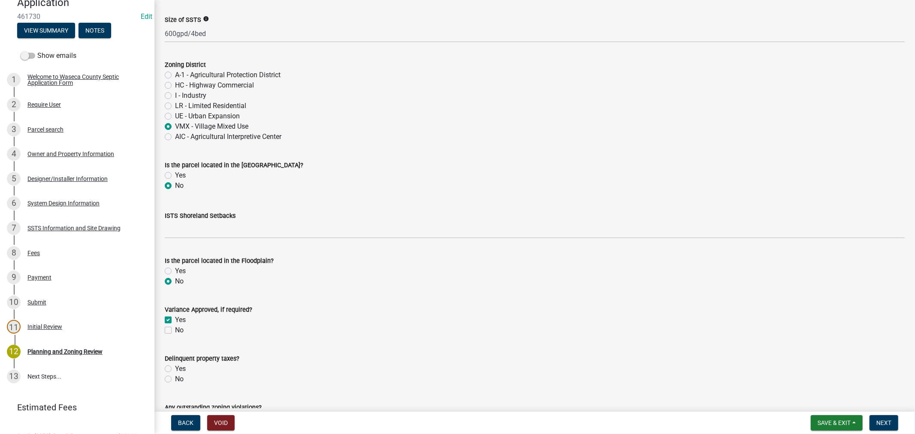
scroll to position [191, 0]
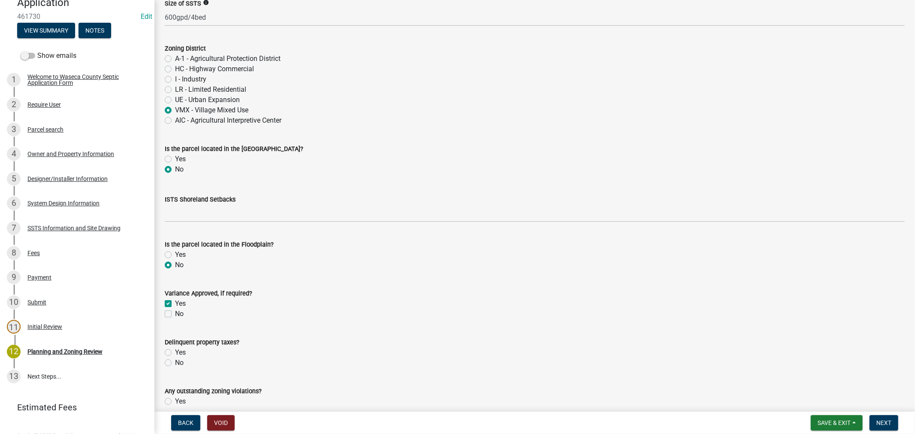
click at [175, 363] on label "No" at bounding box center [179, 363] width 9 height 10
click at [175, 363] on input "No" at bounding box center [178, 361] width 6 height 6
radio input "true"
click at [175, 355] on label "Yes" at bounding box center [180, 353] width 11 height 10
click at [175, 353] on input "Yes" at bounding box center [178, 351] width 6 height 6
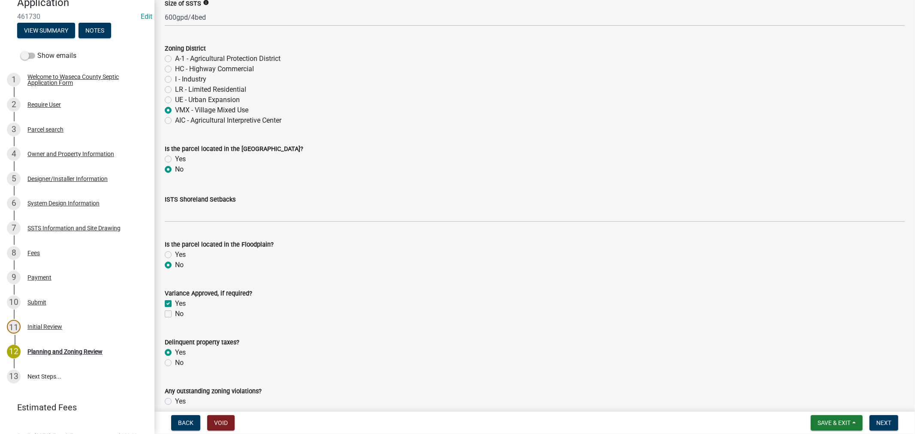
radio input "true"
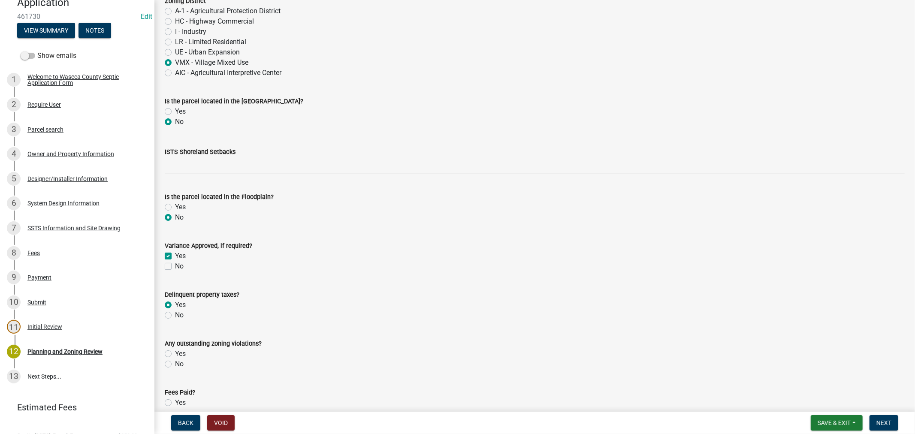
click at [175, 365] on label "No" at bounding box center [179, 364] width 9 height 10
click at [175, 365] on input "No" at bounding box center [178, 362] width 6 height 6
radio input "true"
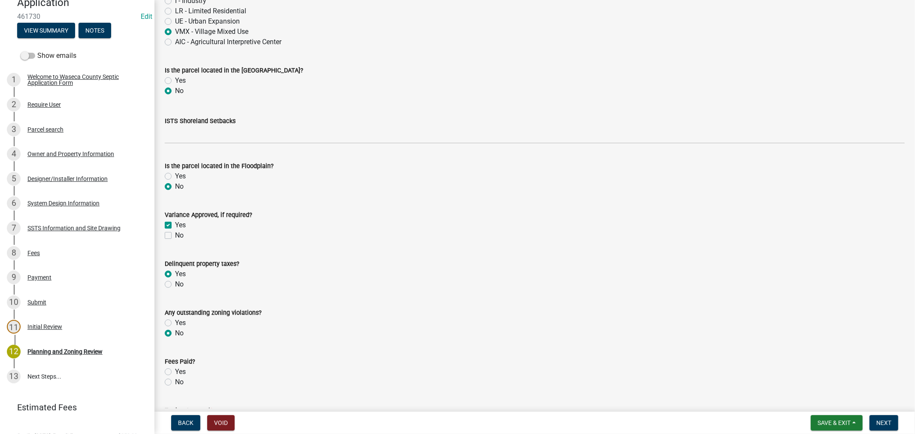
scroll to position [286, 0]
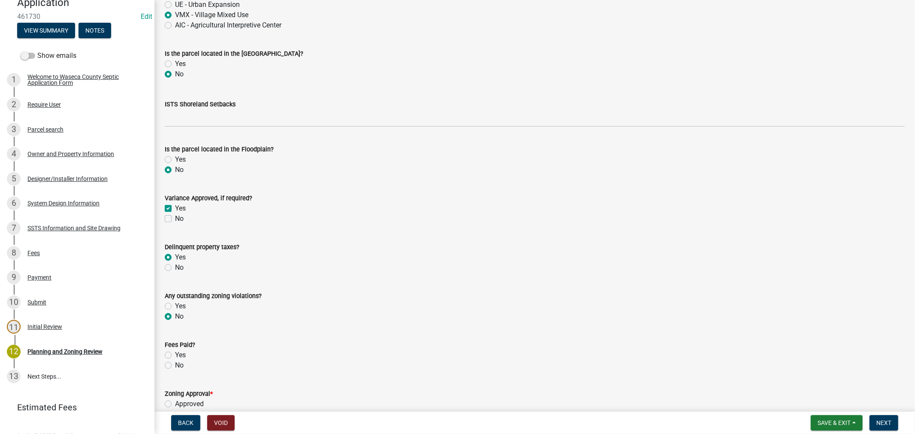
click at [175, 355] on label "Yes" at bounding box center [180, 355] width 11 height 10
click at [175, 355] on input "Yes" at bounding box center [178, 353] width 6 height 6
radio input "true"
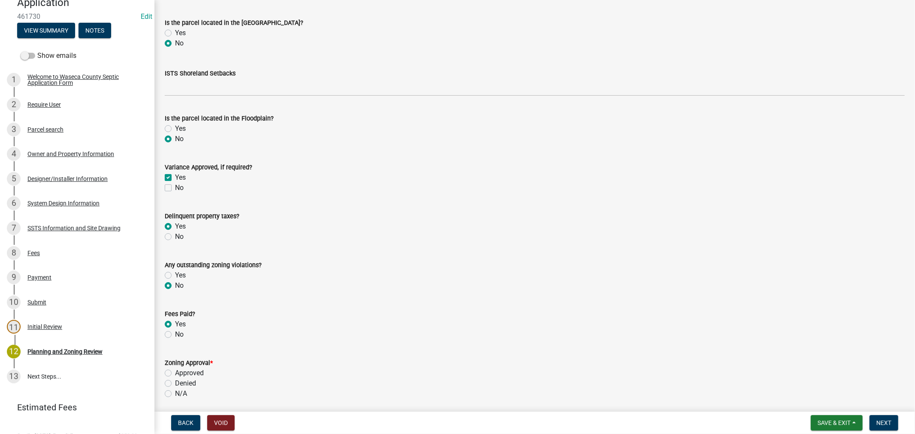
scroll to position [333, 0]
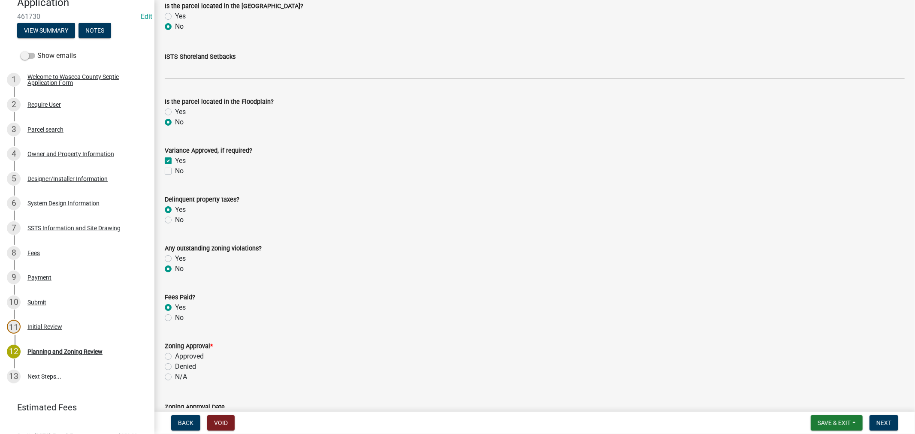
click at [175, 359] on label "Approved" at bounding box center [189, 356] width 29 height 10
click at [175, 357] on input "Approved" at bounding box center [178, 354] width 6 height 6
radio input "true"
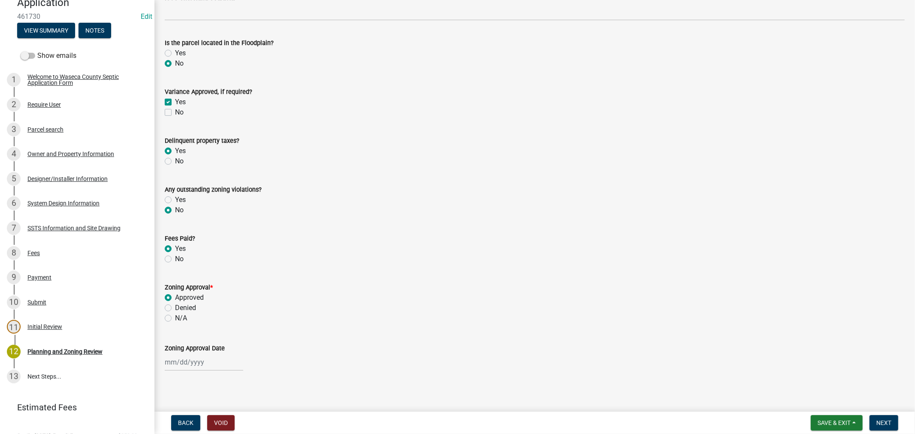
scroll to position [396, 0]
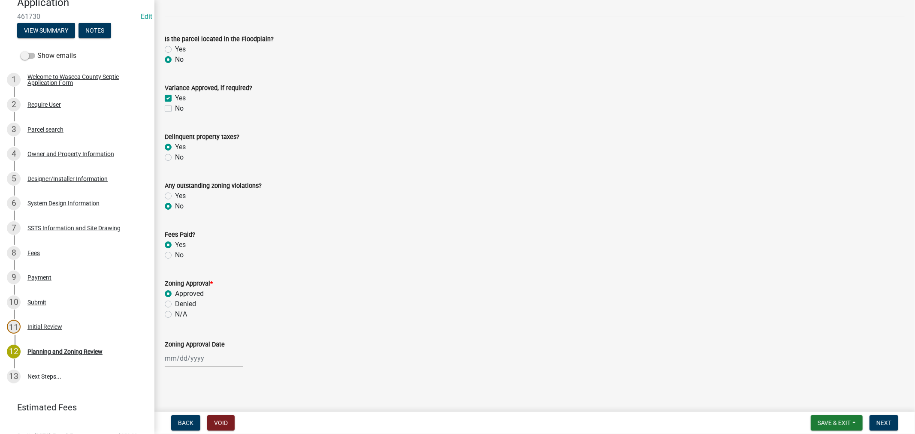
select select "8"
select select "2025"
click at [182, 359] on div "[PERSON_NAME] Feb Mar Apr [PERSON_NAME][DATE] Oct Nov [DATE] 1526 1527 1528 152…" at bounding box center [204, 359] width 79 height 18
click at [206, 301] on div "13" at bounding box center [201, 299] width 14 height 14
type input "[DATE]"
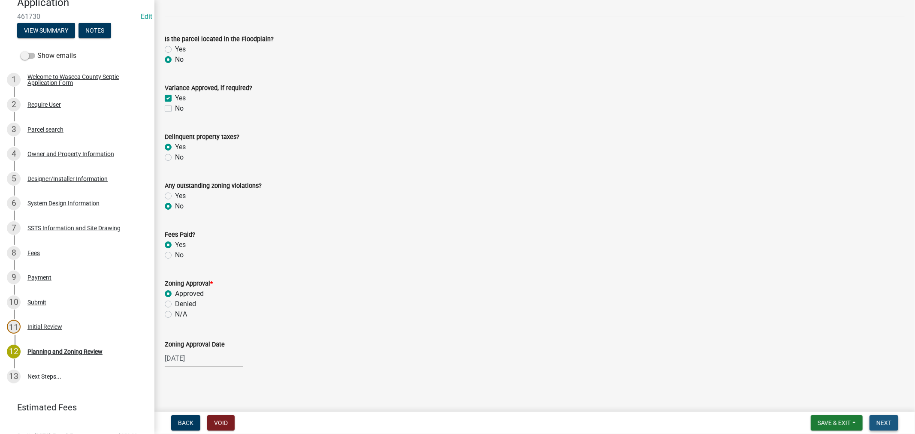
click at [890, 421] on span "Next" at bounding box center [884, 423] width 15 height 7
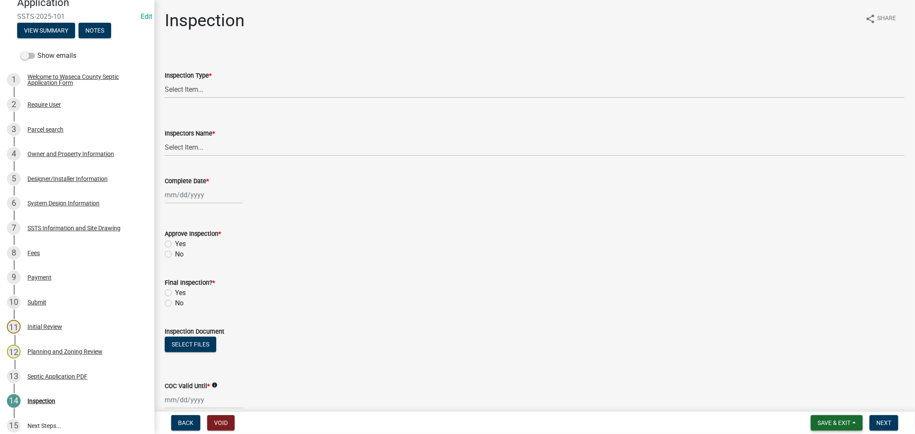
click at [831, 420] on span "Save & Exit" at bounding box center [834, 423] width 33 height 7
click at [826, 404] on button "Save & Exit" at bounding box center [828, 401] width 69 height 21
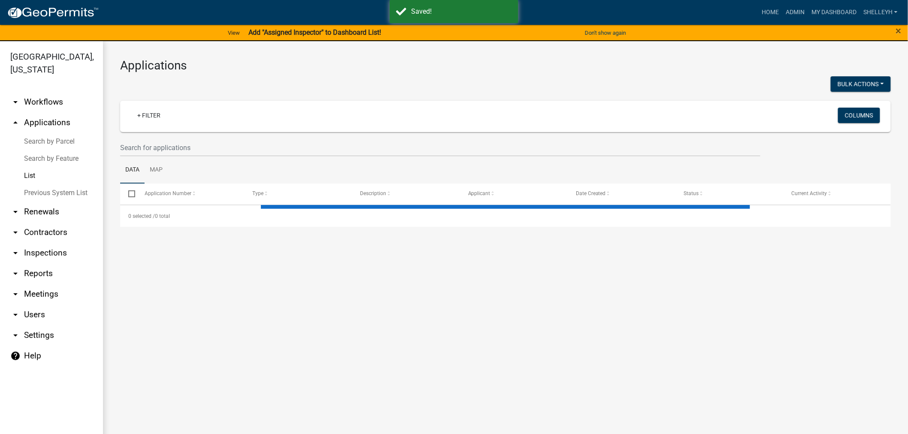
select select "1: 25"
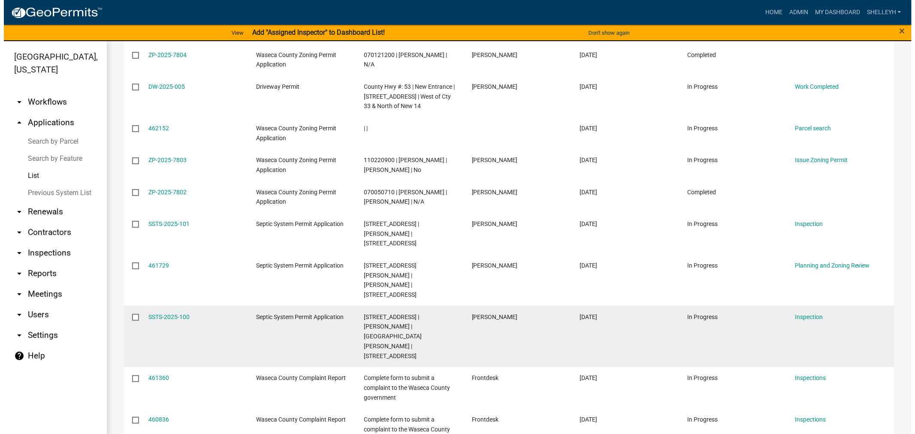
scroll to position [477, 0]
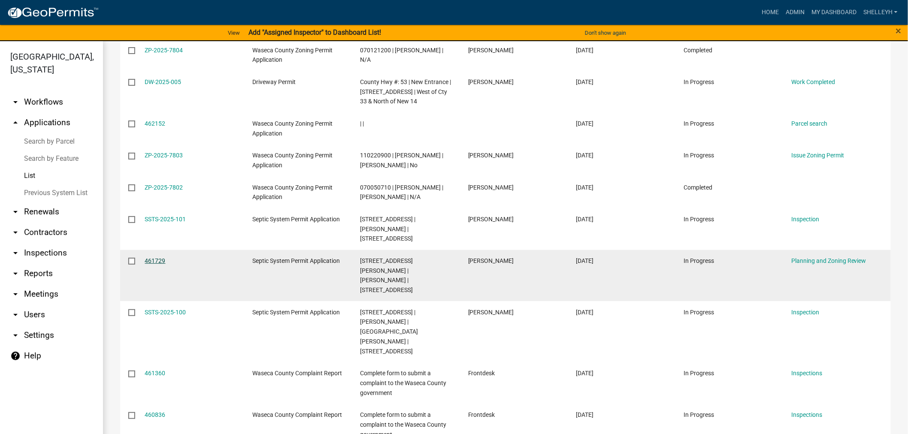
click at [156, 257] on link "461729" at bounding box center [155, 260] width 21 height 7
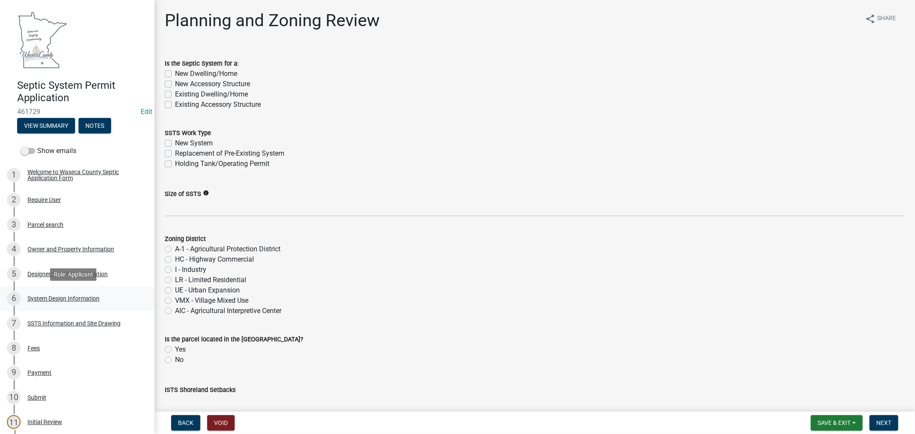
click at [63, 297] on div "System Design Information" at bounding box center [63, 299] width 72 height 6
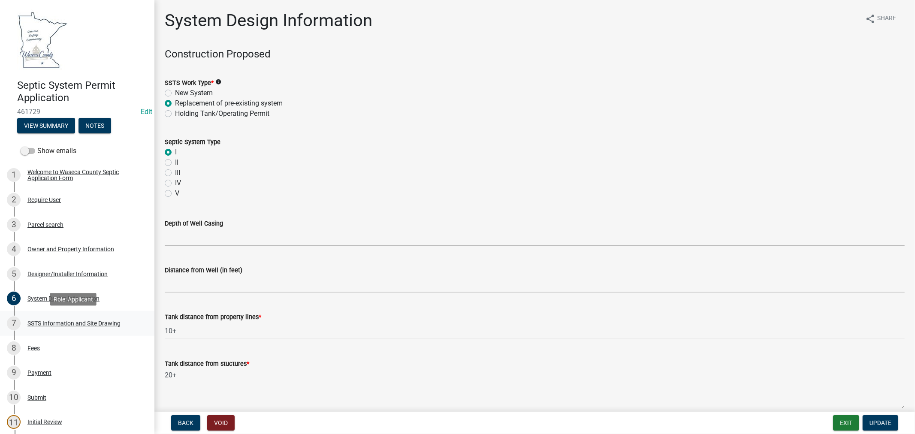
click at [45, 321] on div "SSTS Information and Site Drawing" at bounding box center [73, 324] width 93 height 6
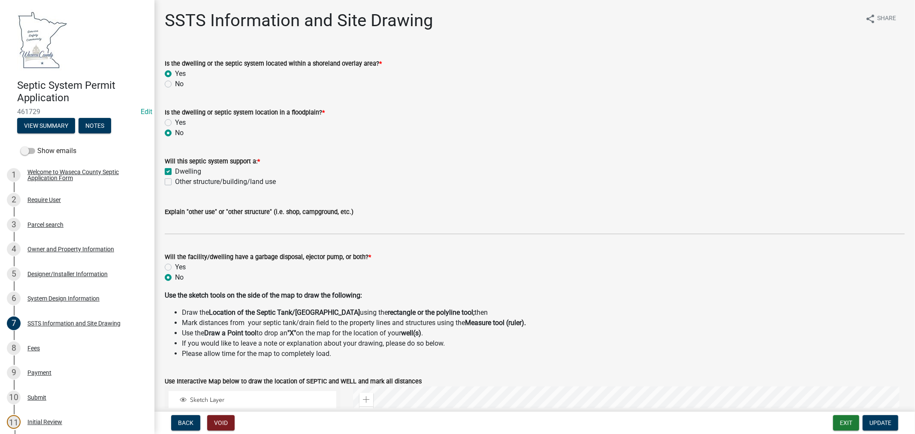
scroll to position [238, 0]
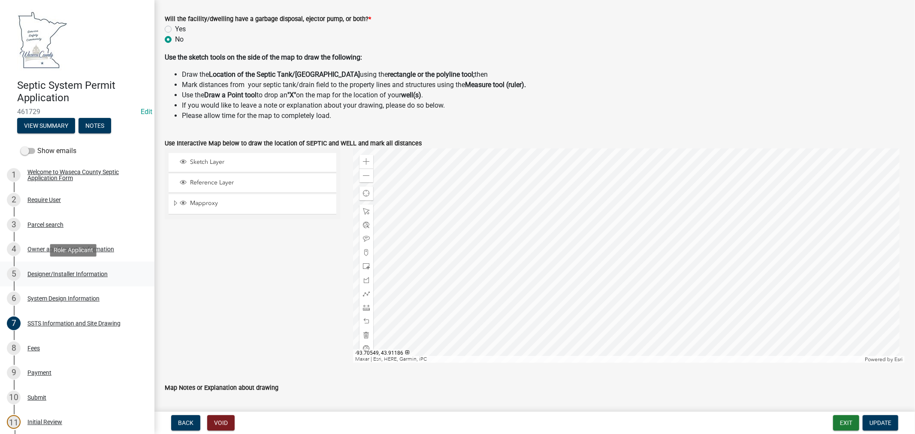
click at [78, 273] on div "Designer/Installer Information" at bounding box center [67, 274] width 80 height 6
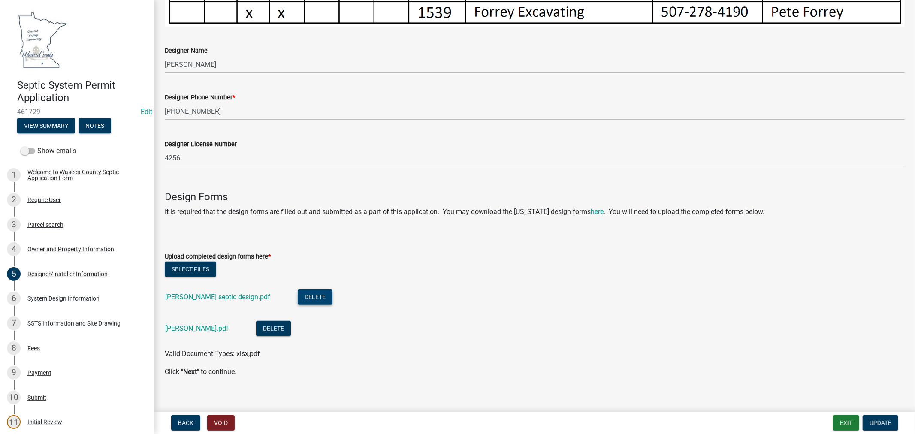
scroll to position [533, 0]
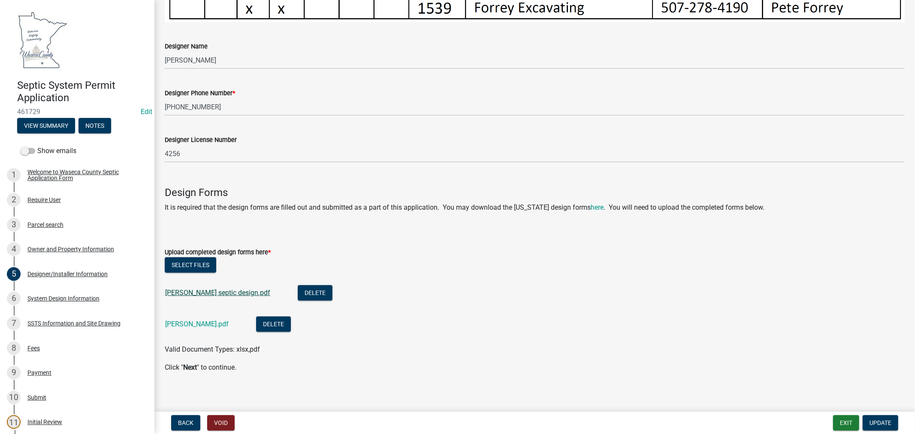
click at [230, 289] on link "[PERSON_NAME] septic design.pdf" at bounding box center [217, 293] width 105 height 8
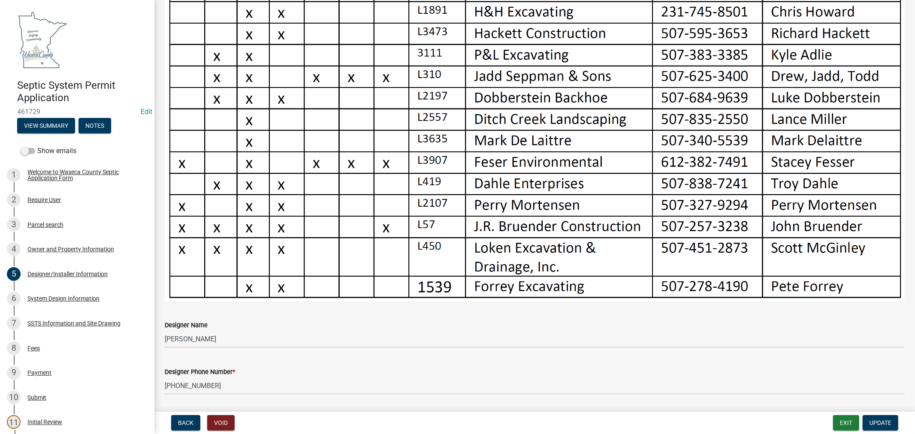
scroll to position [200, 0]
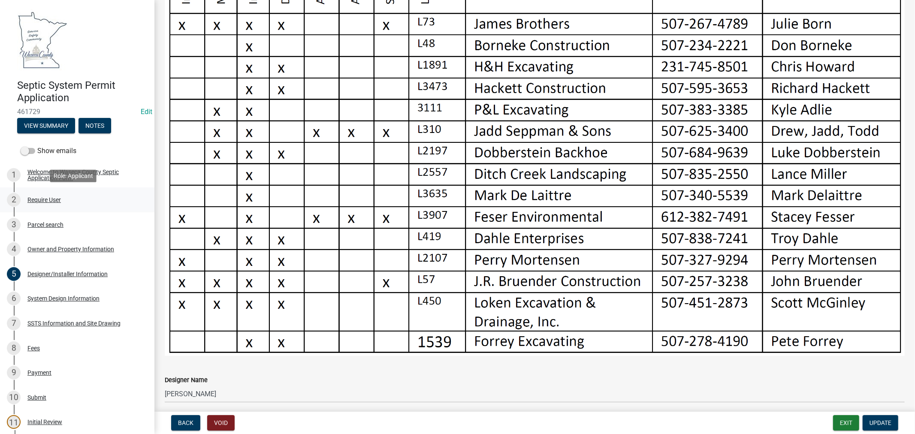
click at [39, 198] on div "Require User" at bounding box center [43, 200] width 33 height 6
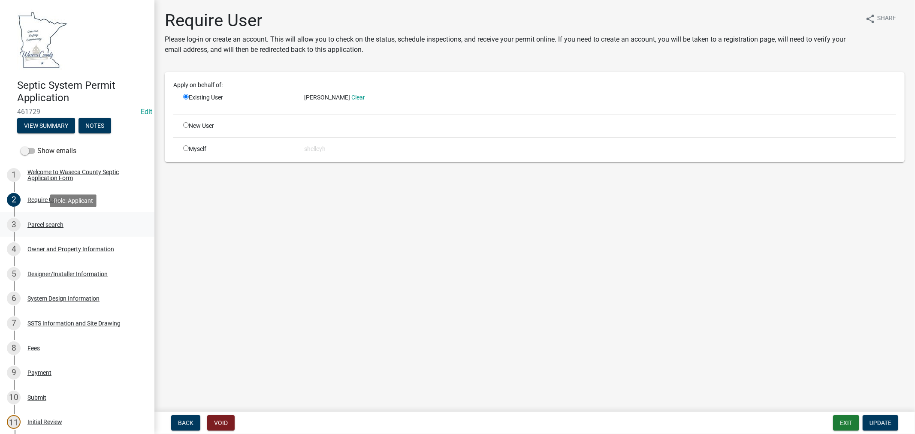
click at [39, 226] on div "Parcel search" at bounding box center [45, 225] width 36 height 6
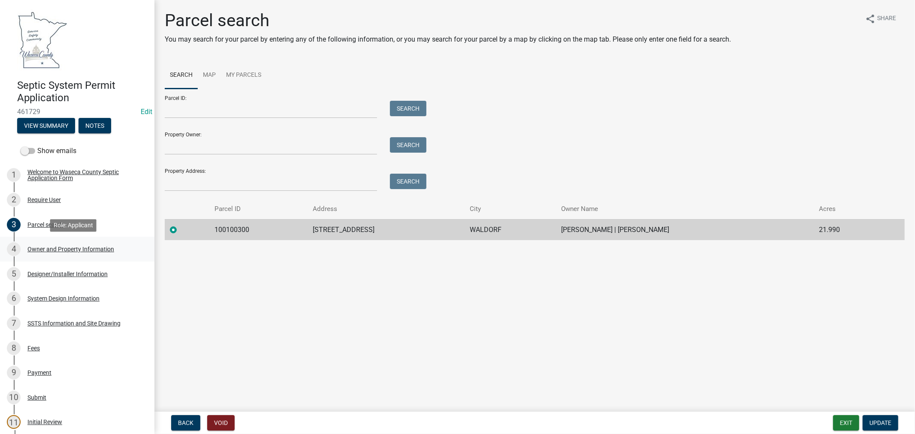
click at [73, 248] on div "Owner and Property Information" at bounding box center [70, 249] width 87 height 6
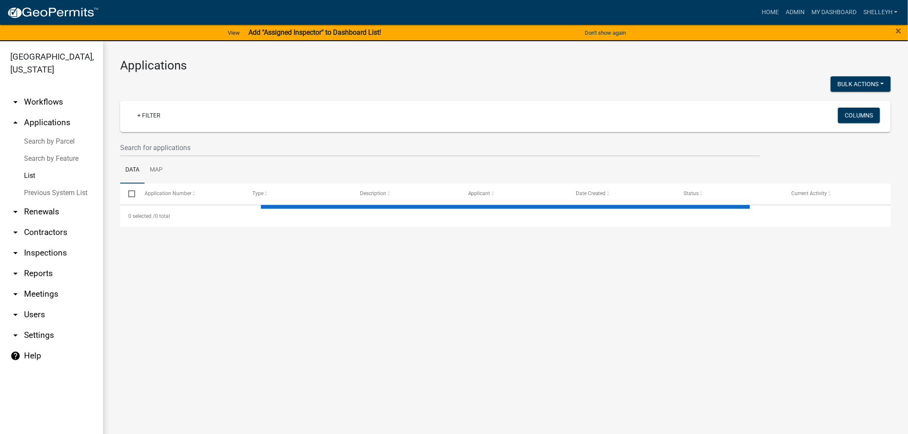
select select "1: 25"
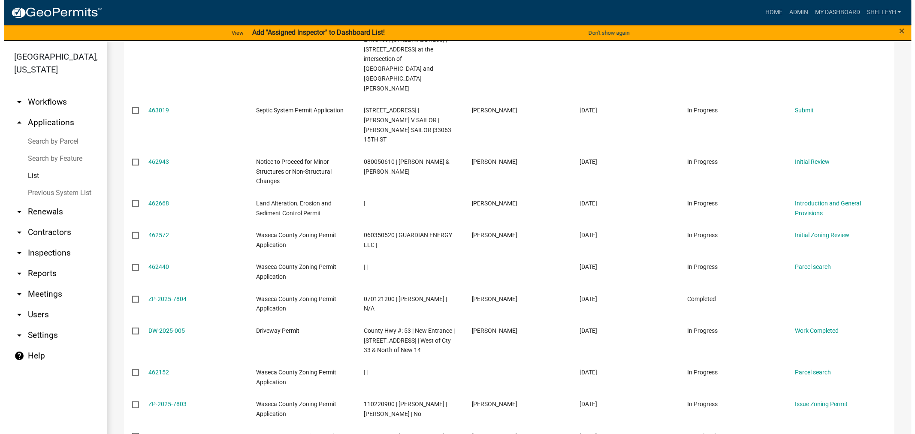
scroll to position [333, 0]
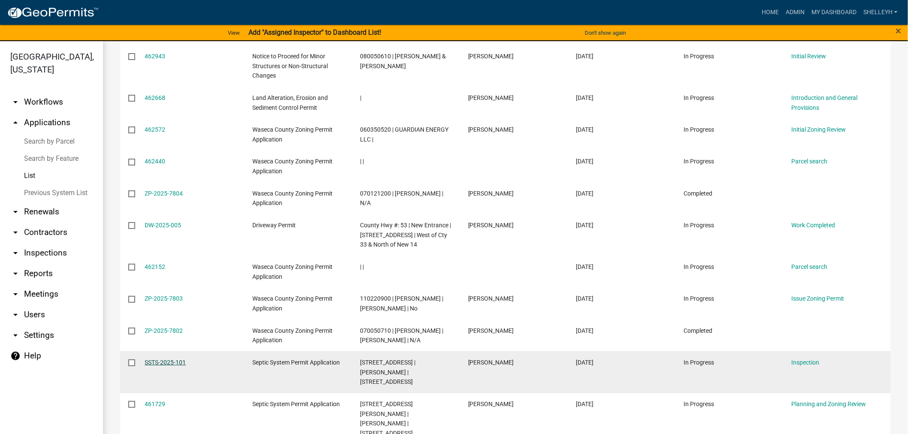
click at [165, 359] on link "SSTS-2025-101" at bounding box center [165, 362] width 41 height 7
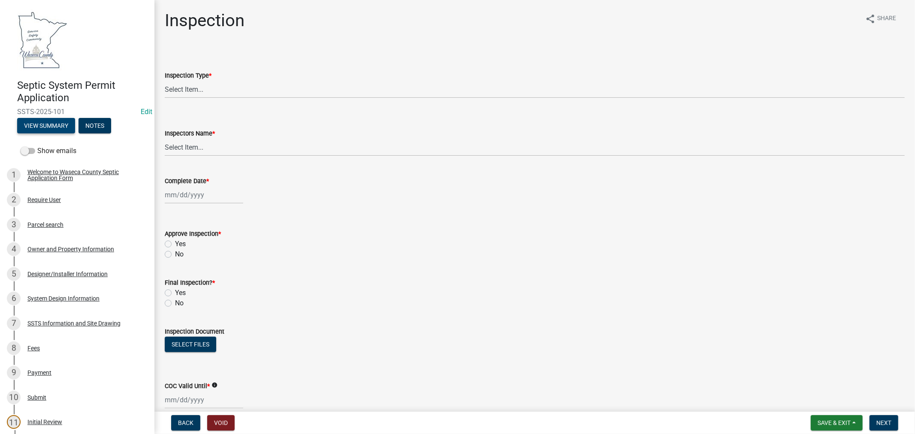
click at [41, 121] on button "View Summary" at bounding box center [46, 125] width 58 height 15
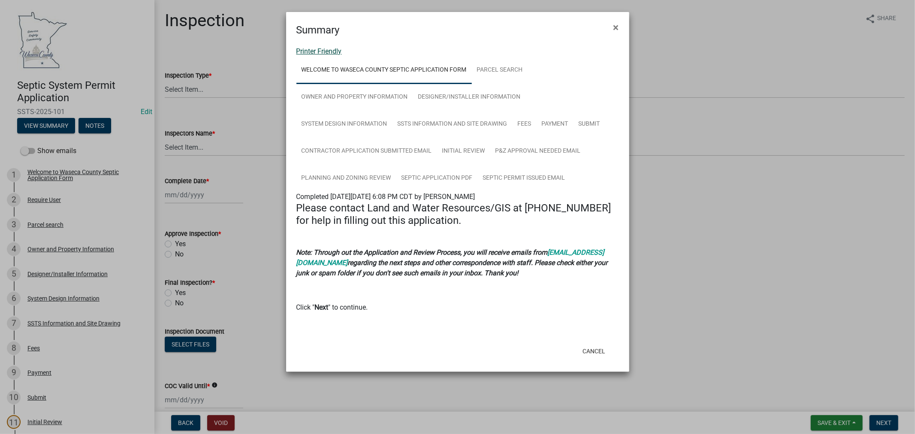
click at [333, 52] on link "Printer Friendly" at bounding box center [319, 51] width 45 height 8
click at [616, 26] on span "×" at bounding box center [617, 27] width 6 height 12
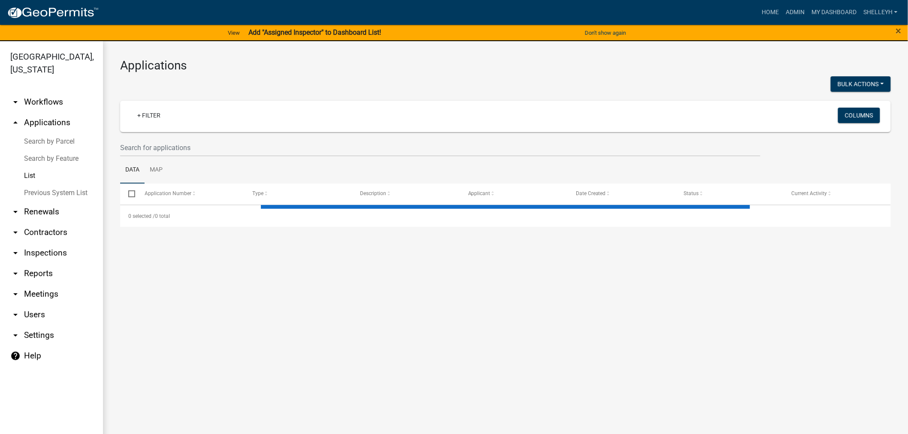
select select "1: 25"
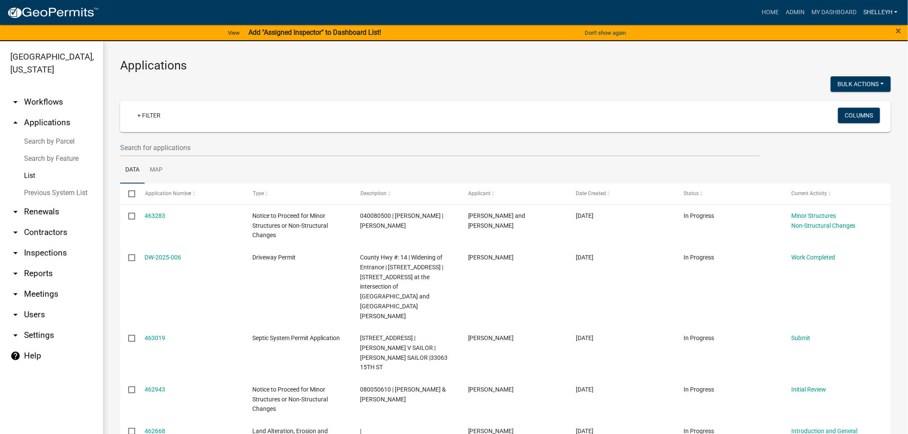
click at [880, 13] on link "shelleyh" at bounding box center [880, 12] width 41 height 16
click at [857, 85] on link "Logout" at bounding box center [867, 83] width 69 height 21
